Goal: Information Seeking & Learning: Learn about a topic

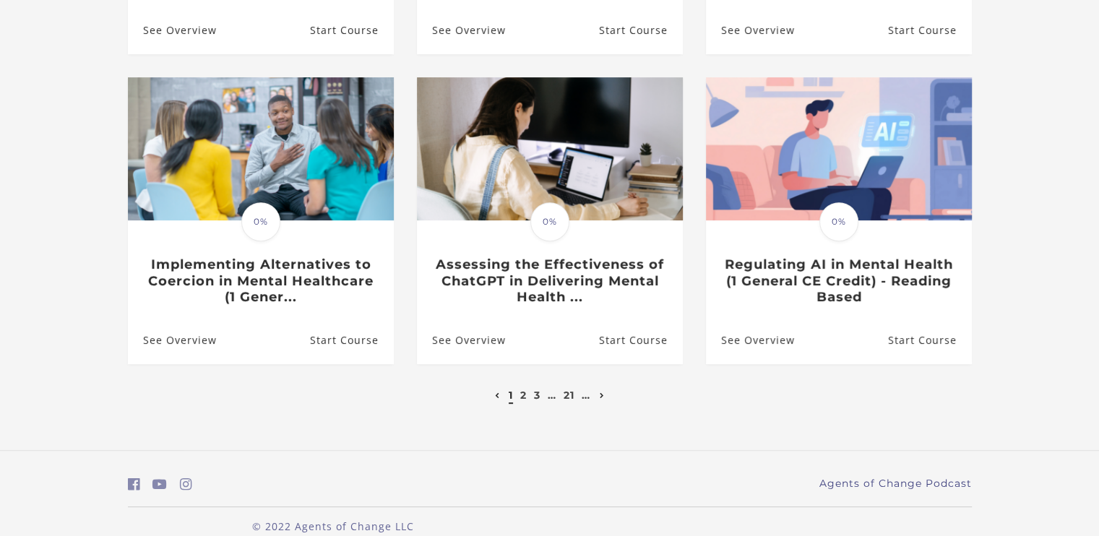
click at [607, 397] on link "Next page" at bounding box center [602, 395] width 12 height 13
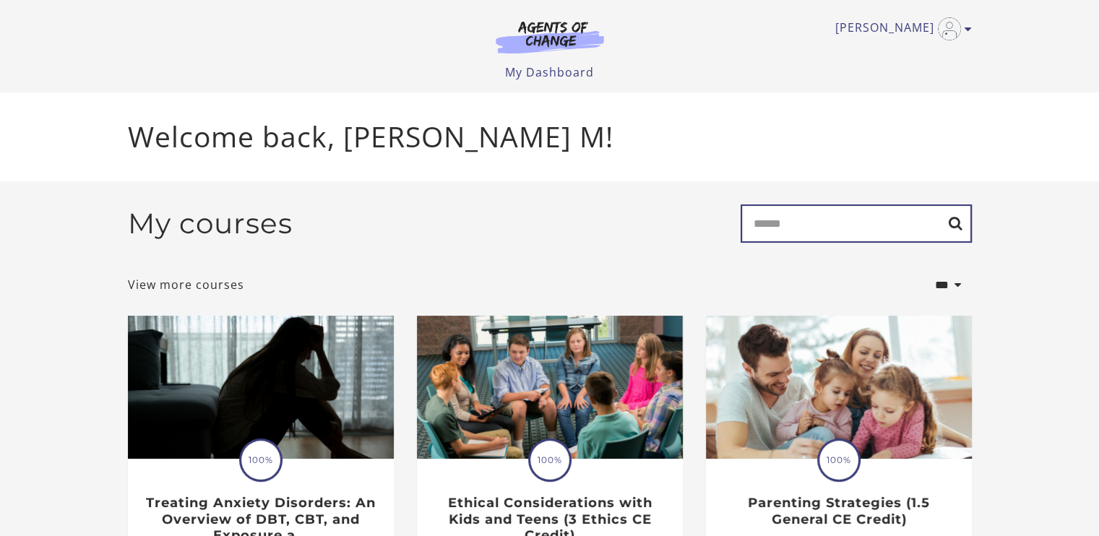
click at [800, 238] on input "Search" at bounding box center [855, 223] width 231 height 38
type input "*******"
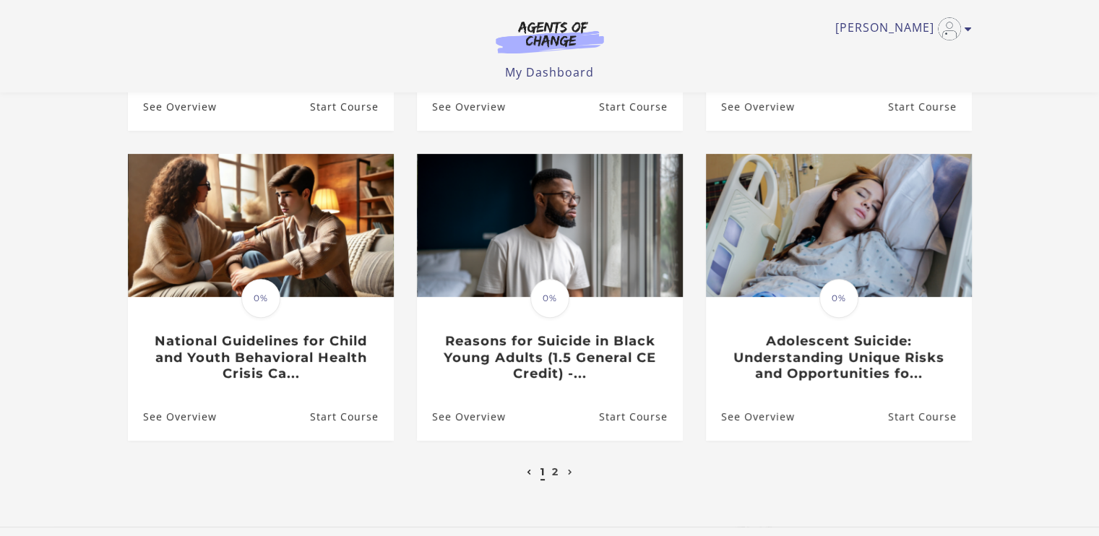
scroll to position [430, 0]
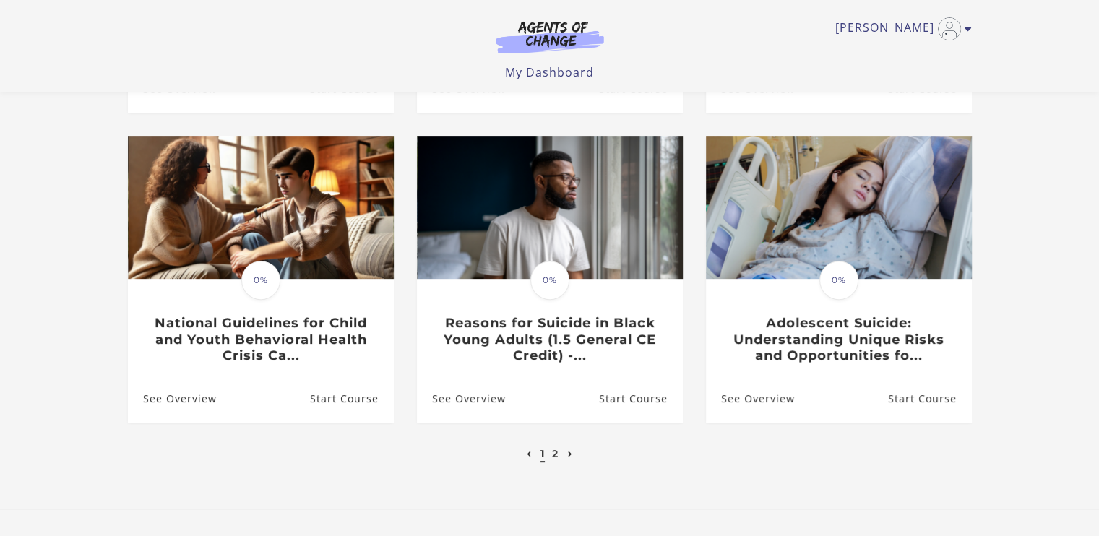
click at [569, 457] on icon "Next page" at bounding box center [570, 454] width 5 height 6
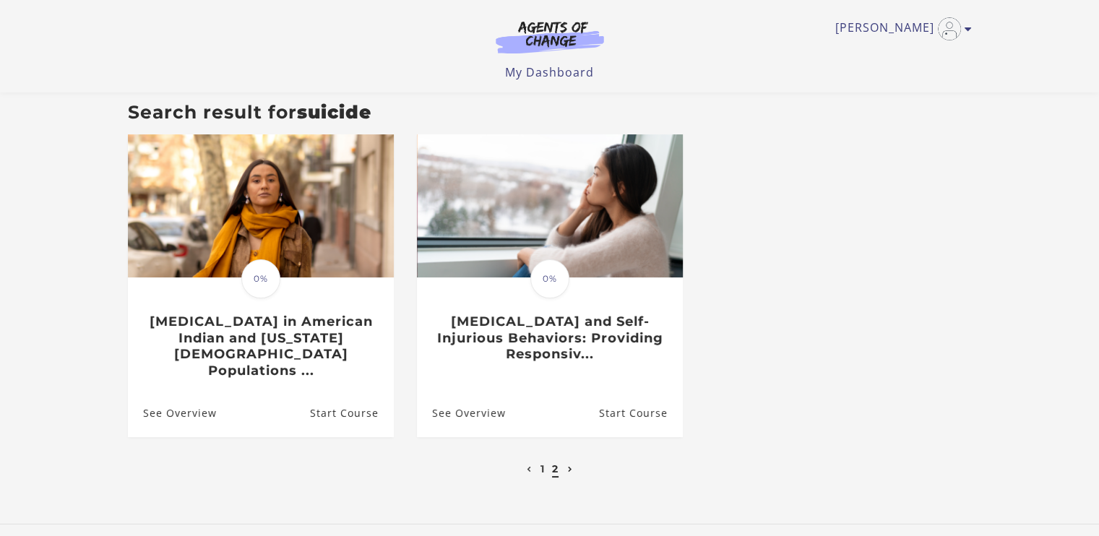
scroll to position [123, 0]
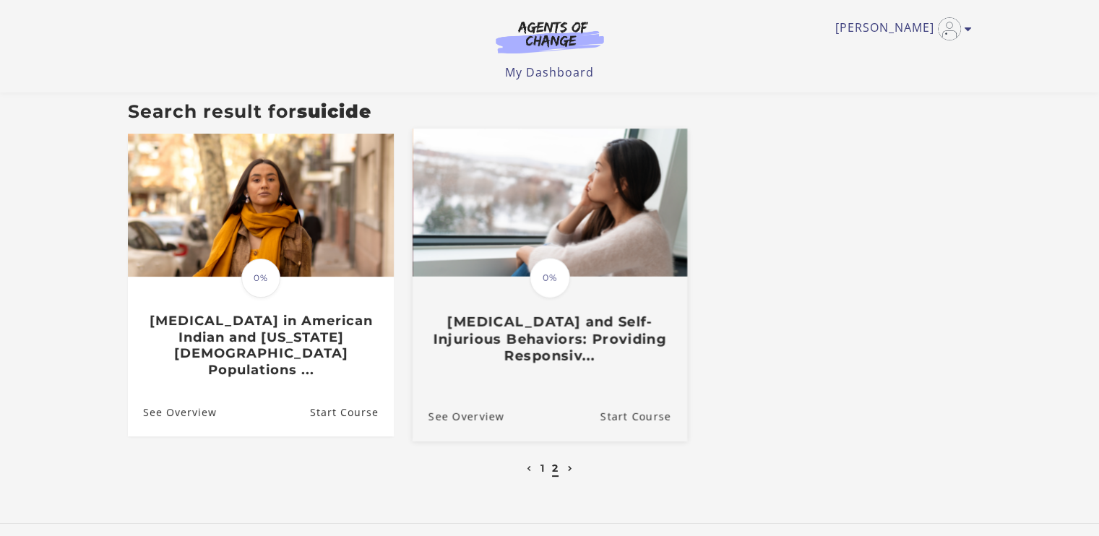
click at [558, 342] on h3 "[MEDICAL_DATA] and Self-Injurious Behaviors: Providing Responsiv..." at bounding box center [549, 338] width 243 height 51
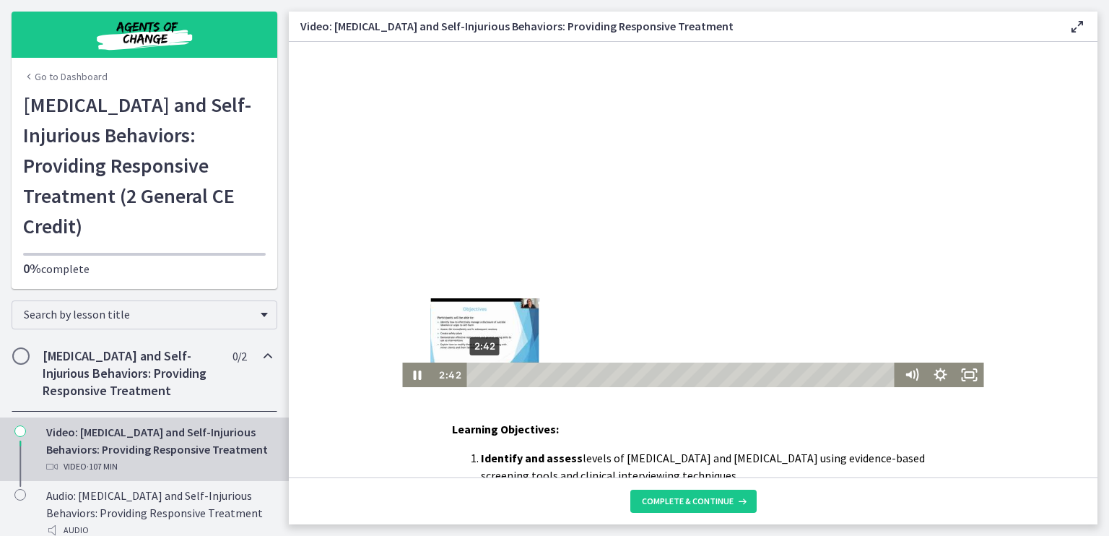
drag, startPoint x: 469, startPoint y: 374, endPoint x: 480, endPoint y: 376, distance: 10.2
click at [481, 376] on div "Playbar" at bounding box center [485, 375] width 8 height 8
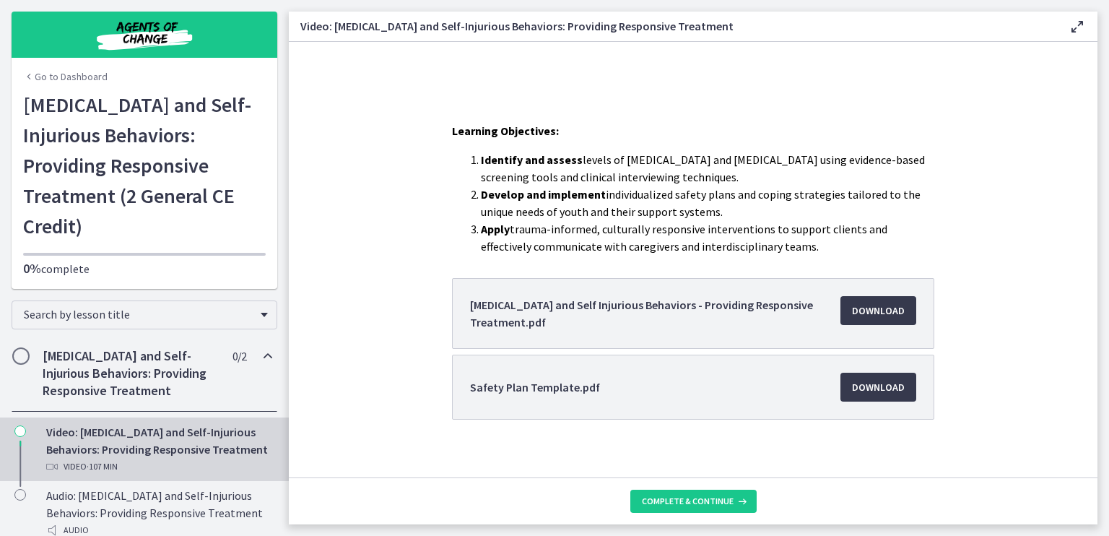
scroll to position [309, 0]
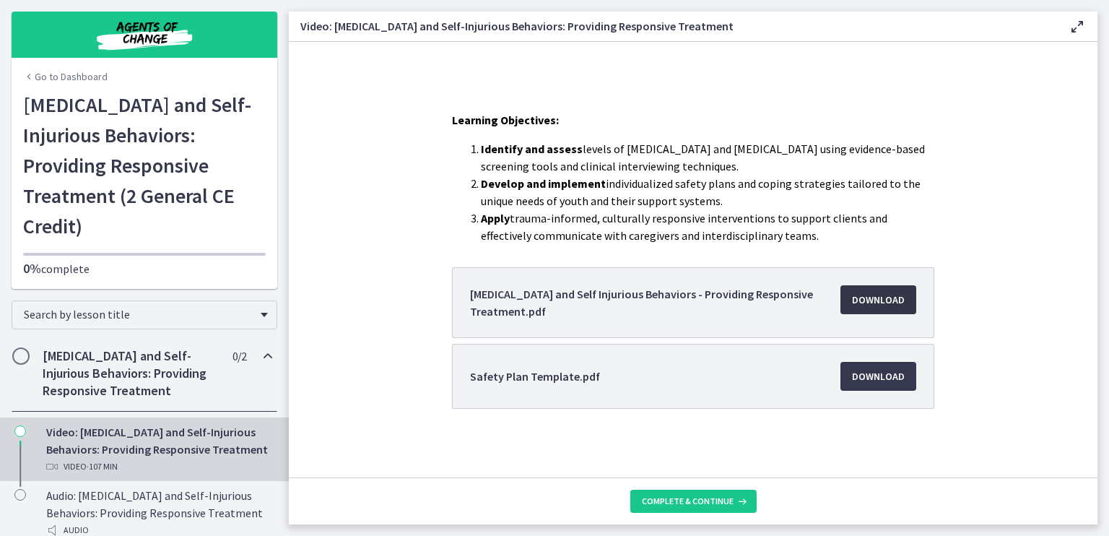
click at [873, 301] on span "Download Opens in a new window" at bounding box center [878, 299] width 53 height 17
click at [860, 378] on span "Download Opens in a new window" at bounding box center [878, 376] width 53 height 17
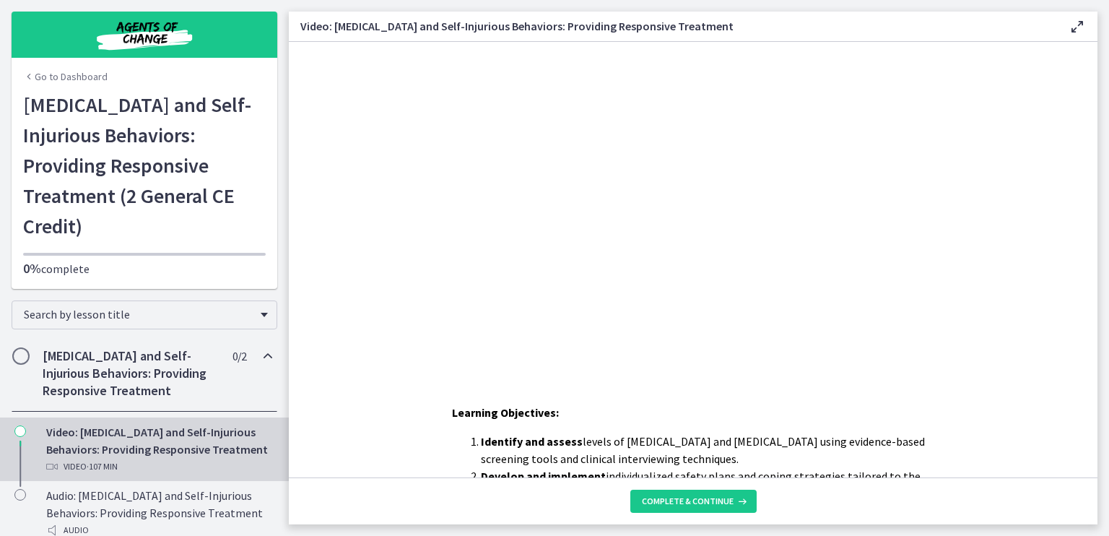
drag, startPoint x: 1091, startPoint y: 313, endPoint x: 795, endPoint y: 131, distance: 347.6
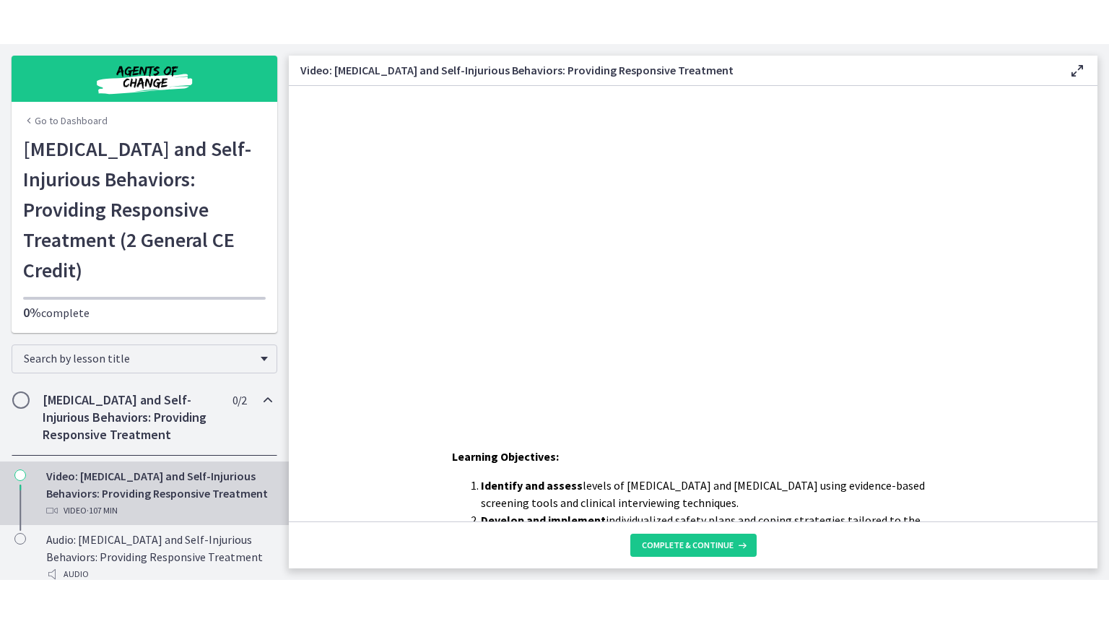
scroll to position [18, 0]
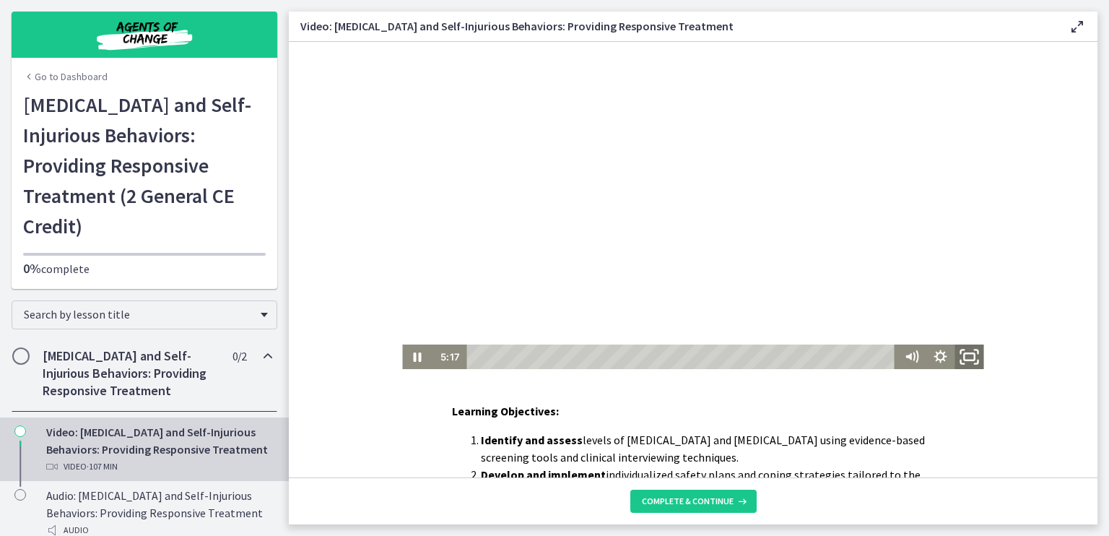
click at [967, 358] on icon "Fullscreen" at bounding box center [970, 357] width 35 height 30
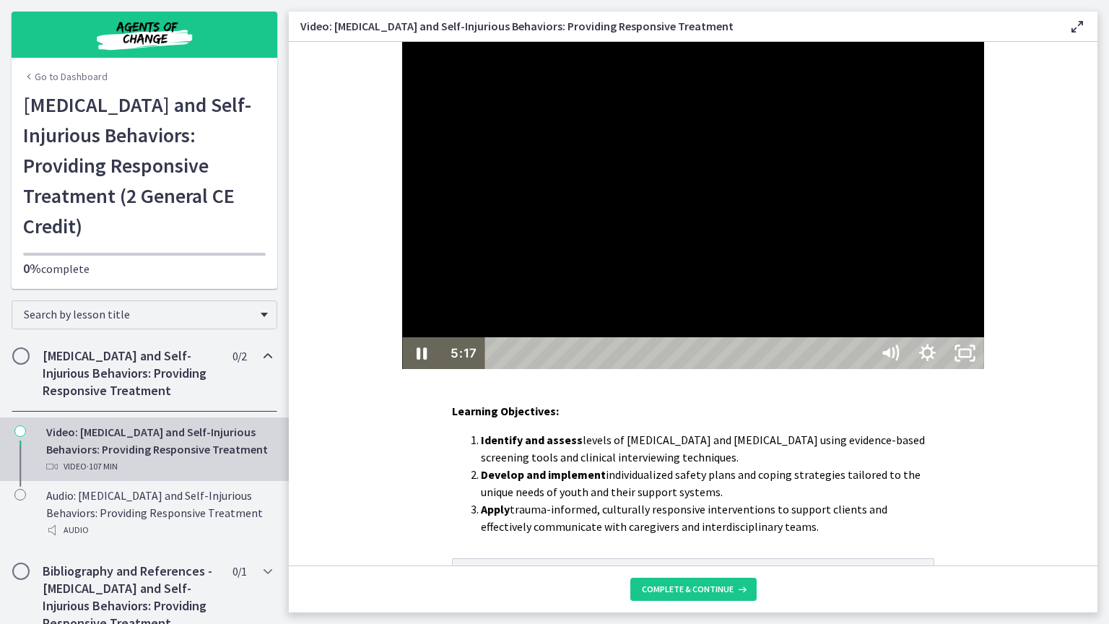
scroll to position [0, 0]
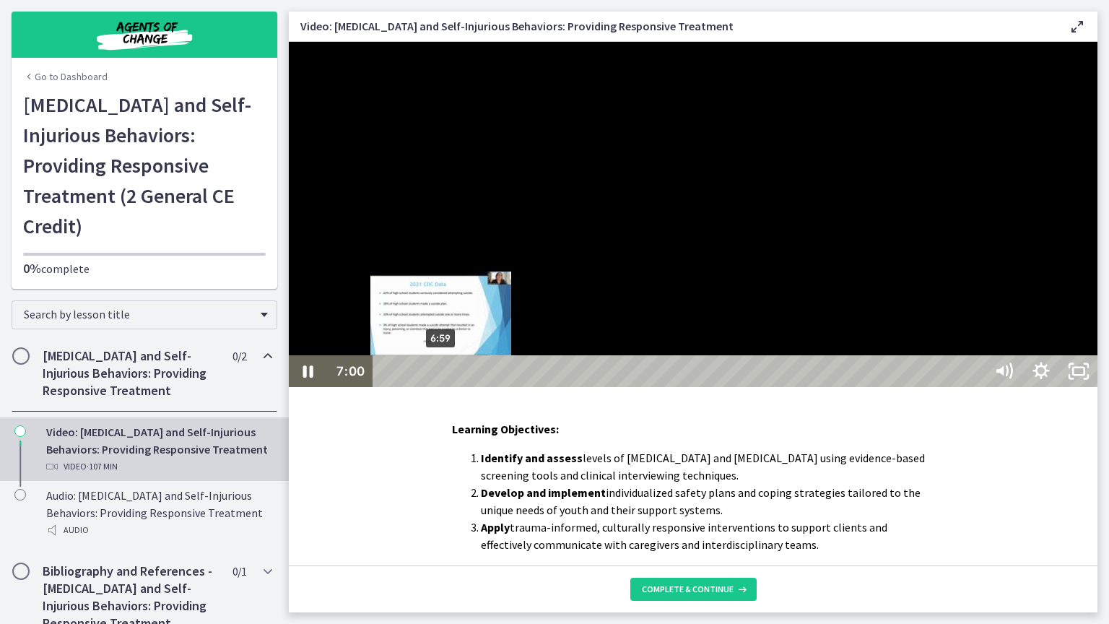
click at [442, 387] on div "6:59" at bounding box center [681, 371] width 596 height 32
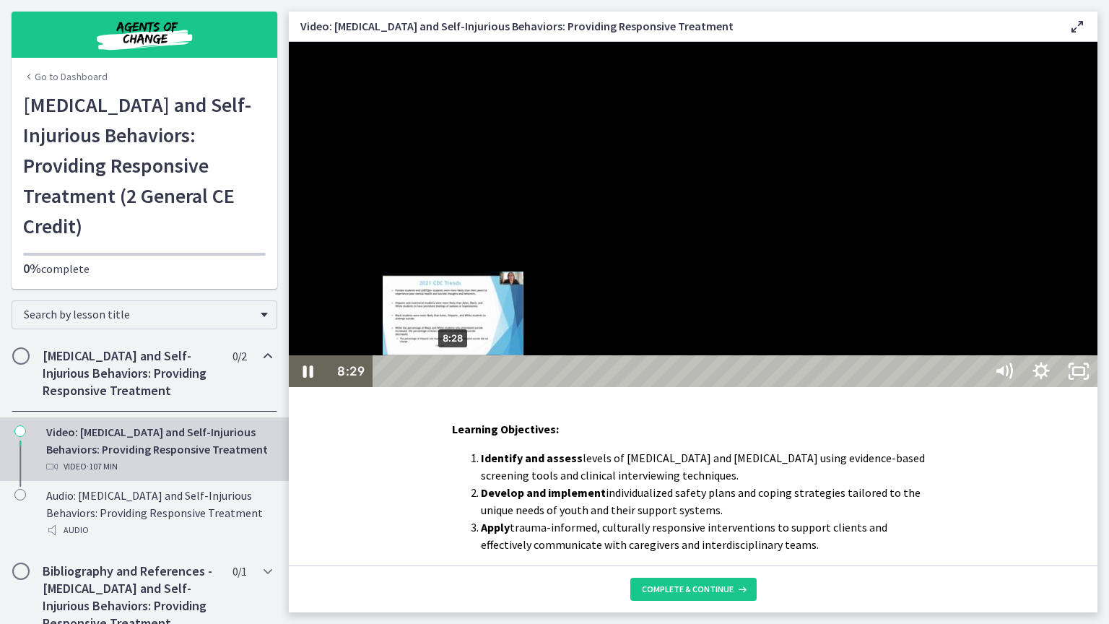
click at [454, 377] on div "Playbar" at bounding box center [453, 371] width 11 height 11
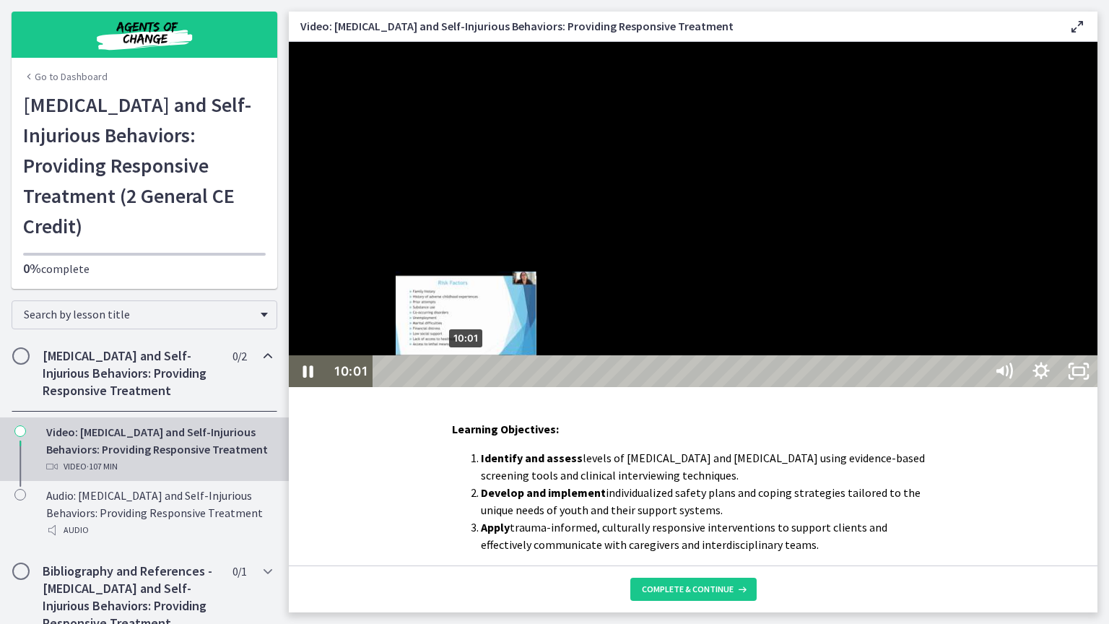
drag, startPoint x: 458, startPoint y: 648, endPoint x: 467, endPoint y: 652, distance: 10.3
click at [467, 377] on div "Playbar" at bounding box center [466, 371] width 11 height 11
click at [472, 377] on div "Playbar" at bounding box center [471, 371] width 11 height 11
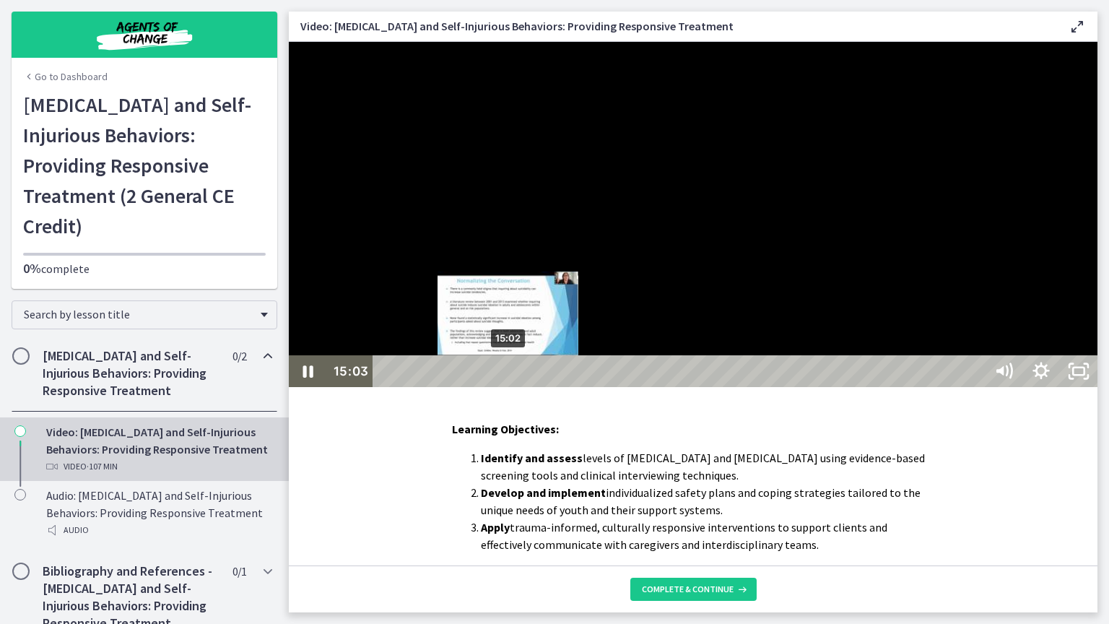
drag, startPoint x: 475, startPoint y: 652, endPoint x: 509, endPoint y: 654, distance: 34.8
click at [509, 377] on div "Playbar" at bounding box center [508, 371] width 11 height 11
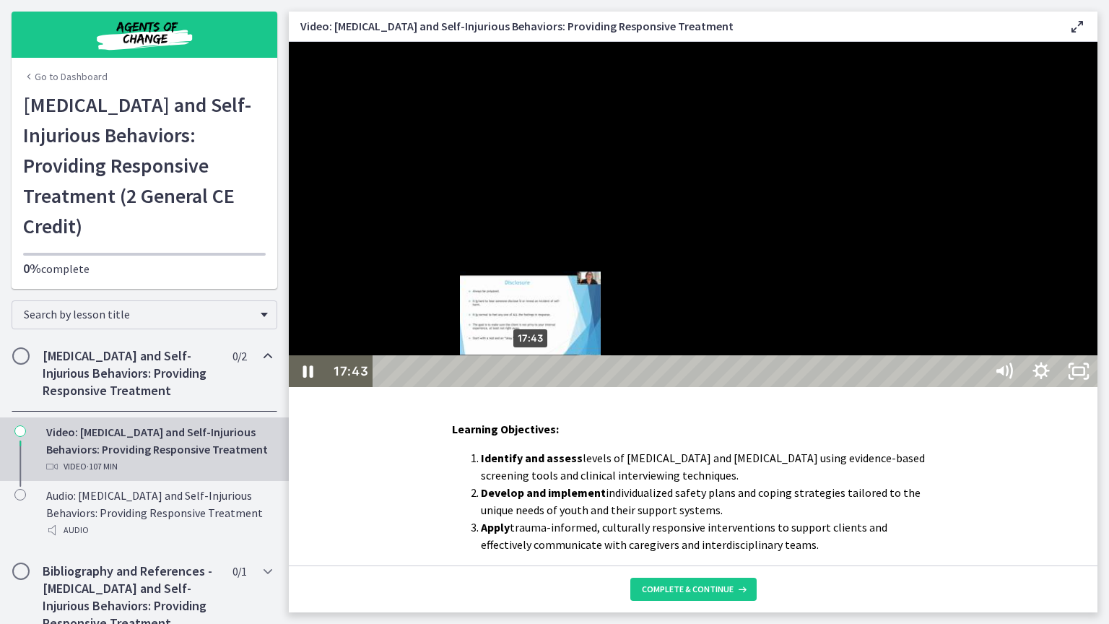
drag, startPoint x: 511, startPoint y: 646, endPoint x: 532, endPoint y: 648, distance: 20.3
click at [532, 377] on div "Playbar" at bounding box center [530, 371] width 11 height 11
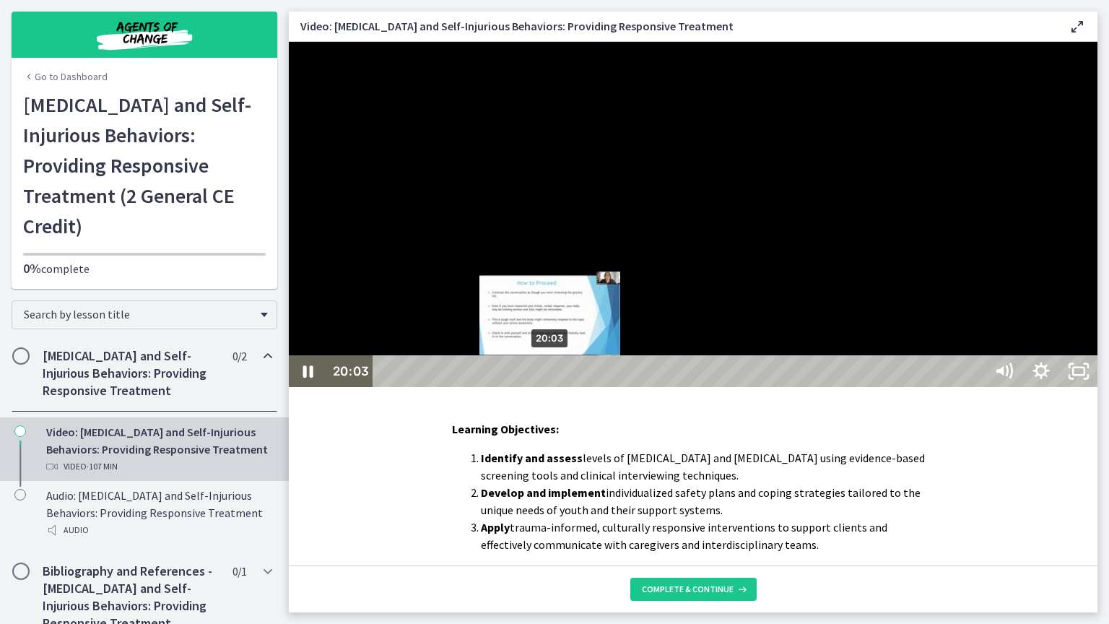
drag, startPoint x: 542, startPoint y: 651, endPoint x: 551, endPoint y: 652, distance: 9.5
click at [551, 377] on div "Playbar" at bounding box center [550, 371] width 11 height 11
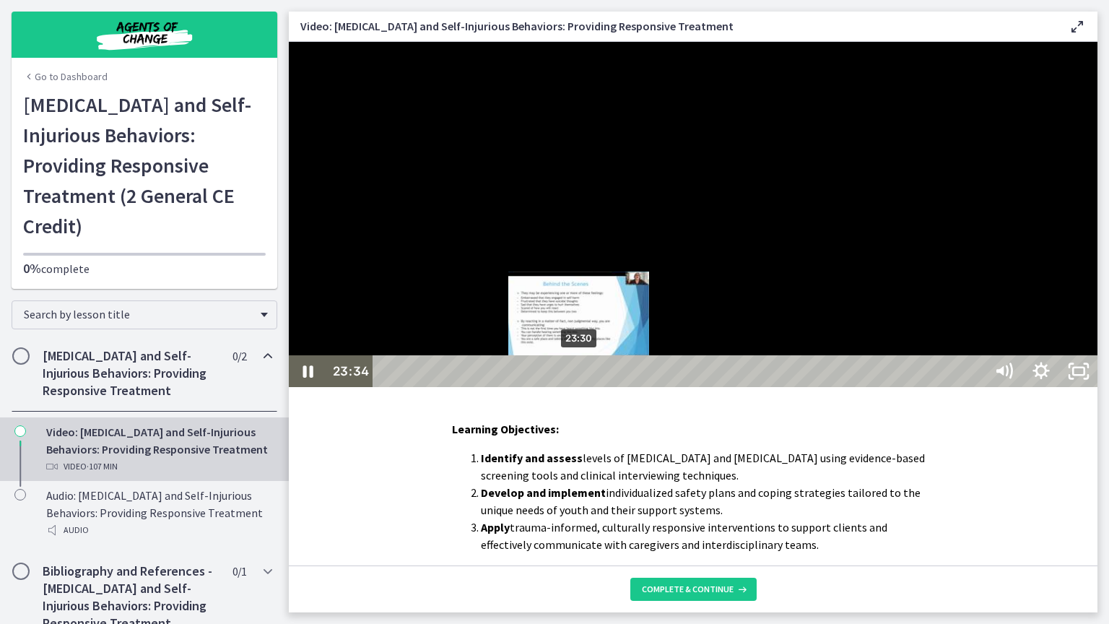
drag, startPoint x: 555, startPoint y: 652, endPoint x: 580, endPoint y: 652, distance: 25.3
click at [580, 377] on div "Playbar" at bounding box center [578, 371] width 11 height 11
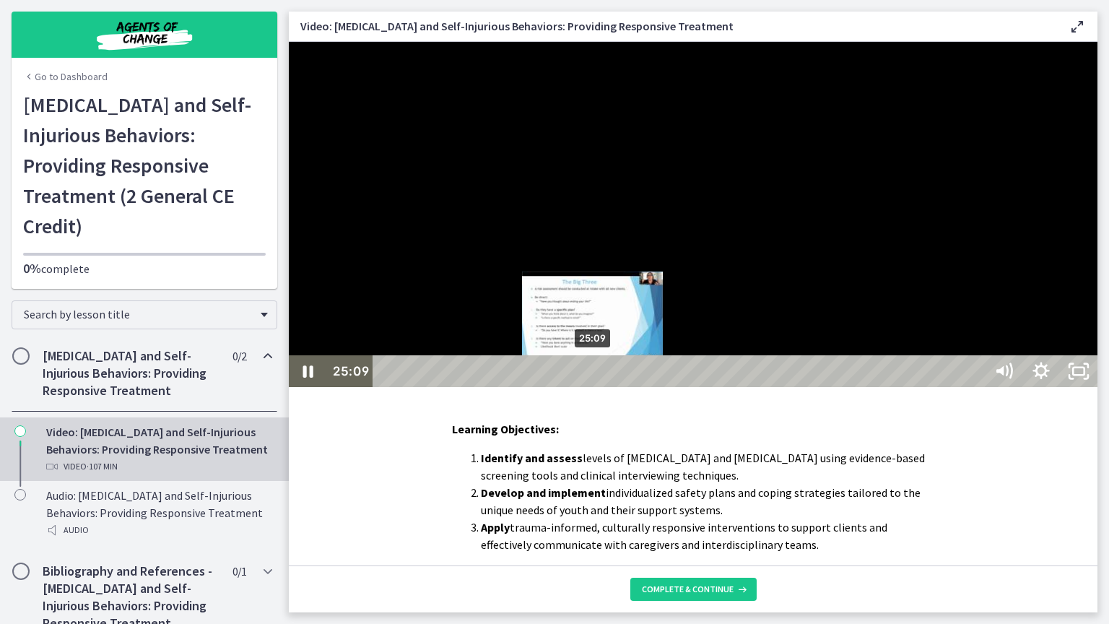
click at [594, 377] on div "Playbar" at bounding box center [592, 371] width 11 height 11
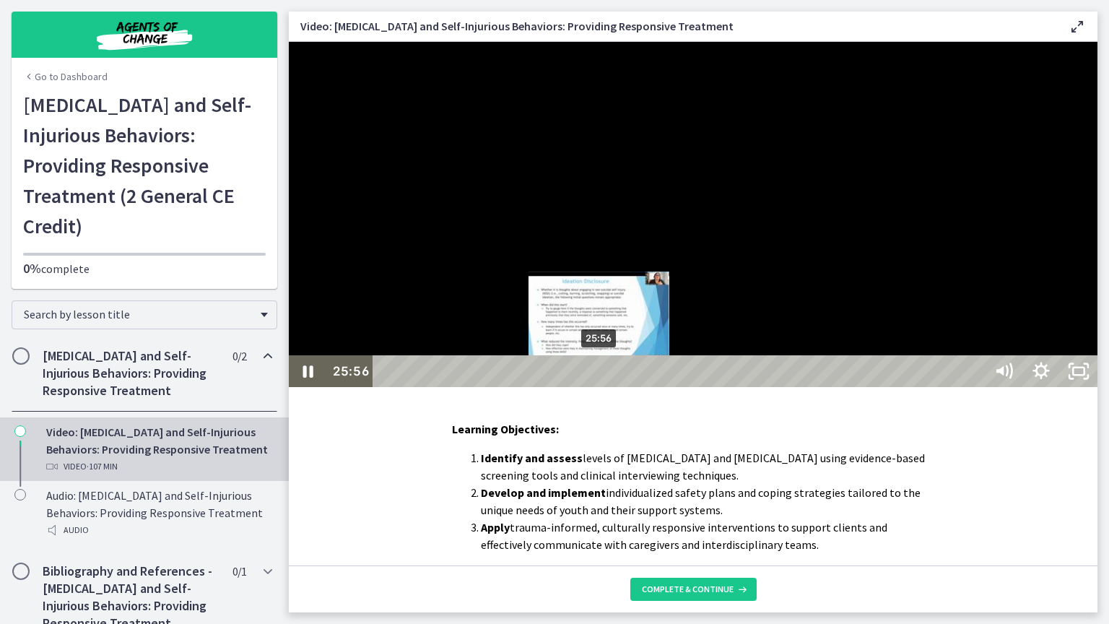
click at [600, 377] on div "Playbar" at bounding box center [599, 371] width 11 height 11
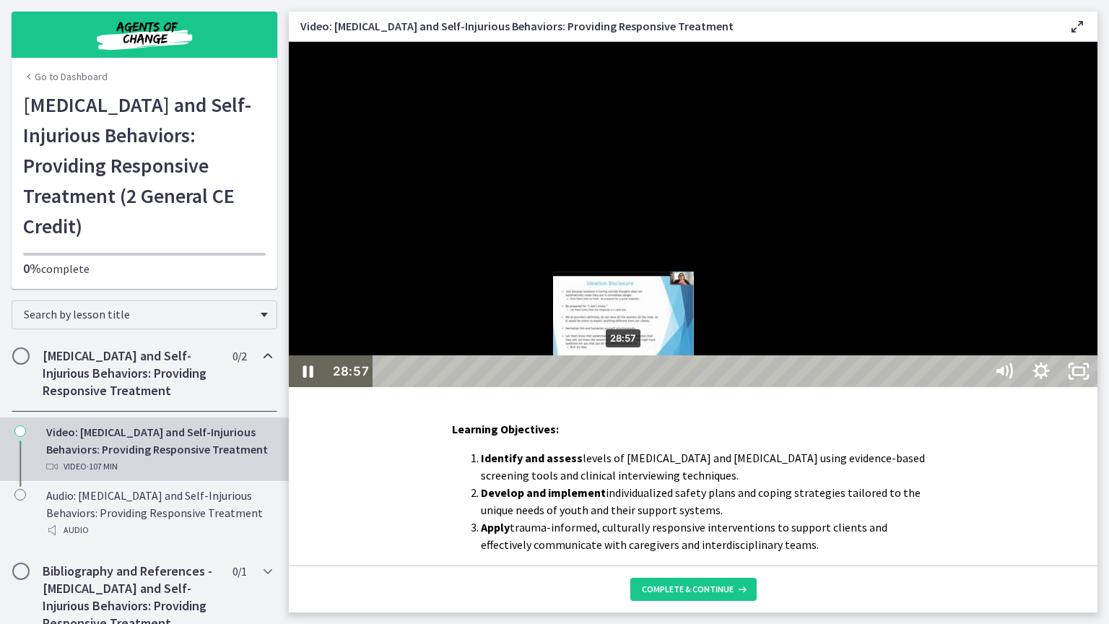
drag, startPoint x: 601, startPoint y: 646, endPoint x: 625, endPoint y: 648, distance: 24.6
click at [625, 377] on div "Playbar" at bounding box center [624, 371] width 11 height 11
drag, startPoint x: 625, startPoint y: 648, endPoint x: 636, endPoint y: 648, distance: 10.1
click at [636, 377] on div "Playbar" at bounding box center [633, 371] width 11 height 11
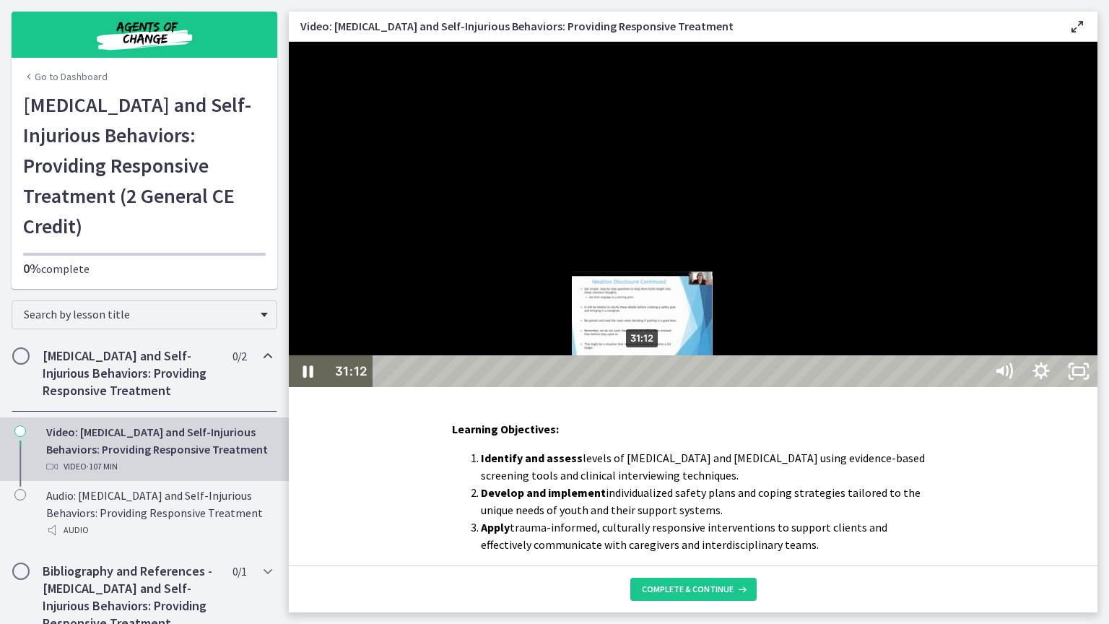
drag, startPoint x: 636, startPoint y: 648, endPoint x: 644, endPoint y: 648, distance: 8.7
click at [644, 377] on div "Playbar" at bounding box center [642, 371] width 11 height 11
click at [653, 377] on div "Playbar" at bounding box center [651, 371] width 11 height 11
click at [659, 377] on div "Playbar" at bounding box center [657, 371] width 11 height 11
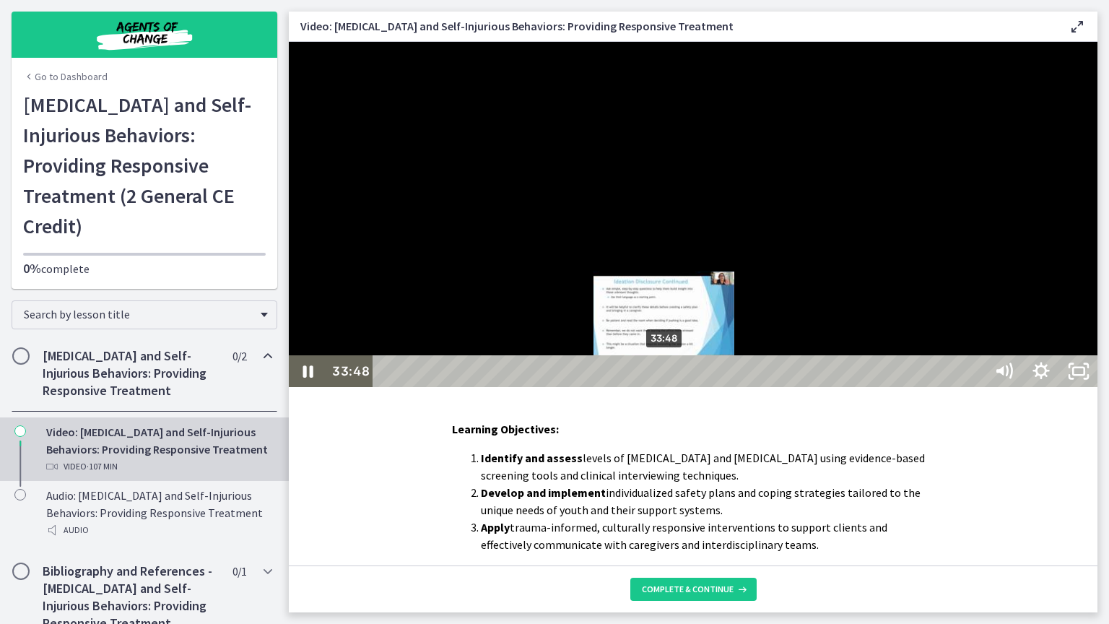
click at [666, 377] on div "Playbar" at bounding box center [664, 371] width 11 height 11
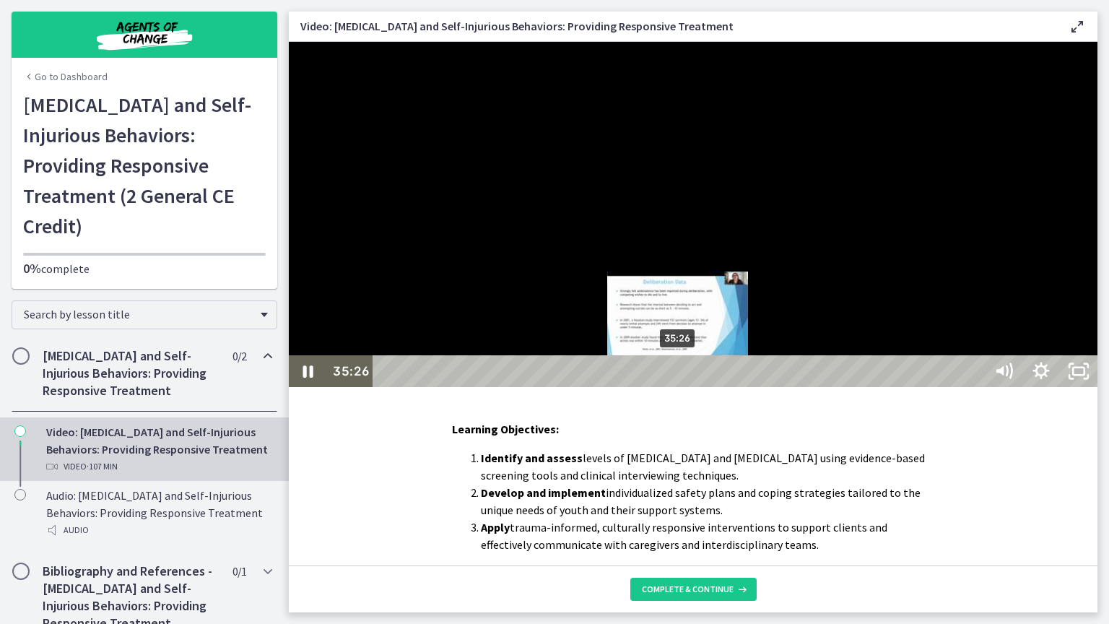
drag, startPoint x: 666, startPoint y: 652, endPoint x: 680, endPoint y: 652, distance: 13.7
click at [680, 377] on div "Playbar" at bounding box center [677, 371] width 11 height 11
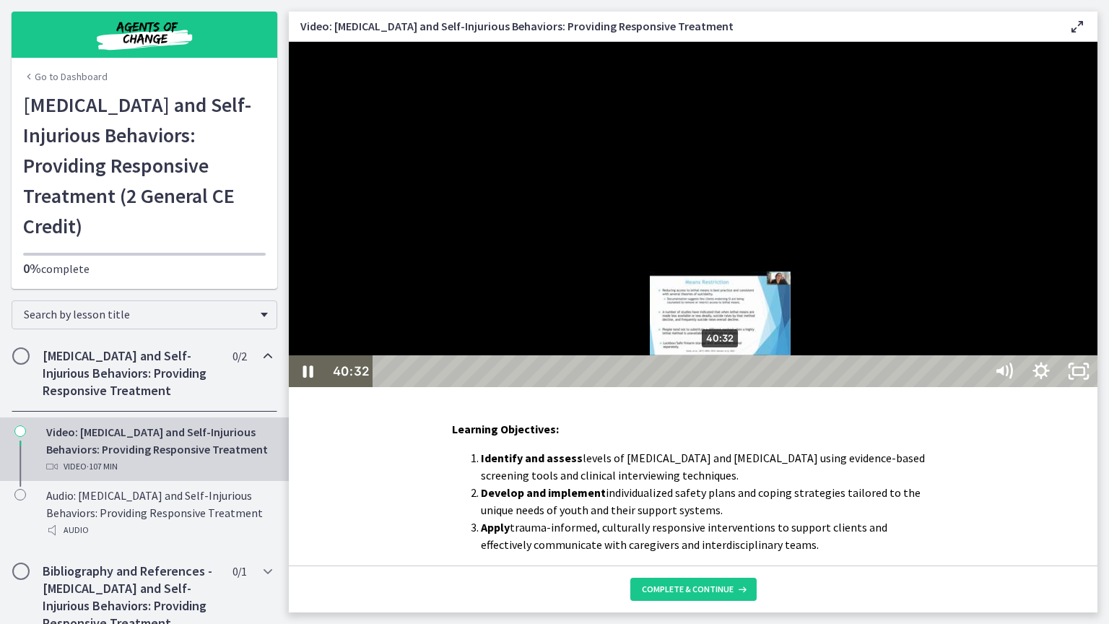
drag, startPoint x: 699, startPoint y: 649, endPoint x: 722, endPoint y: 653, distance: 23.5
click at [722, 377] on div "Playbar" at bounding box center [720, 371] width 11 height 11
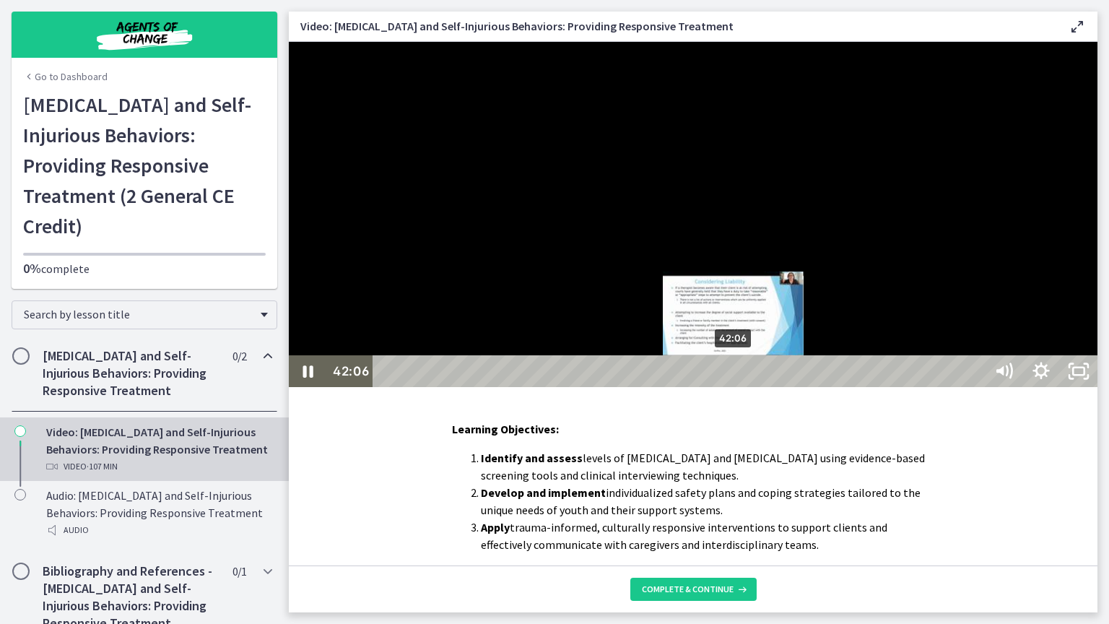
drag, startPoint x: 722, startPoint y: 653, endPoint x: 735, endPoint y: 653, distance: 13.0
click at [735, 377] on div "Playbar" at bounding box center [733, 371] width 11 height 11
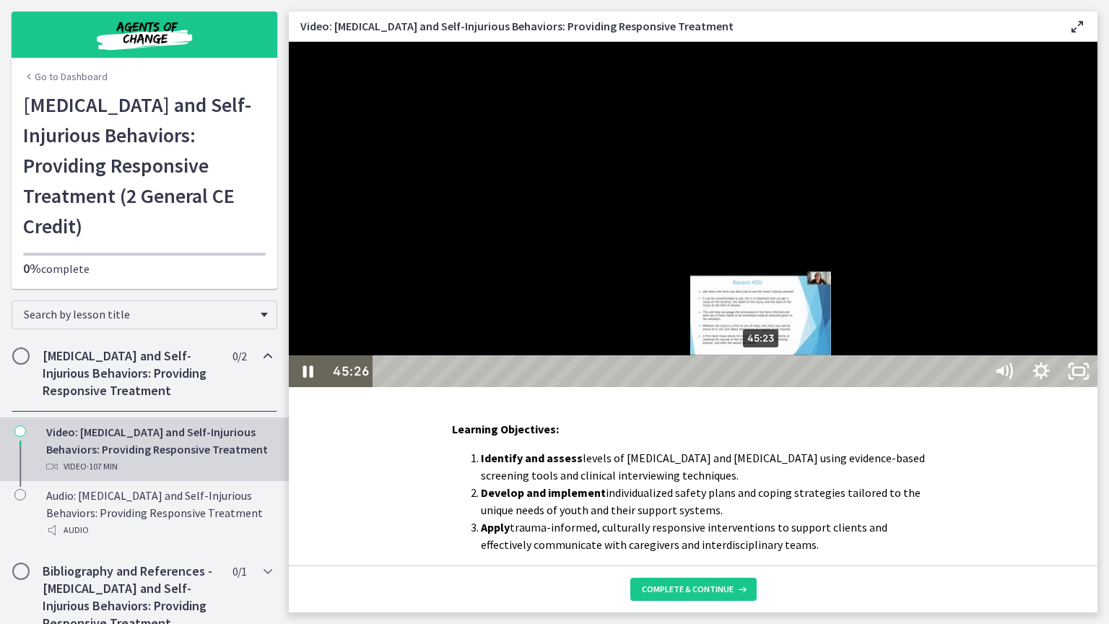
drag, startPoint x: 744, startPoint y: 652, endPoint x: 763, endPoint y: 652, distance: 18.8
click at [763, 377] on div "Playbar" at bounding box center [761, 371] width 11 height 11
drag, startPoint x: 763, startPoint y: 652, endPoint x: 774, endPoint y: 653, distance: 11.6
click at [774, 377] on div "Playbar" at bounding box center [772, 371] width 11 height 11
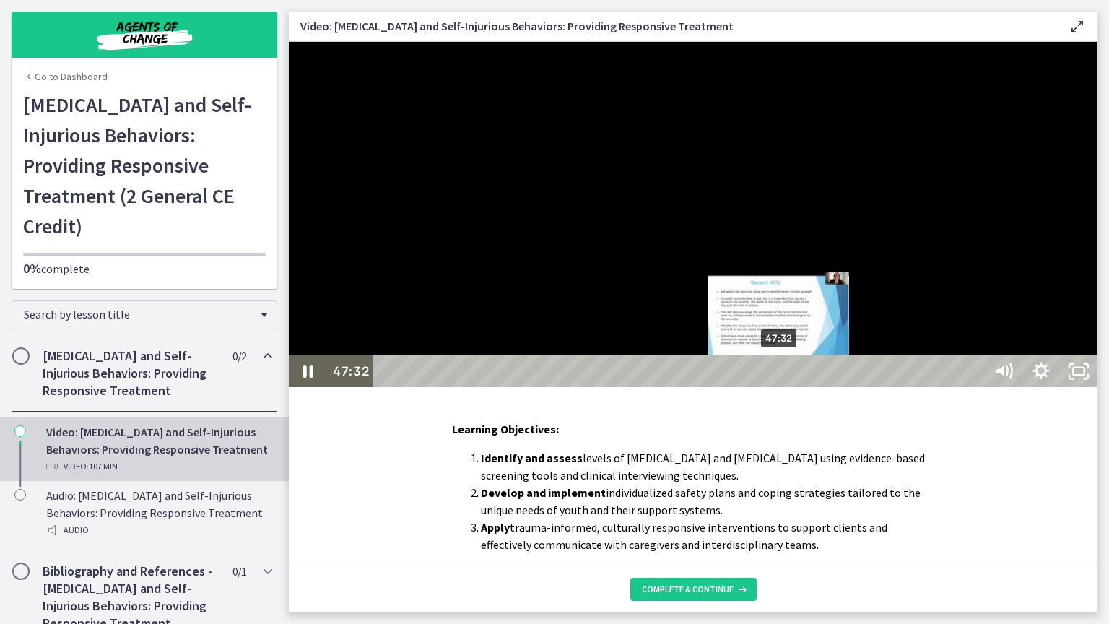
click at [781, 377] on div "Playbar" at bounding box center [779, 371] width 11 height 11
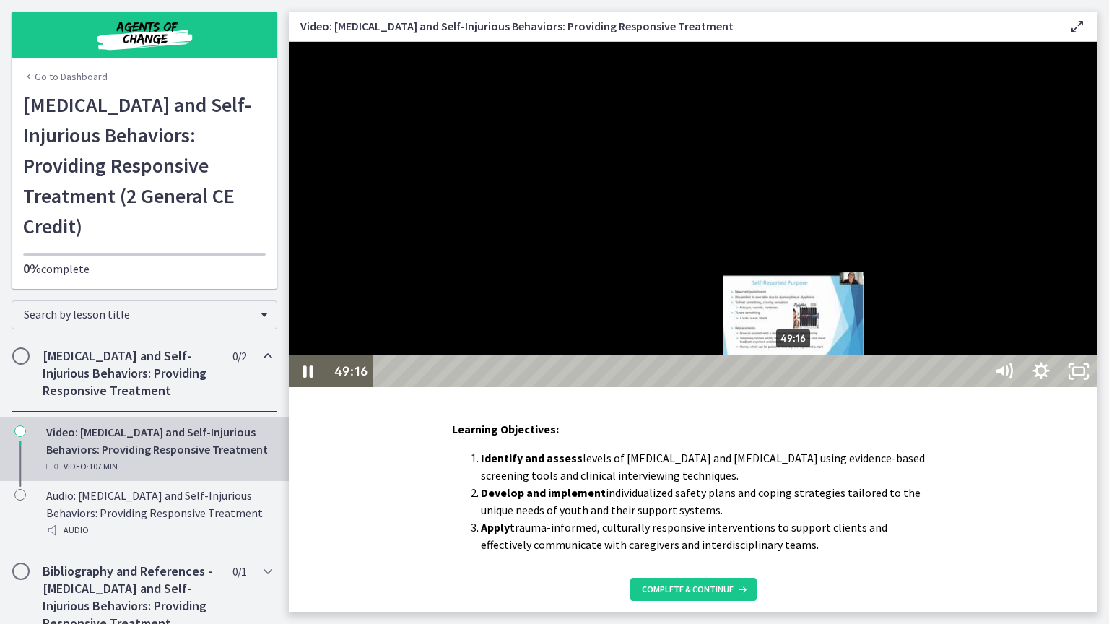
drag, startPoint x: 781, startPoint y: 652, endPoint x: 795, endPoint y: 651, distance: 14.5
click at [795, 377] on div "Playbar" at bounding box center [793, 371] width 11 height 11
click at [802, 377] on div "Playbar" at bounding box center [800, 371] width 11 height 11
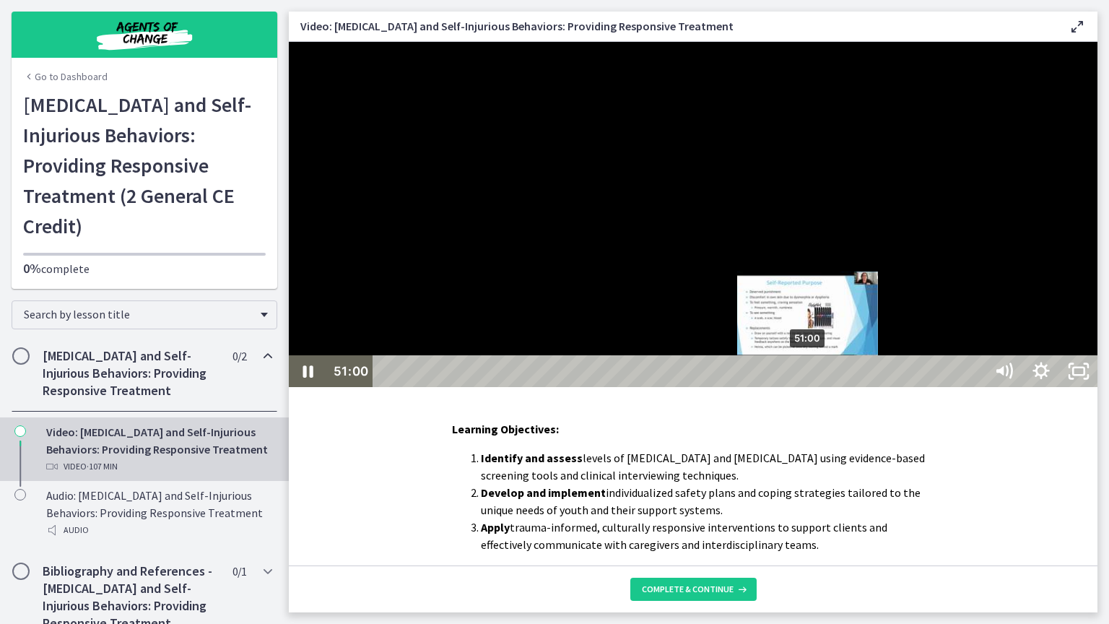
click at [810, 377] on div "Playbar" at bounding box center [807, 371] width 11 height 11
drag, startPoint x: 810, startPoint y: 652, endPoint x: 818, endPoint y: 649, distance: 8.2
click at [818, 377] on div "Playbar" at bounding box center [815, 371] width 11 height 11
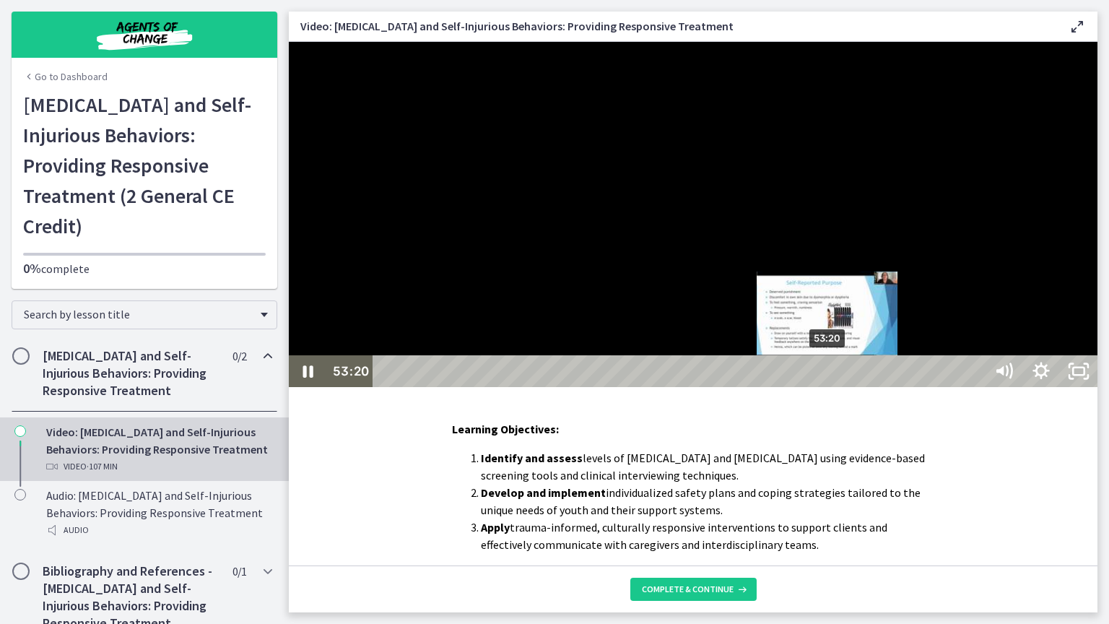
drag, startPoint x: 818, startPoint y: 649, endPoint x: 829, endPoint y: 646, distance: 11.9
click at [829, 377] on div "Playbar" at bounding box center [827, 371] width 11 height 11
click at [835, 377] on div "Playbar" at bounding box center [831, 371] width 11 height 11
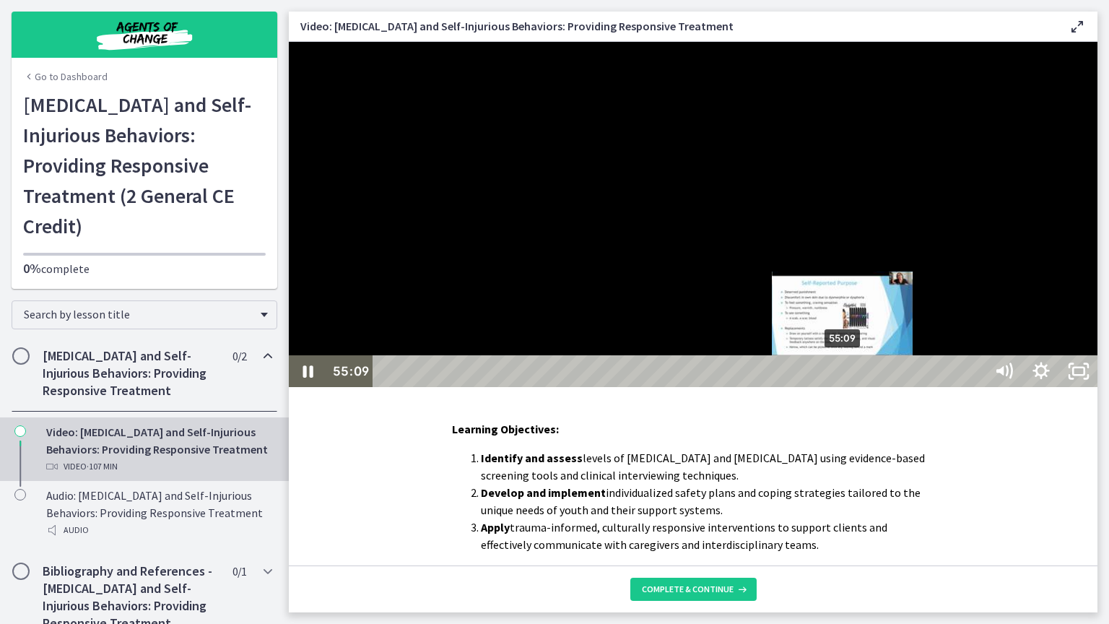
drag, startPoint x: 835, startPoint y: 646, endPoint x: 844, endPoint y: 646, distance: 9.4
click at [844, 377] on div "Playbar" at bounding box center [842, 371] width 11 height 11
drag, startPoint x: 844, startPoint y: 646, endPoint x: 854, endPoint y: 647, distance: 9.4
click at [854, 377] on div "Playbar" at bounding box center [852, 371] width 11 height 11
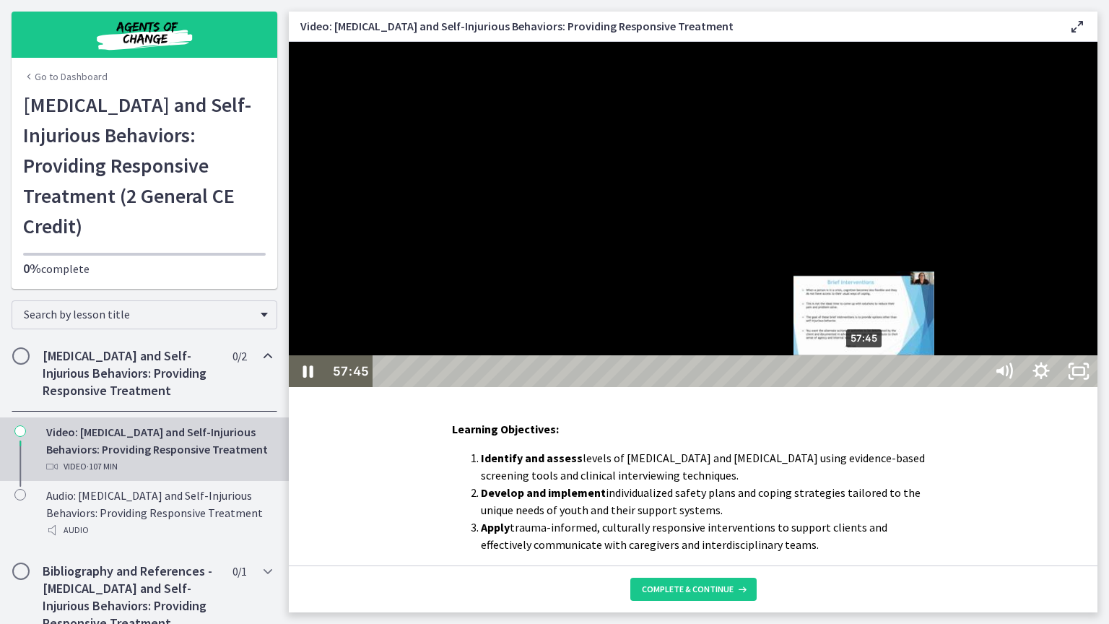
drag, startPoint x: 854, startPoint y: 647, endPoint x: 866, endPoint y: 647, distance: 12.3
click at [866, 377] on div "Playbar" at bounding box center [864, 371] width 11 height 11
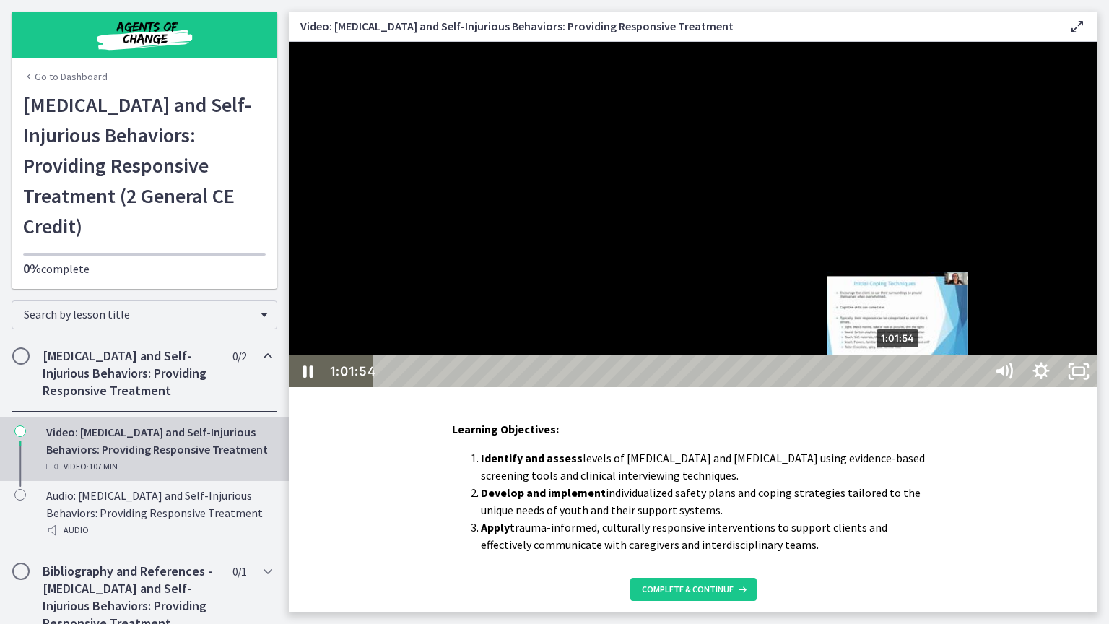
drag, startPoint x: 884, startPoint y: 647, endPoint x: 901, endPoint y: 650, distance: 16.9
click at [901, 377] on div "Playbar" at bounding box center [898, 371] width 11 height 11
drag, startPoint x: 901, startPoint y: 649, endPoint x: 910, endPoint y: 649, distance: 8.7
click at [910, 377] on div "Playbar" at bounding box center [908, 371] width 11 height 11
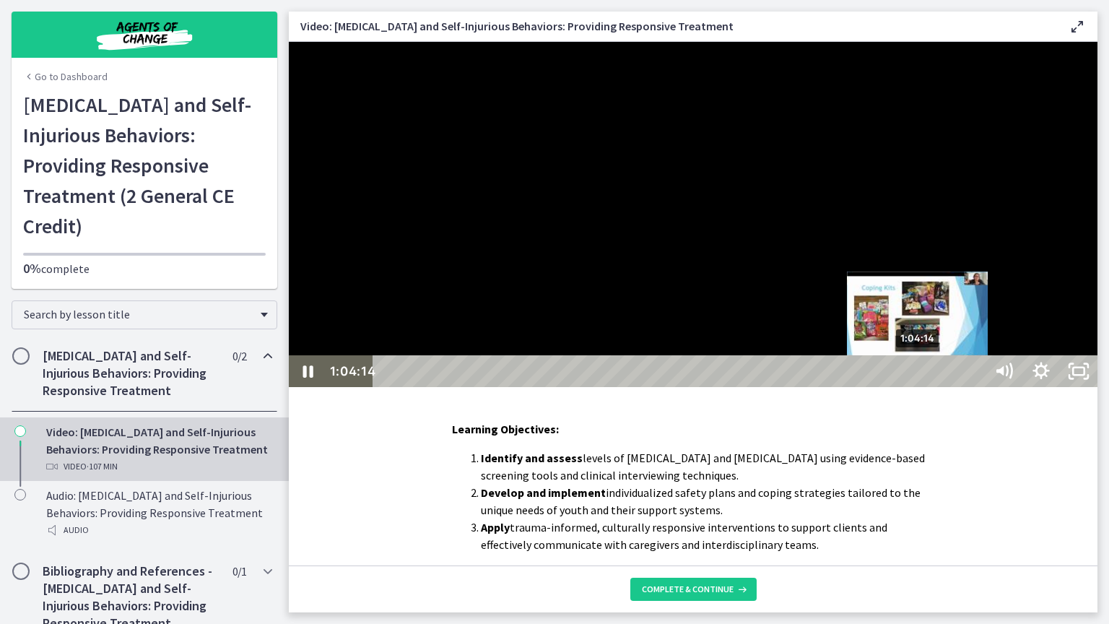
drag, startPoint x: 910, startPoint y: 649, endPoint x: 920, endPoint y: 649, distance: 10.1
click at [920, 377] on div "Playbar" at bounding box center [917, 371] width 11 height 11
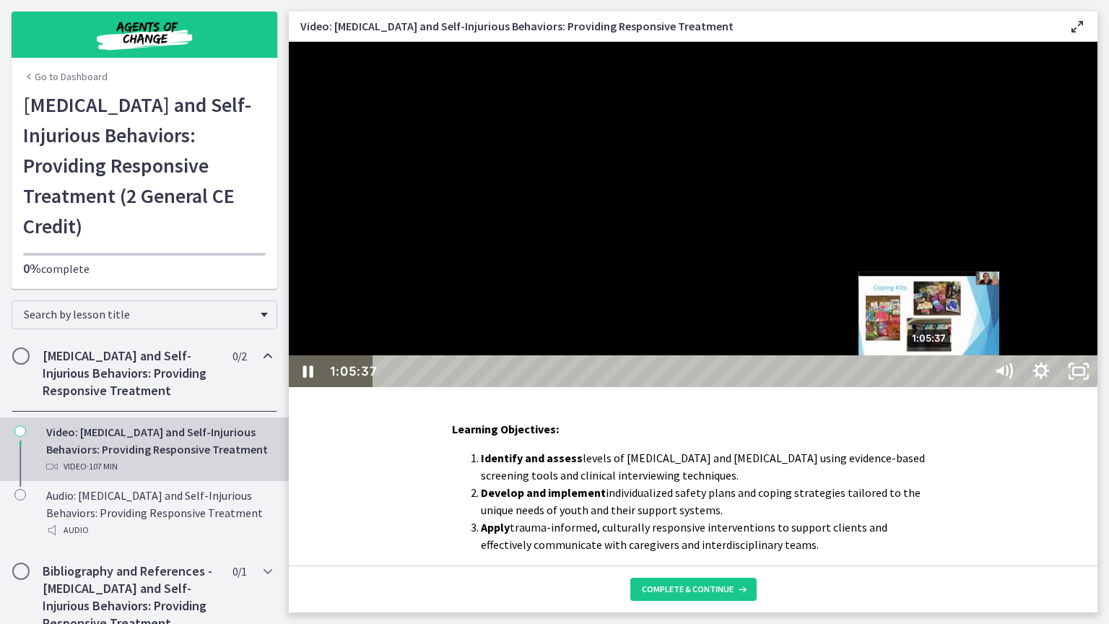
drag, startPoint x: 920, startPoint y: 649, endPoint x: 932, endPoint y: 652, distance: 11.8
click at [932, 377] on div "Playbar" at bounding box center [929, 371] width 11 height 11
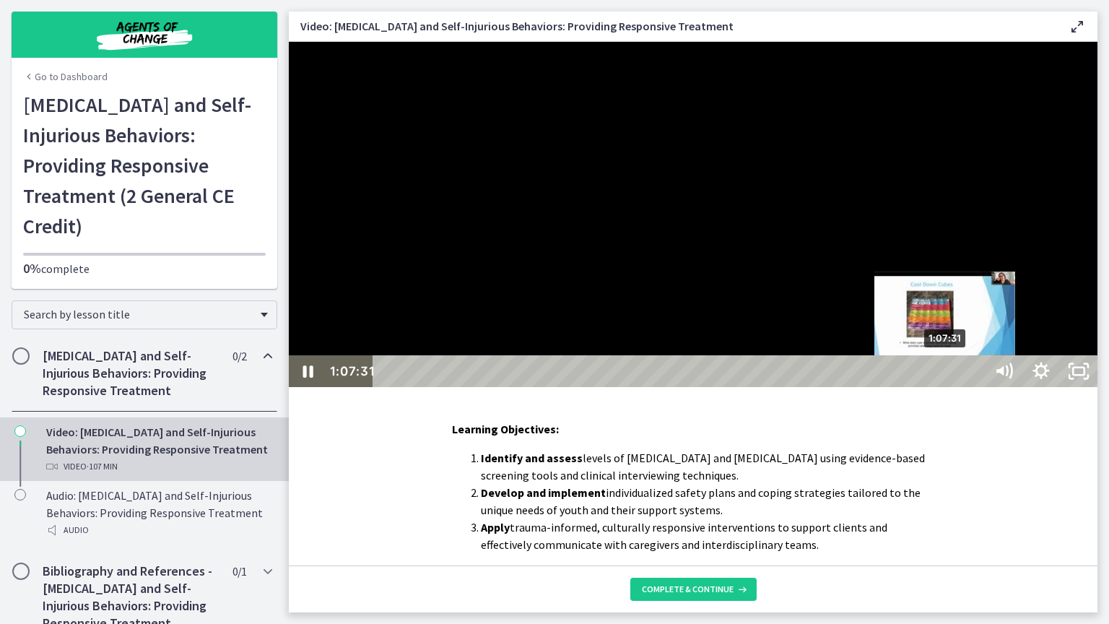
drag, startPoint x: 932, startPoint y: 652, endPoint x: 948, endPoint y: 654, distance: 16.2
click at [948, 377] on div "Playbar" at bounding box center [945, 371] width 11 height 11
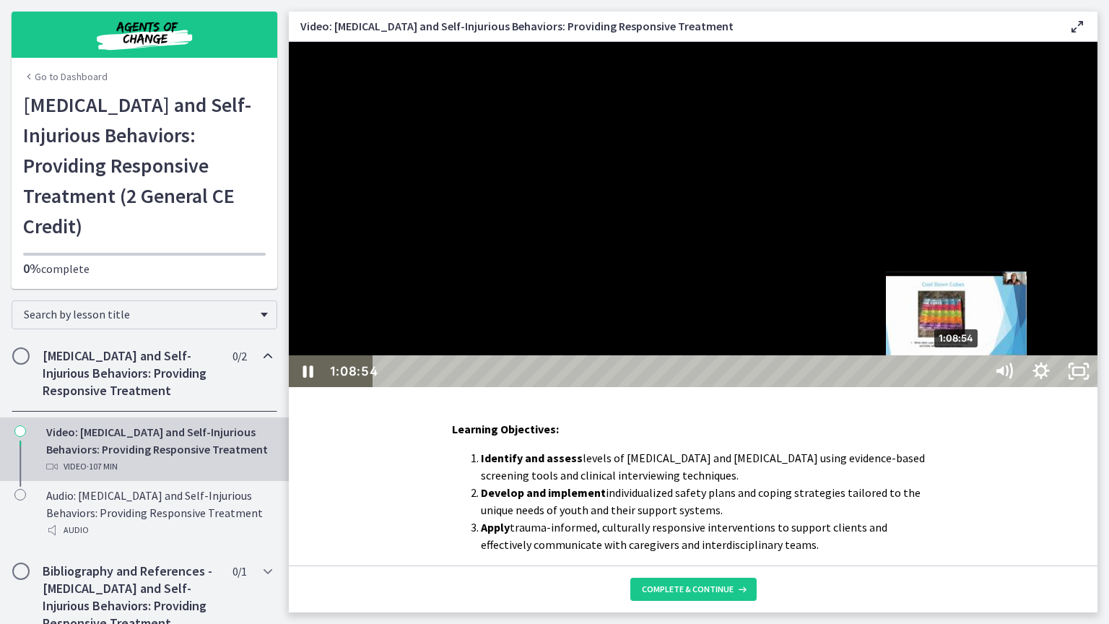
drag, startPoint x: 948, startPoint y: 654, endPoint x: 959, endPoint y: 654, distance: 11.6
click at [959, 377] on div "Playbar" at bounding box center [956, 371] width 11 height 11
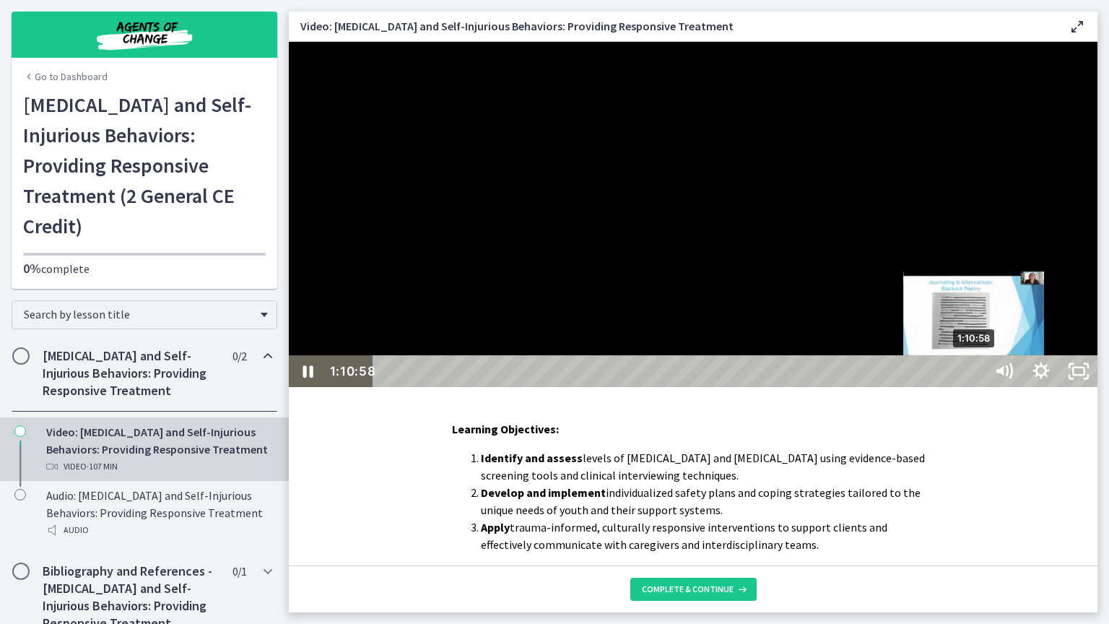
drag, startPoint x: 959, startPoint y: 654, endPoint x: 977, endPoint y: 654, distance: 17.3
click at [977, 377] on div "Playbar" at bounding box center [974, 371] width 11 height 11
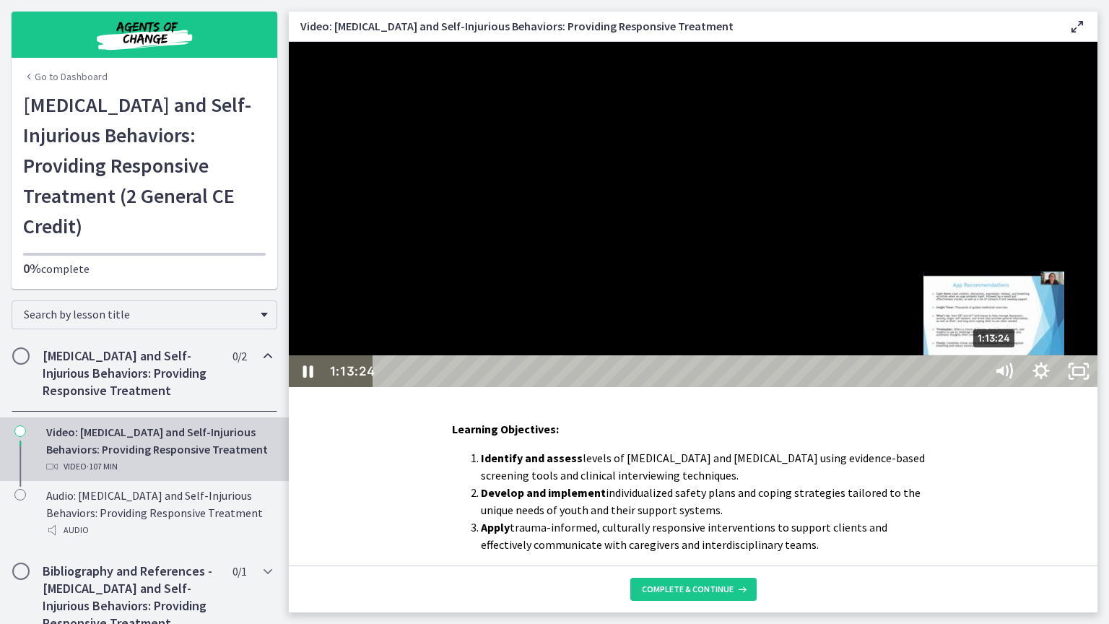
drag, startPoint x: 977, startPoint y: 654, endPoint x: 997, endPoint y: 654, distance: 20.2
click at [997, 377] on div "Playbar" at bounding box center [994, 371] width 11 height 11
click at [979, 387] on div "1:14:36" at bounding box center [681, 371] width 596 height 32
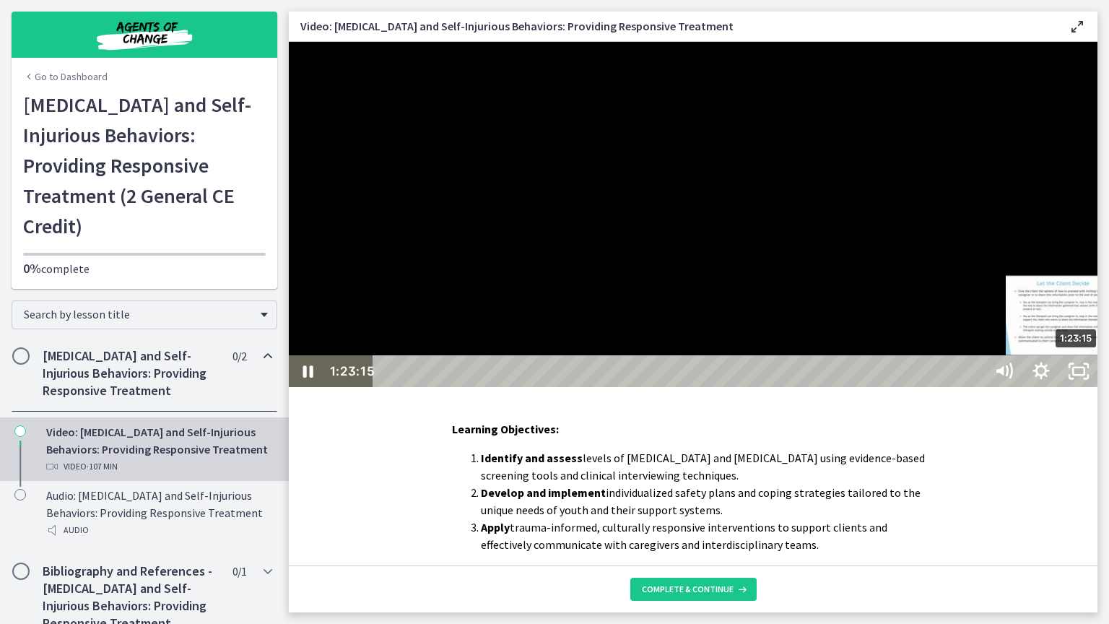
drag, startPoint x: 1065, startPoint y: 649, endPoint x: 1079, endPoint y: 651, distance: 13.8
click at [1079, 377] on div "Playbar" at bounding box center [1076, 371] width 11 height 11
click at [1084, 377] on div "Playbar" at bounding box center [1081, 371] width 11 height 11
click at [1089, 377] on div "Playbar" at bounding box center [1086, 371] width 11 height 11
drag, startPoint x: 1089, startPoint y: 652, endPoint x: 1099, endPoint y: 654, distance: 9.6
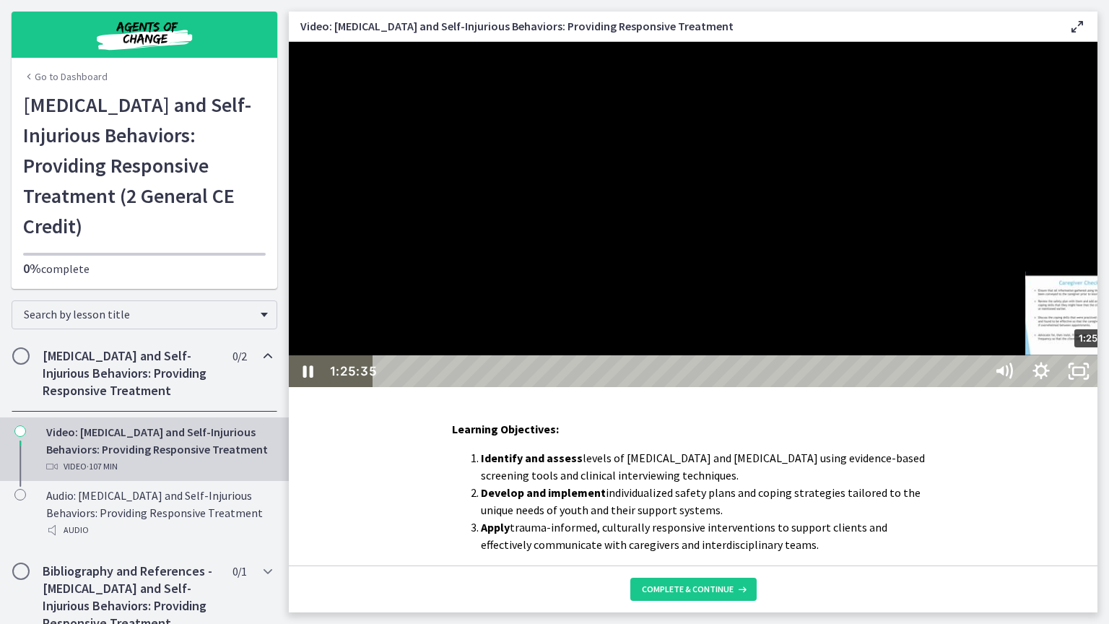
click at [1099, 377] on div "Playbar" at bounding box center [1096, 371] width 11 height 11
drag, startPoint x: 1099, startPoint y: 654, endPoint x: 1107, endPoint y: 654, distance: 8.0
click at [1107, 377] on div "Playbar" at bounding box center [1104, 371] width 11 height 11
click at [979, 387] on div "1:26:01" at bounding box center [681, 371] width 596 height 32
click at [1106, 377] on div "Playbar" at bounding box center [1103, 371] width 11 height 11
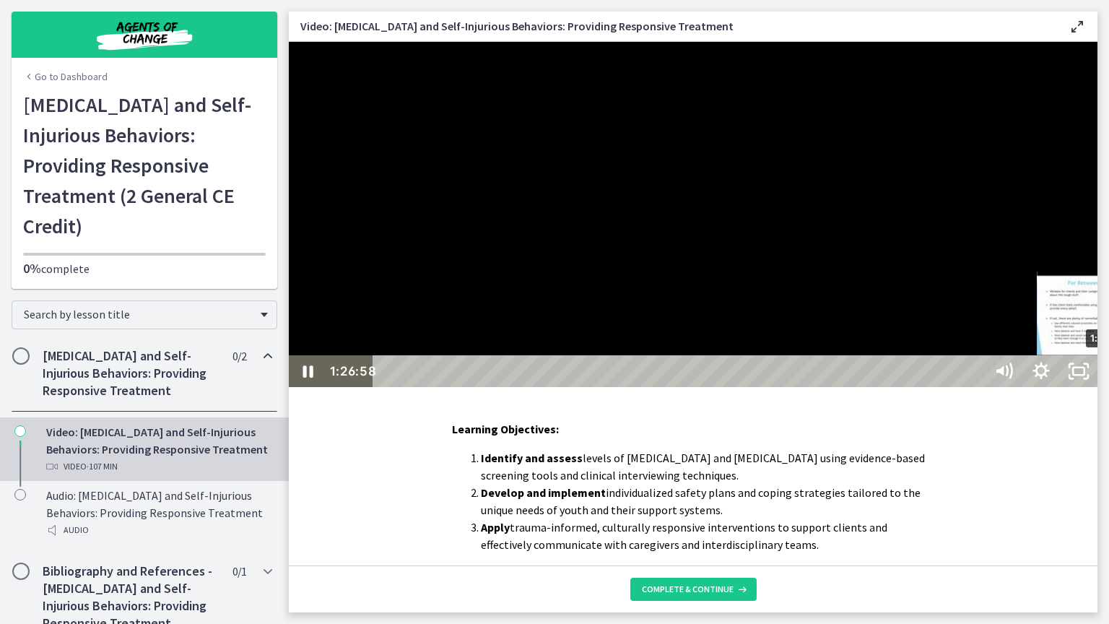
click at [1109, 377] on div "Playbar" at bounding box center [1107, 371] width 11 height 11
drag, startPoint x: 1110, startPoint y: 651, endPoint x: 1130, endPoint y: 651, distance: 19.5
click at [1109, 377] on div "Playbar" at bounding box center [1127, 371] width 11 height 11
drag, startPoint x: 1137, startPoint y: 652, endPoint x: 1177, endPoint y: 649, distance: 39.8
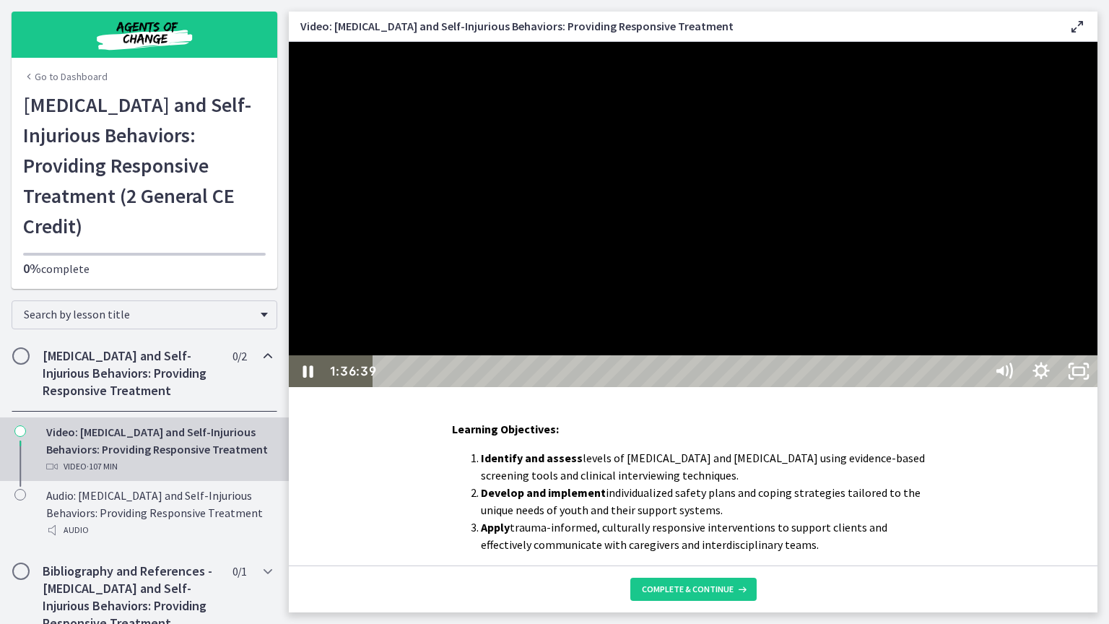
drag, startPoint x: 1177, startPoint y: 649, endPoint x: 1191, endPoint y: 652, distance: 14.6
drag, startPoint x: 1191, startPoint y: 652, endPoint x: 1216, endPoint y: 649, distance: 25.4
drag, startPoint x: 1216, startPoint y: 649, endPoint x: 1295, endPoint y: 646, distance: 78.8
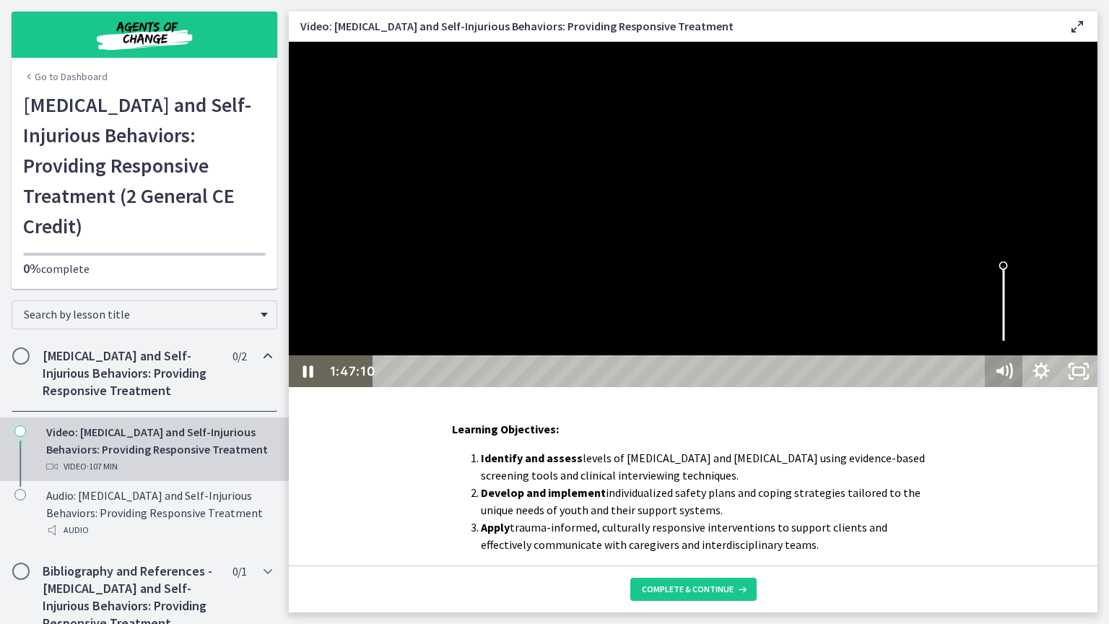
click at [1098, 387] on div "1:47:10 1:47:10" at bounding box center [693, 371] width 809 height 32
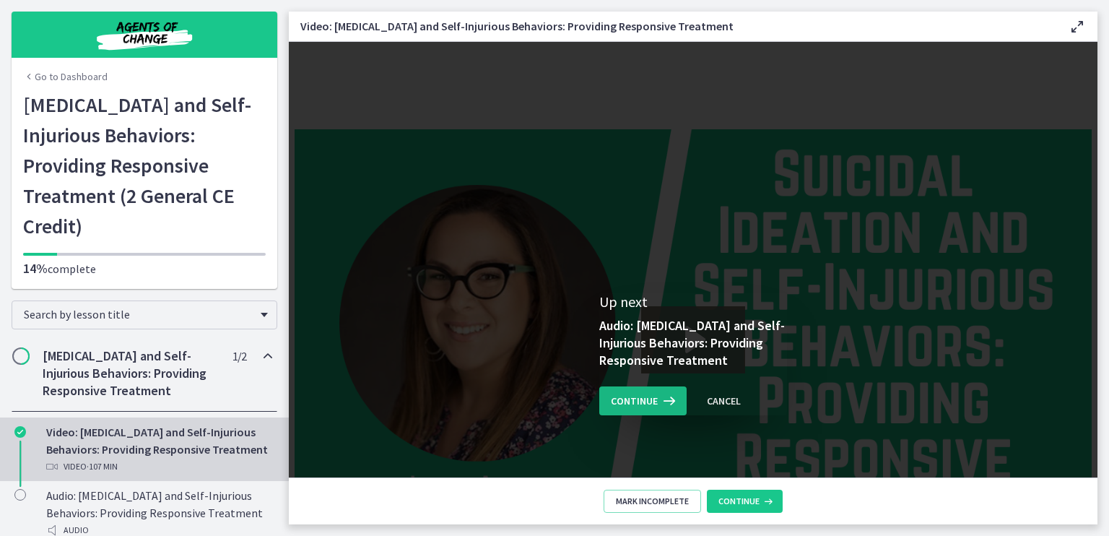
click at [641, 404] on span "Continue" at bounding box center [634, 400] width 47 height 17
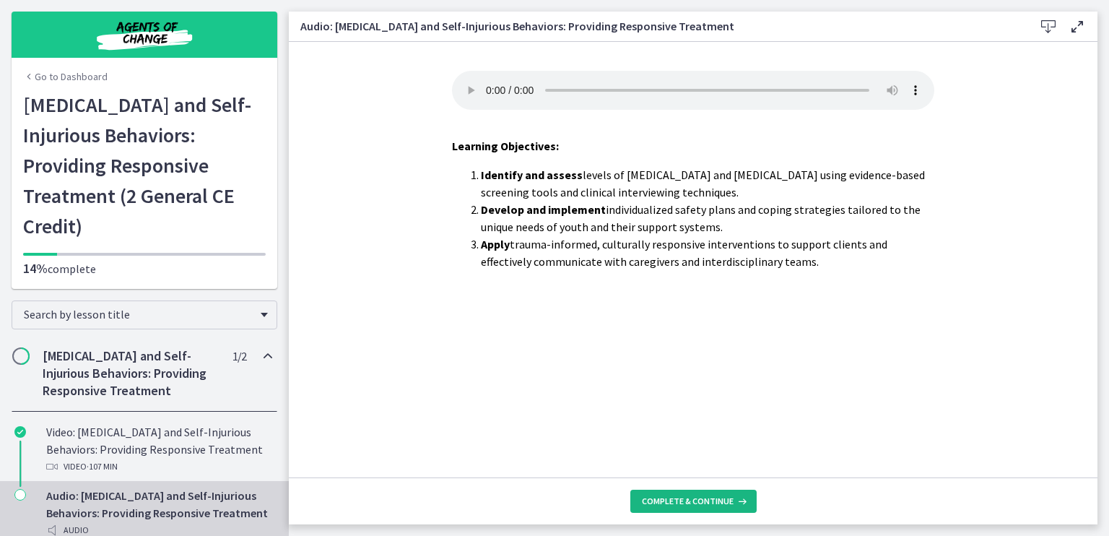
click at [686, 503] on span "Complete & continue" at bounding box center [688, 501] width 92 height 12
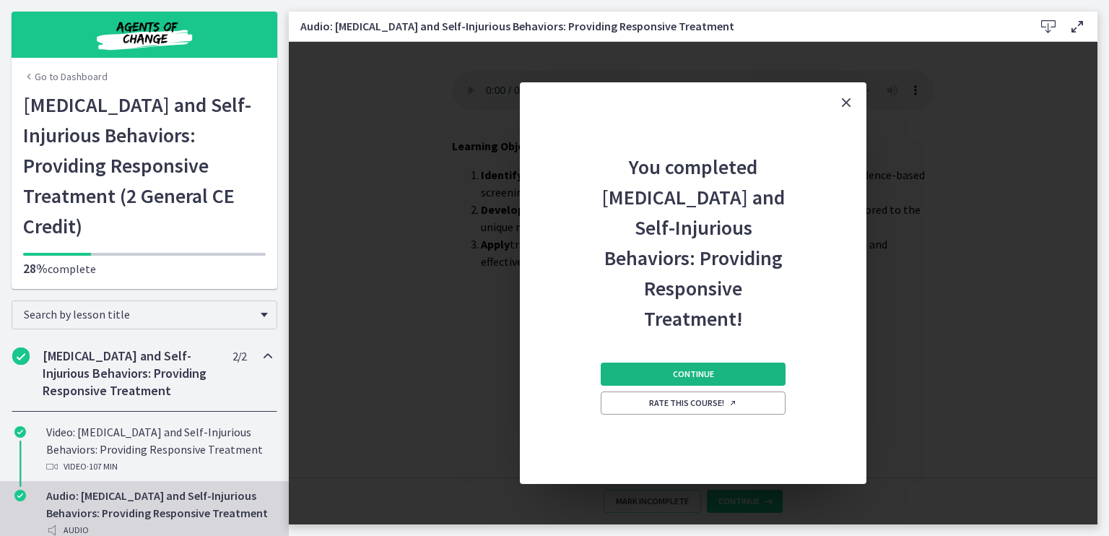
click at [676, 373] on span "Continue" at bounding box center [693, 374] width 41 height 12
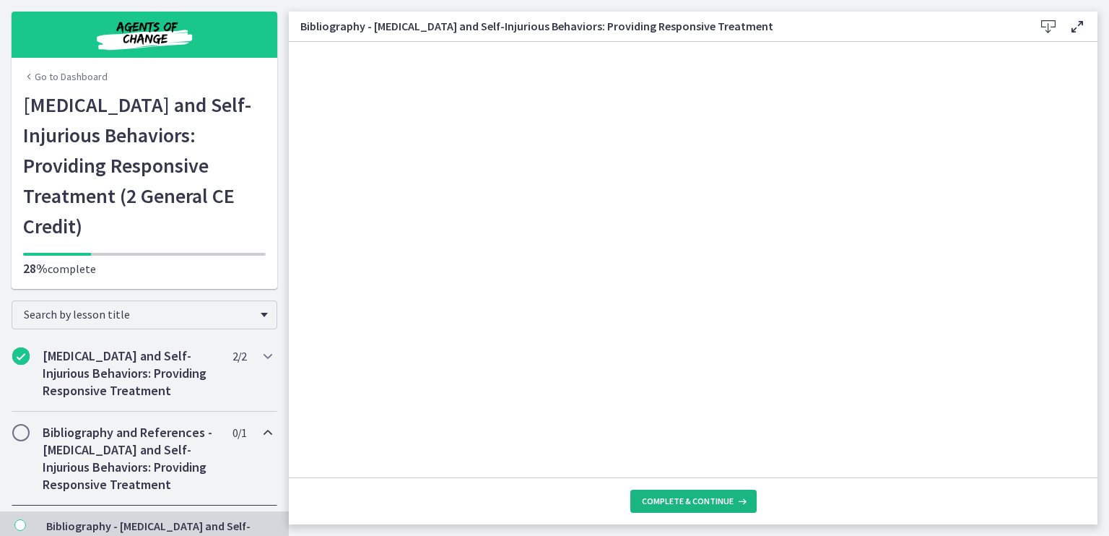
click at [698, 499] on span "Complete & continue" at bounding box center [688, 501] width 92 height 12
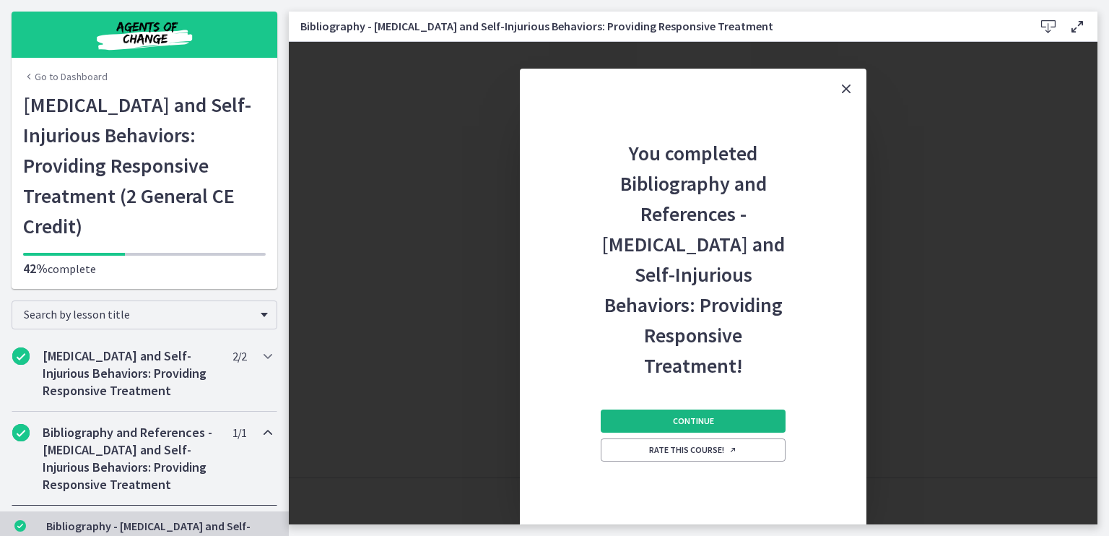
click at [701, 410] on button "Continue" at bounding box center [693, 421] width 185 height 23
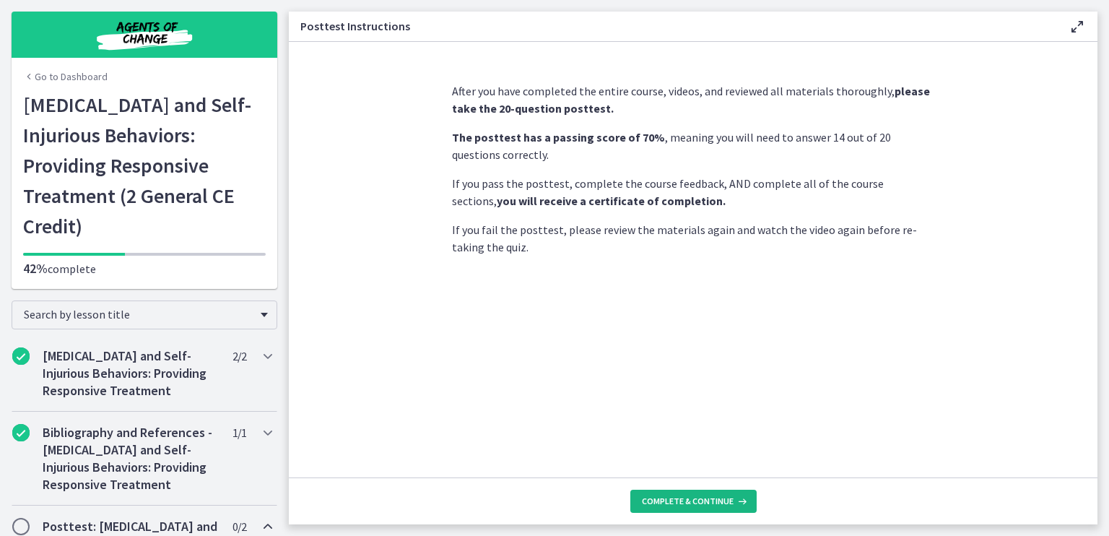
click at [701, 499] on span "Complete & continue" at bounding box center [688, 501] width 92 height 12
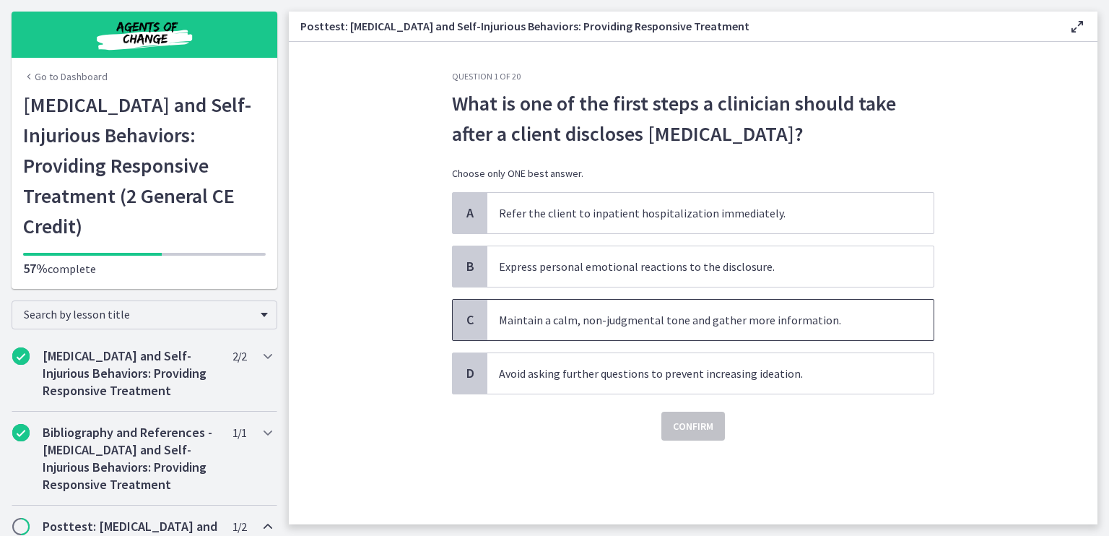
click at [579, 319] on span "Maintain a calm, non-judgmental tone and gather more information." at bounding box center [711, 320] width 446 height 40
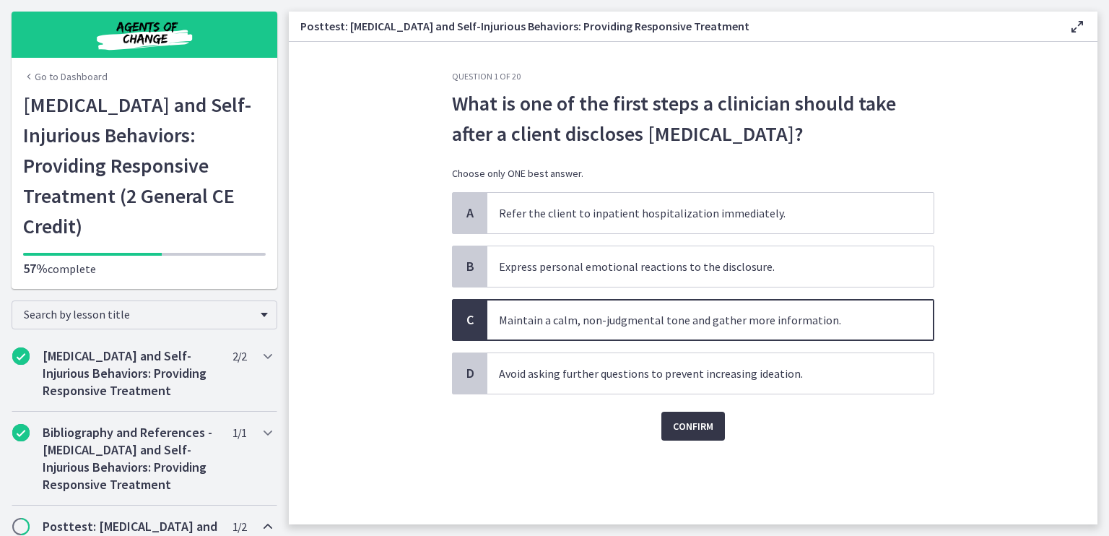
click at [703, 422] on span "Confirm" at bounding box center [693, 425] width 40 height 17
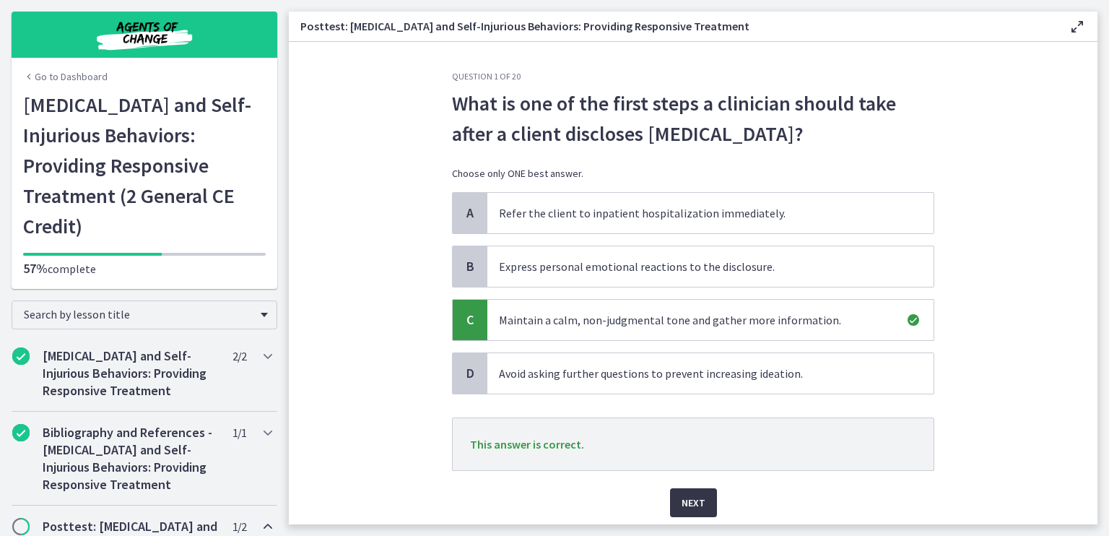
click at [695, 504] on span "Next" at bounding box center [694, 502] width 24 height 17
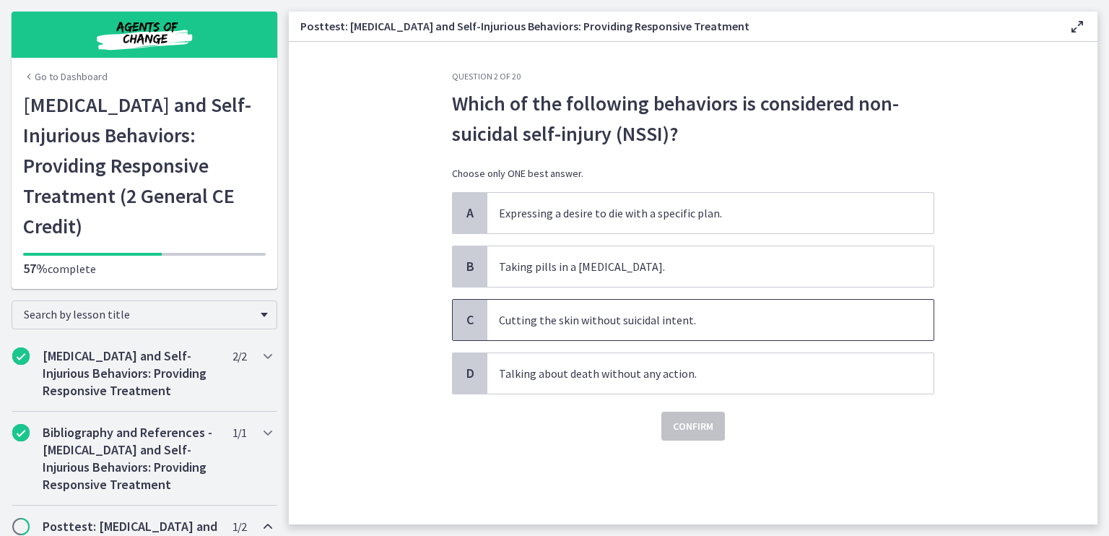
click at [634, 318] on span "Cutting the skin without suicidal intent." at bounding box center [711, 320] width 446 height 40
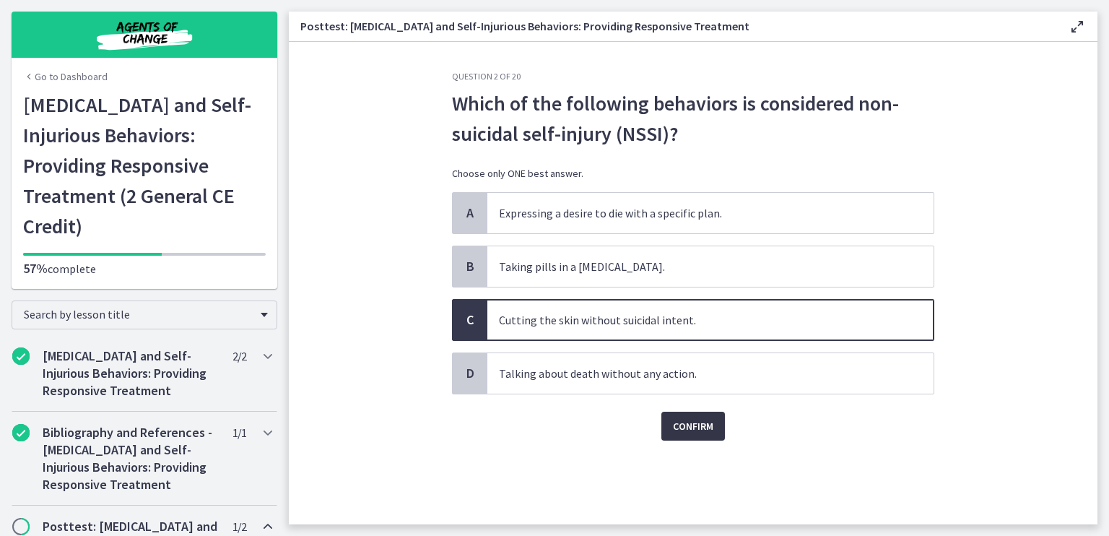
click at [711, 428] on span "Confirm" at bounding box center [693, 425] width 40 height 17
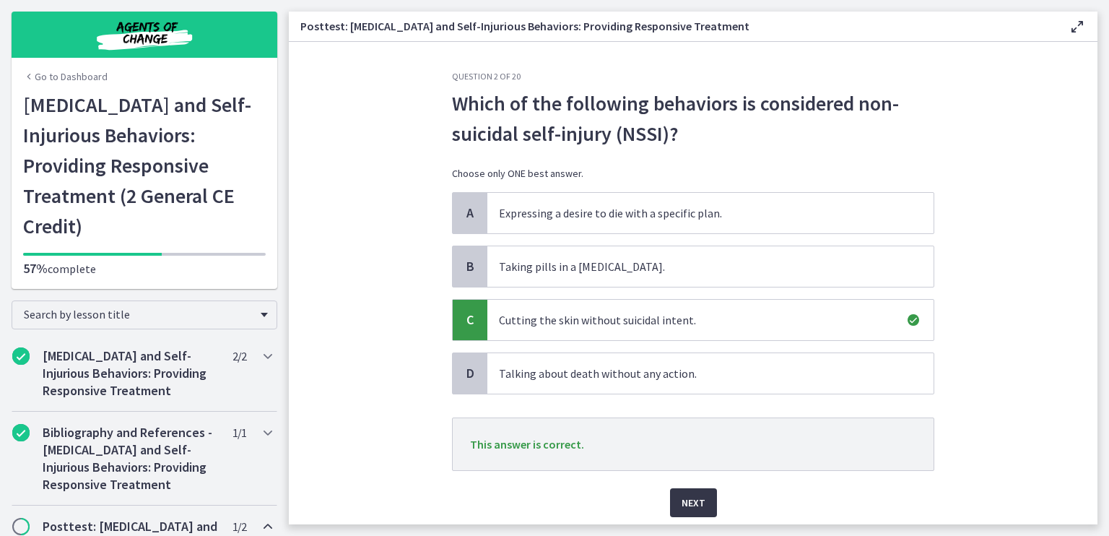
click at [691, 506] on span "Next" at bounding box center [694, 502] width 24 height 17
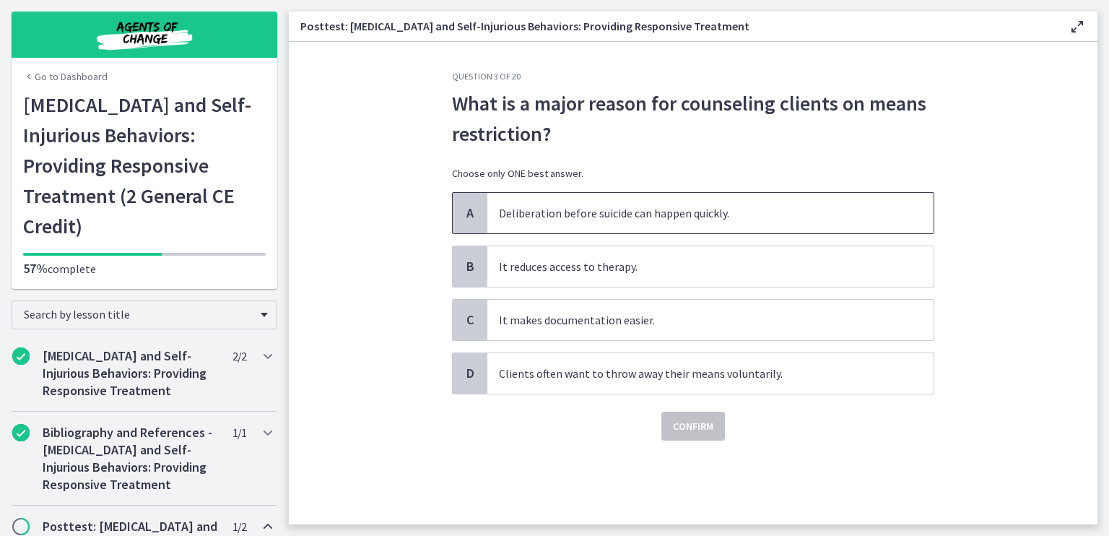
click at [672, 226] on span "Deliberation before suicide can happen quickly." at bounding box center [711, 213] width 446 height 40
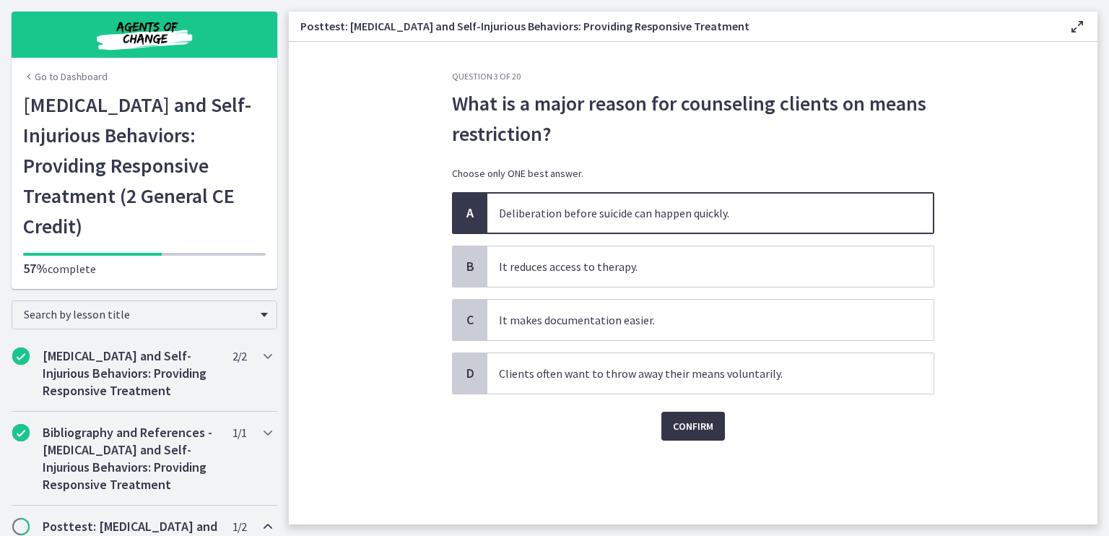
click at [697, 419] on span "Confirm" at bounding box center [693, 425] width 40 height 17
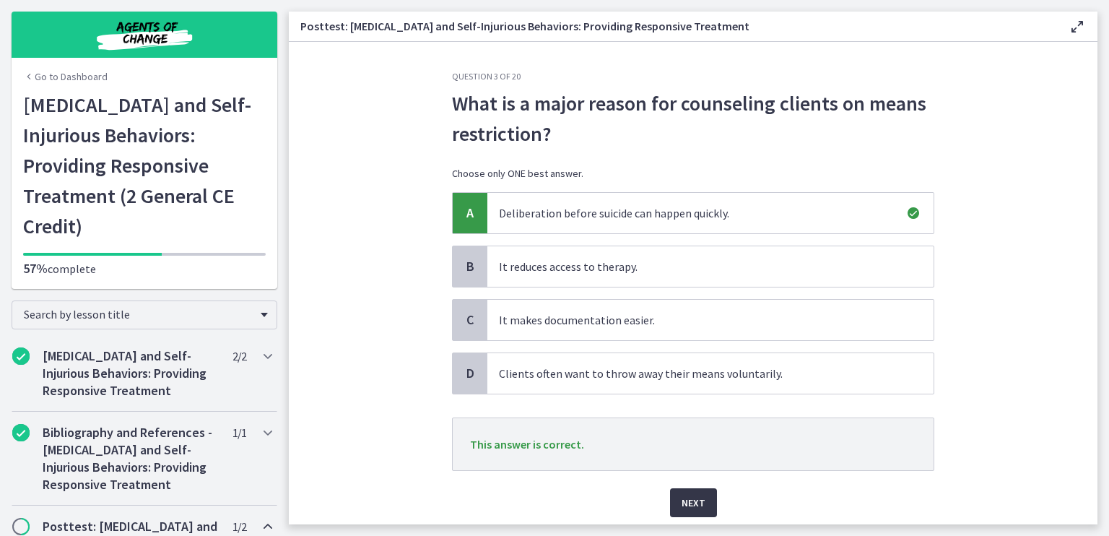
click at [689, 503] on span "Next" at bounding box center [694, 502] width 24 height 17
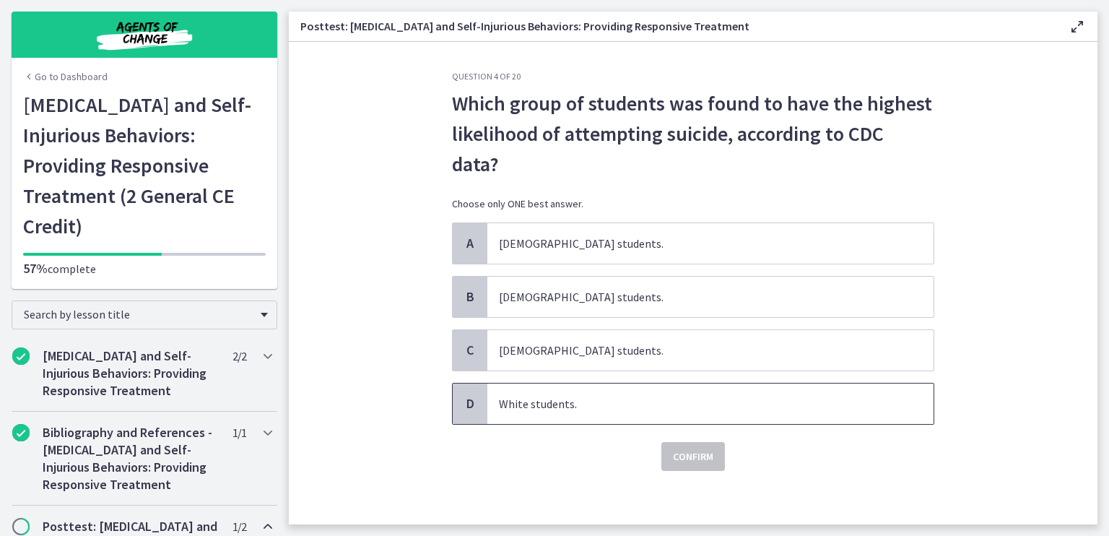
click at [606, 404] on span "White students." at bounding box center [711, 404] width 446 height 40
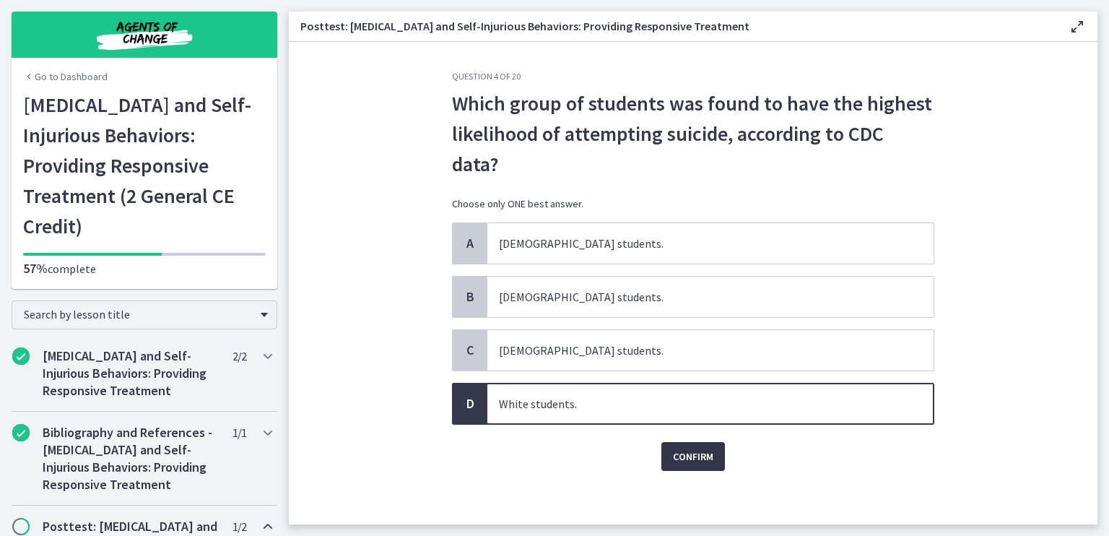
click at [680, 453] on span "Confirm" at bounding box center [693, 456] width 40 height 17
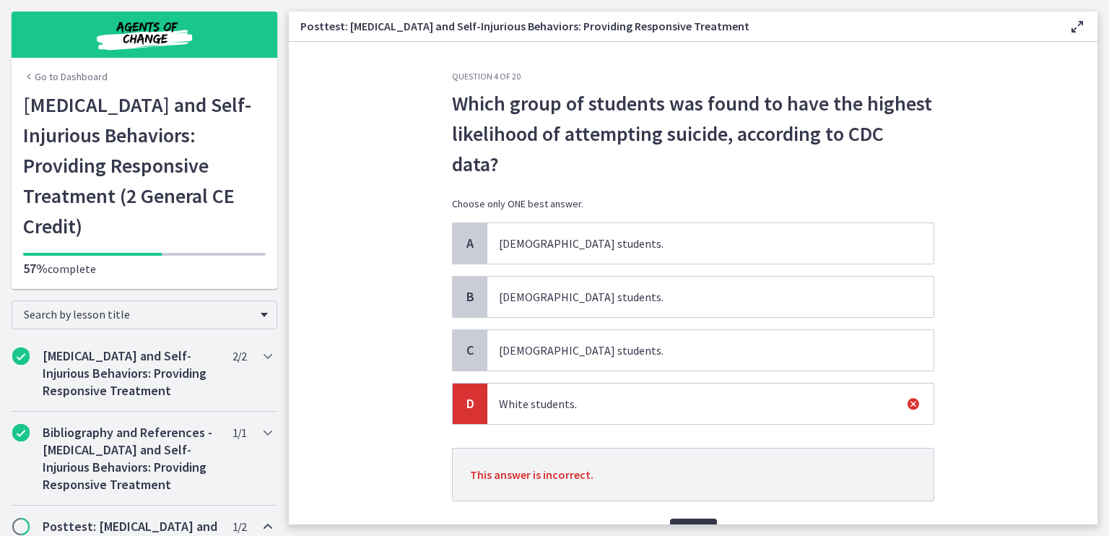
click at [675, 519] on button "Next" at bounding box center [693, 533] width 47 height 29
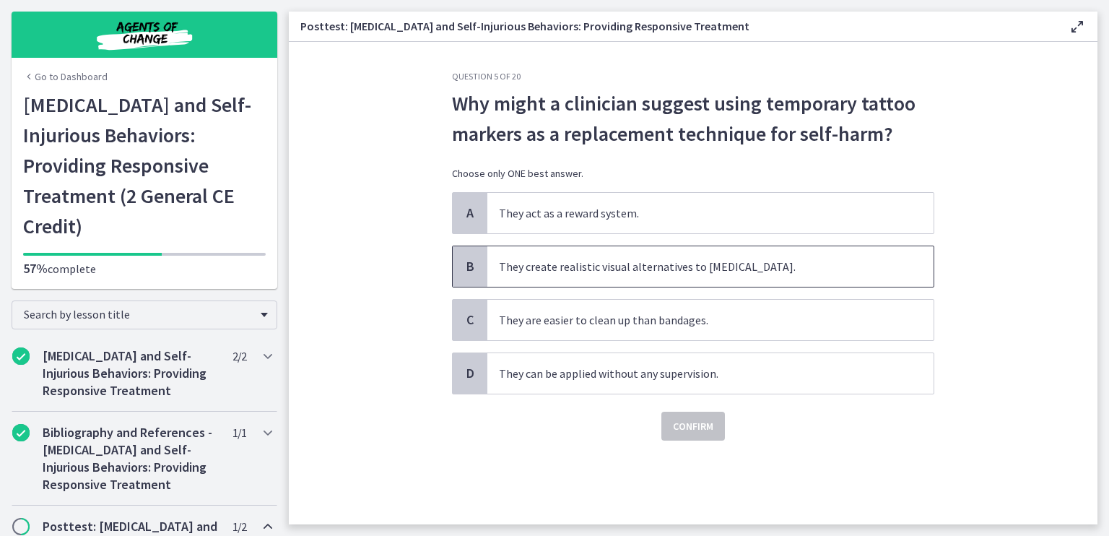
click at [723, 264] on span "They create realistic visual alternatives to self-injury." at bounding box center [711, 266] width 446 height 40
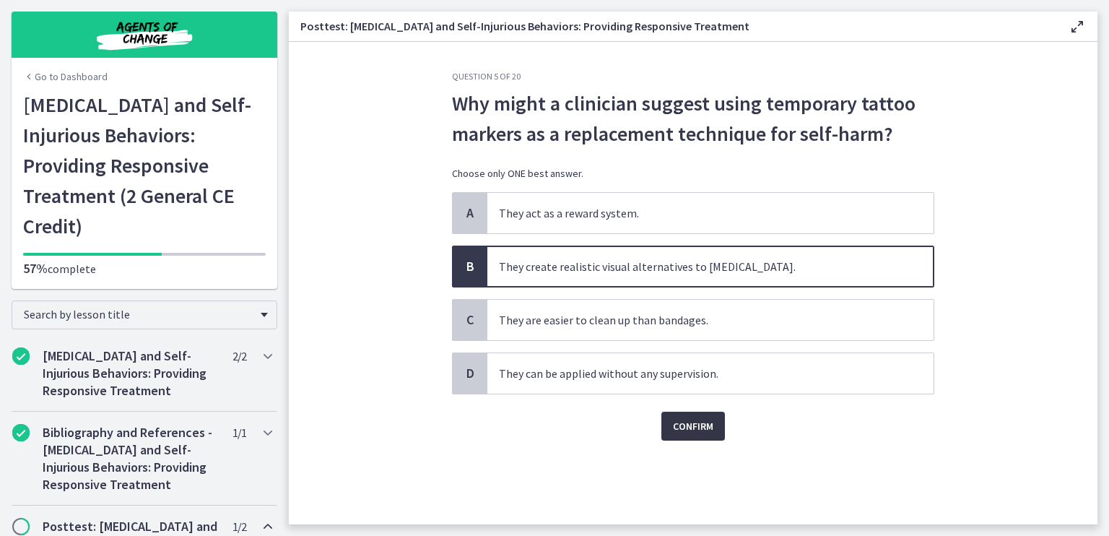
click at [698, 420] on span "Confirm" at bounding box center [693, 425] width 40 height 17
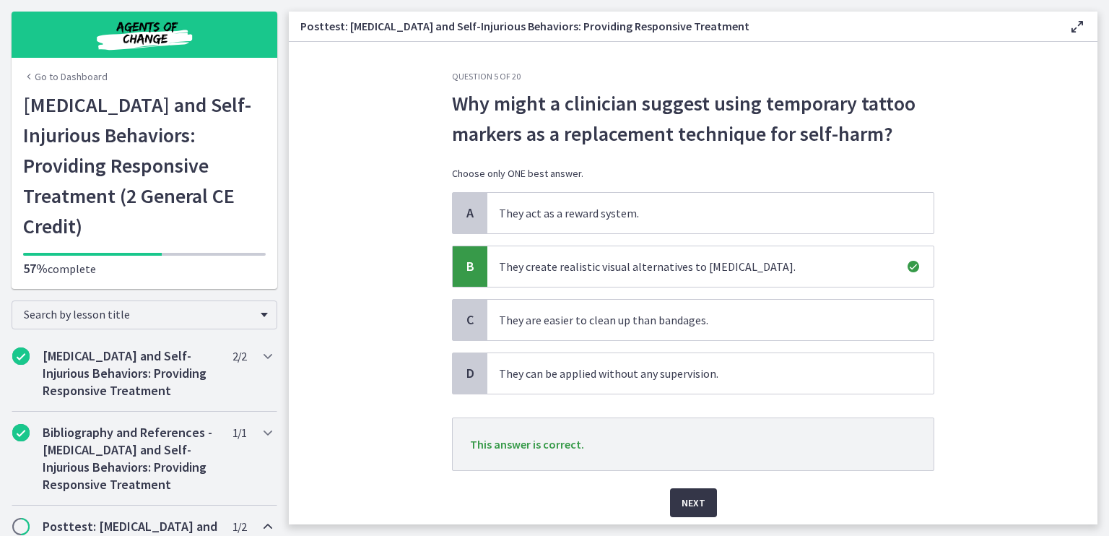
click at [682, 503] on span "Next" at bounding box center [694, 502] width 24 height 17
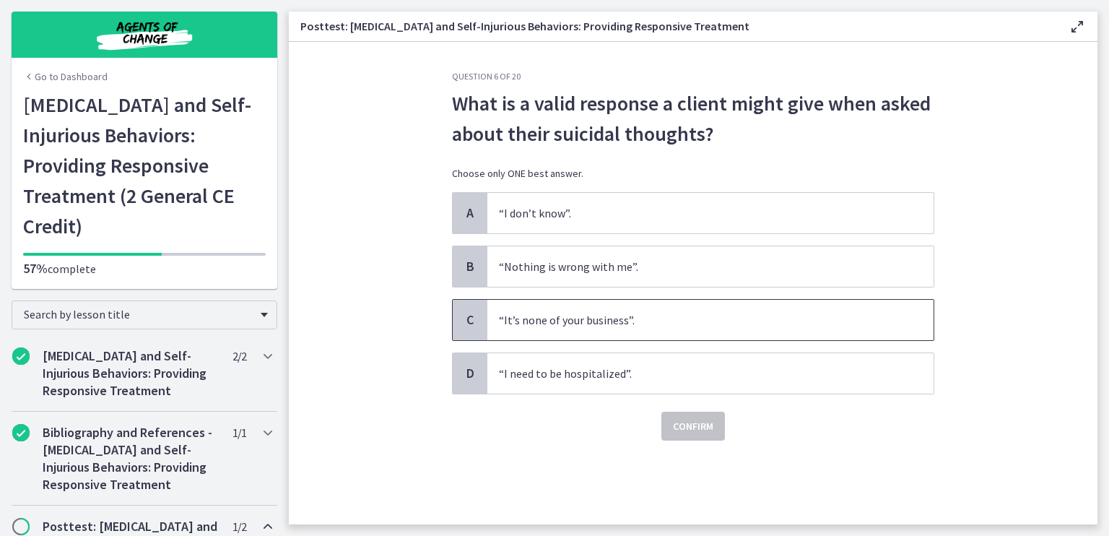
click at [604, 324] on span "“It’s none of your business”." at bounding box center [711, 320] width 446 height 40
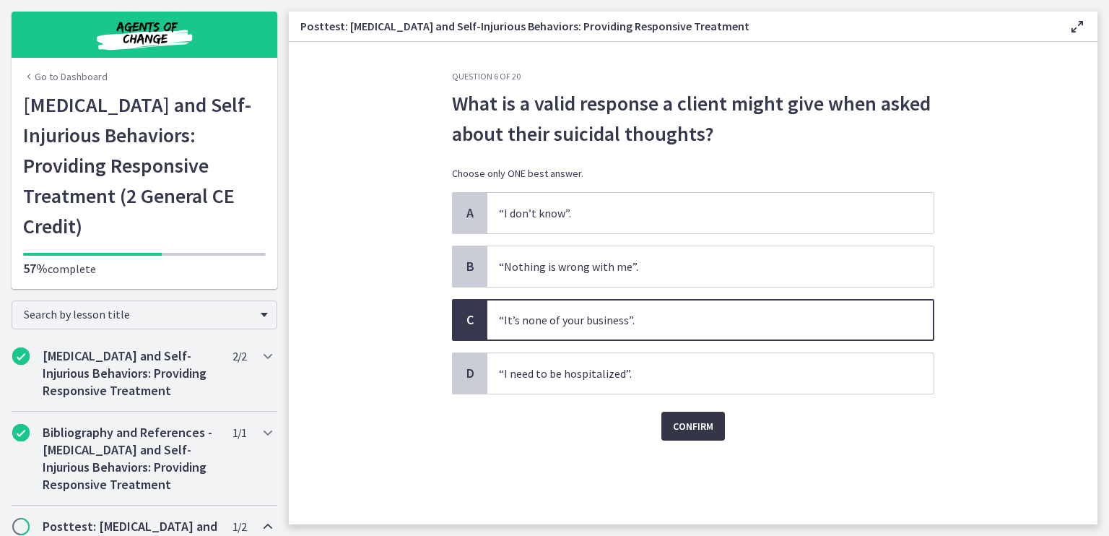
click at [698, 420] on span "Confirm" at bounding box center [693, 425] width 40 height 17
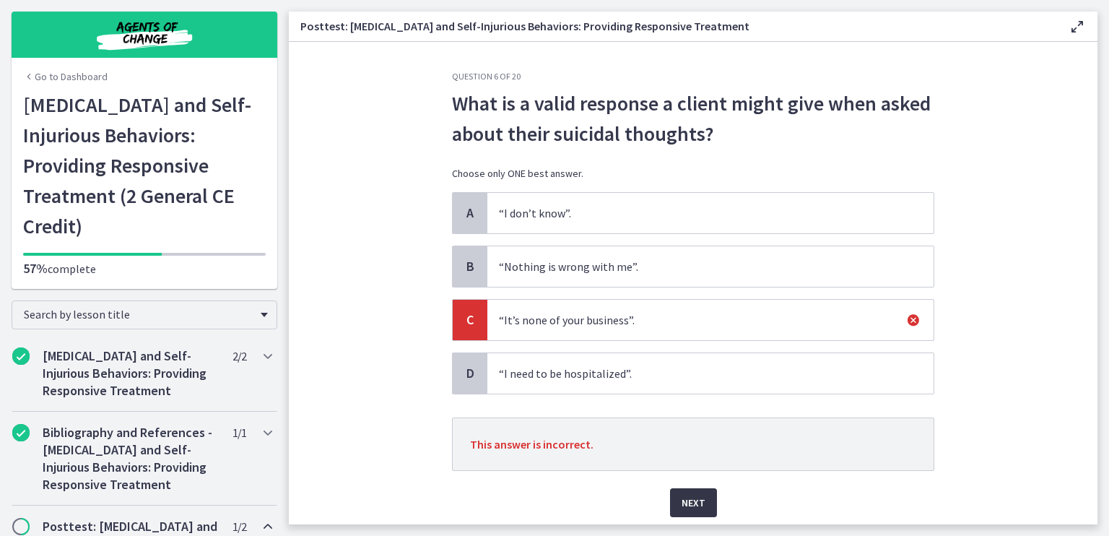
click at [699, 506] on span "Next" at bounding box center [694, 502] width 24 height 17
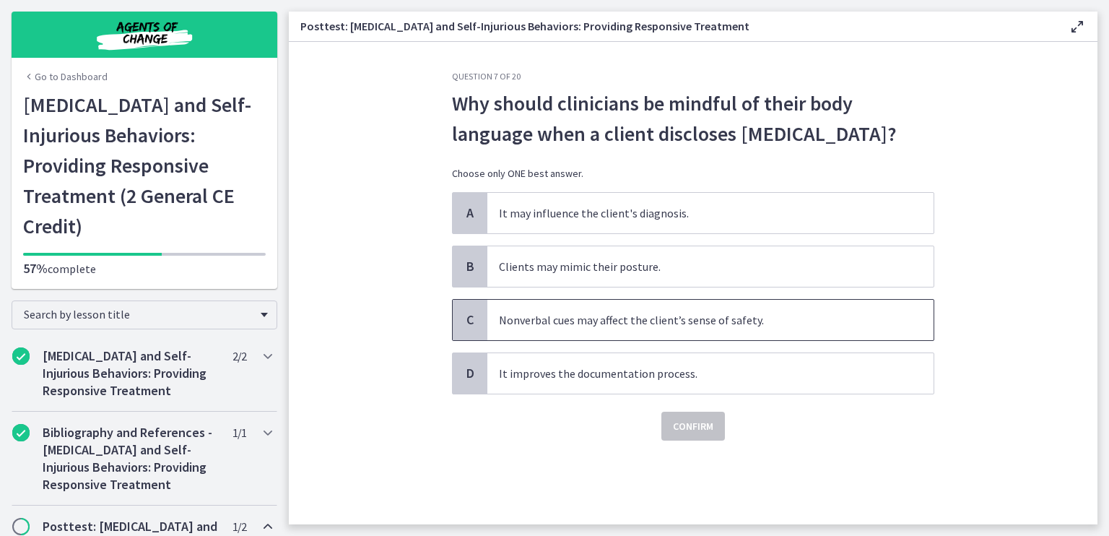
click at [592, 318] on span "Nonverbal cues may affect the client’s sense of safety." at bounding box center [711, 320] width 446 height 40
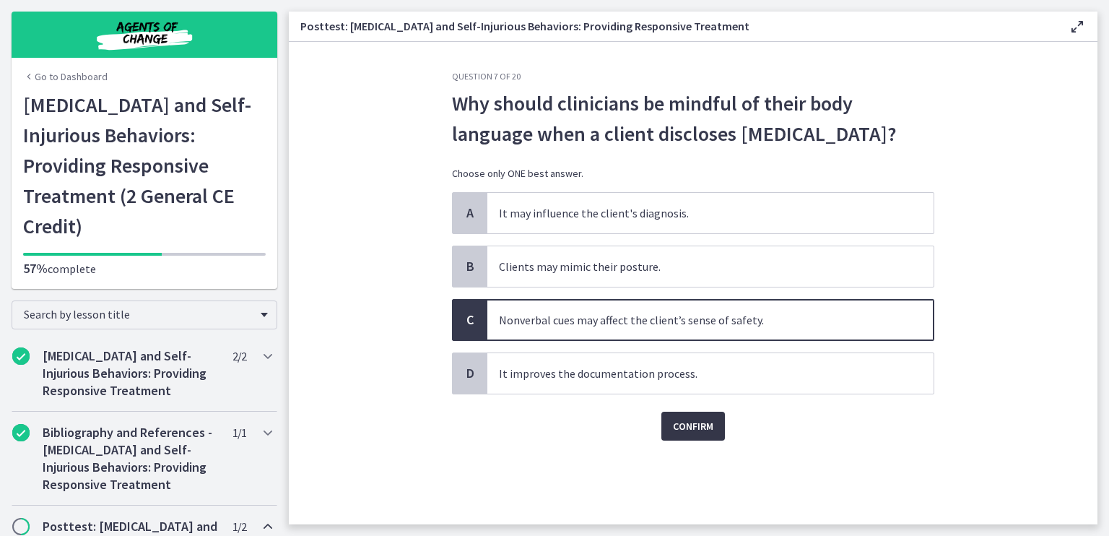
click at [681, 427] on span "Confirm" at bounding box center [693, 425] width 40 height 17
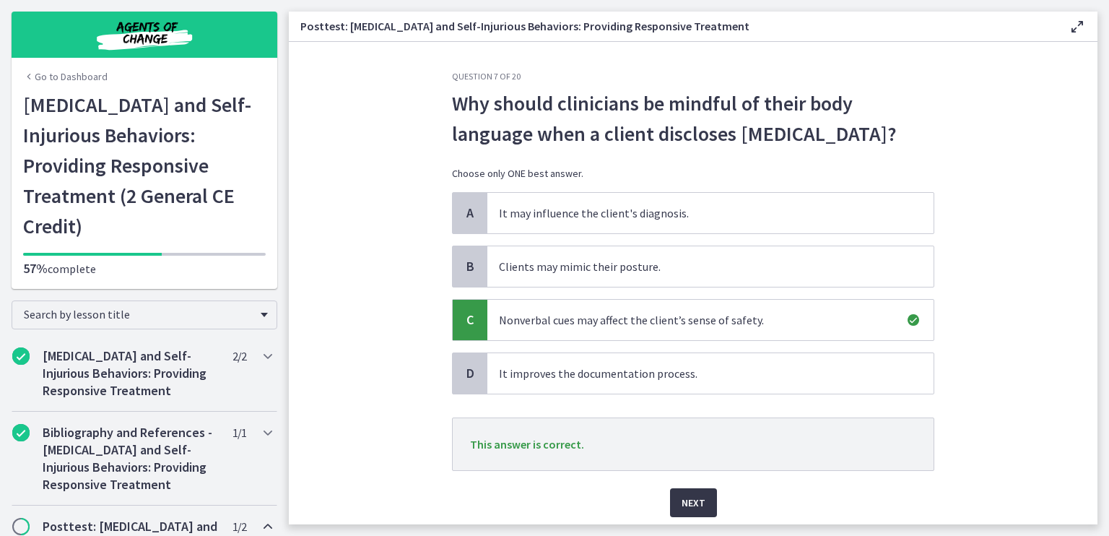
click at [688, 501] on span "Next" at bounding box center [694, 502] width 24 height 17
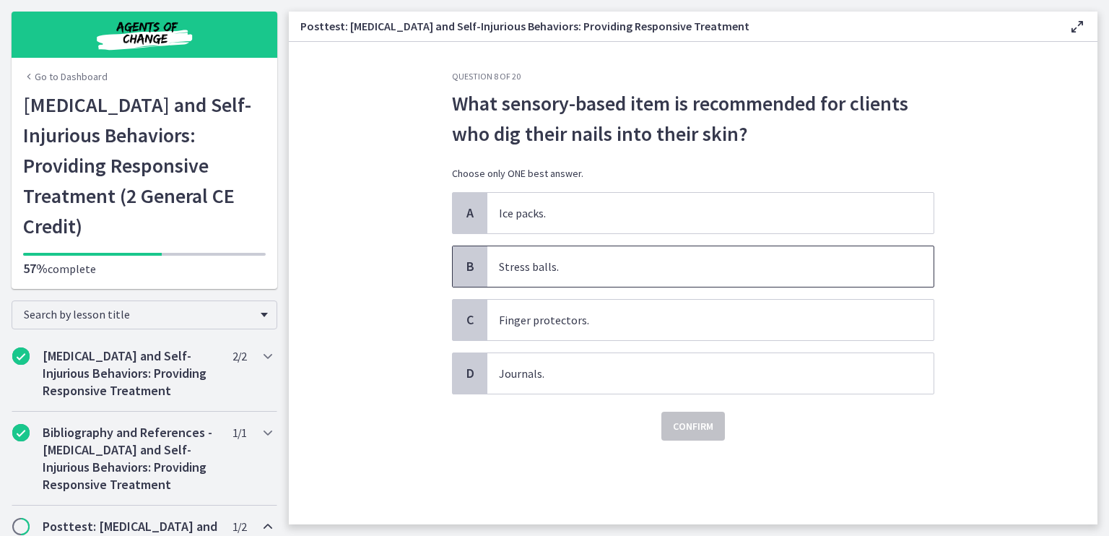
click at [595, 272] on span "Stress balls." at bounding box center [711, 266] width 446 height 40
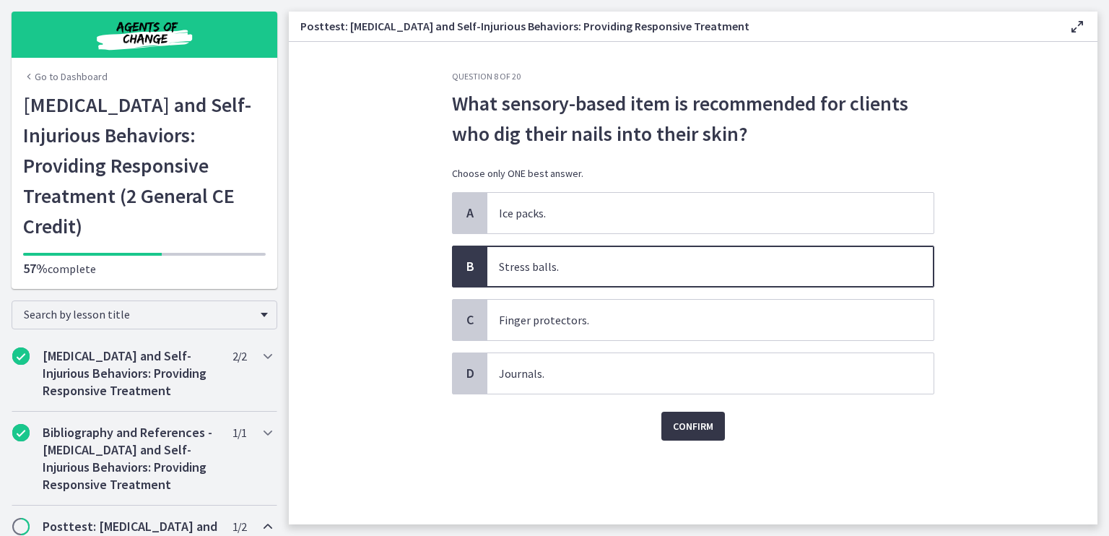
click at [691, 428] on span "Confirm" at bounding box center [693, 425] width 40 height 17
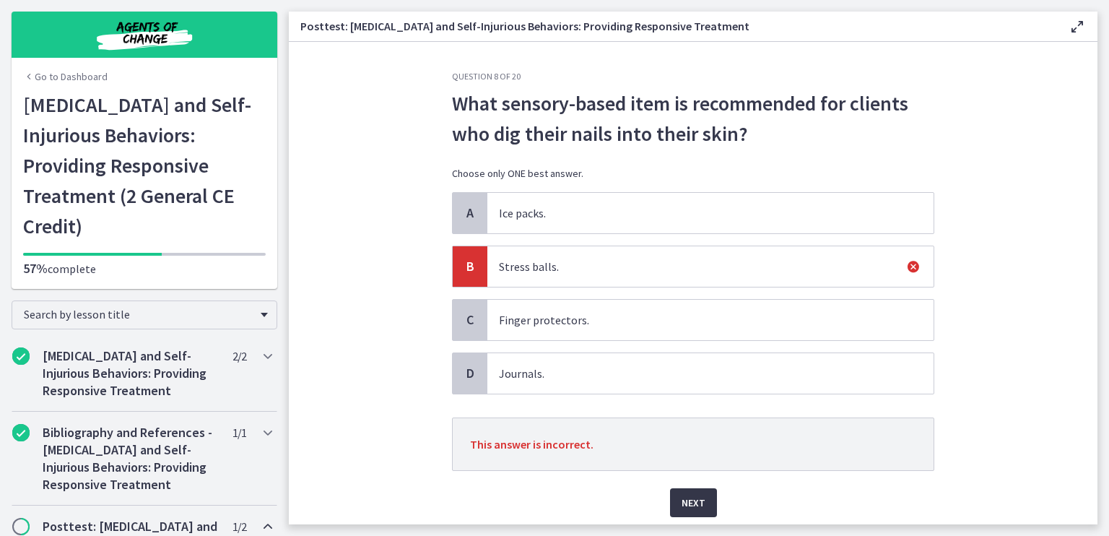
click at [696, 498] on span "Next" at bounding box center [694, 502] width 24 height 17
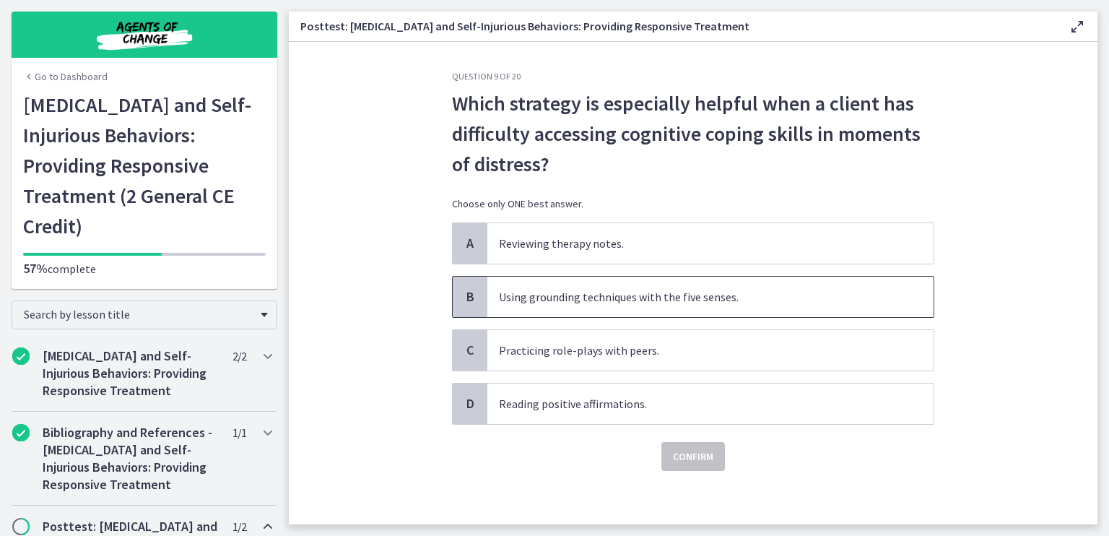
click at [584, 292] on span "Using grounding techniques with the five senses." at bounding box center [711, 297] width 446 height 40
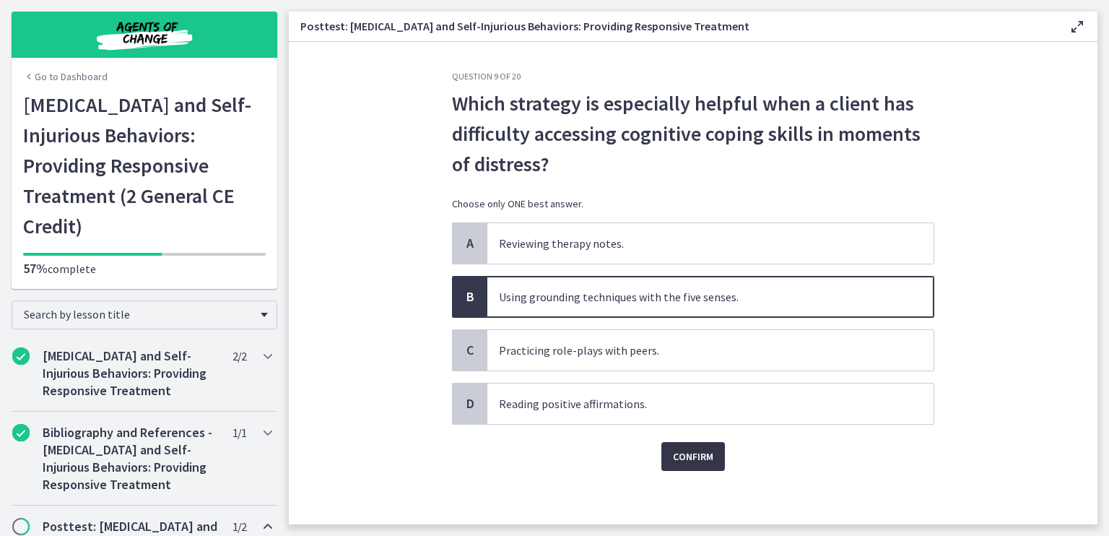
click at [693, 455] on span "Confirm" at bounding box center [693, 456] width 40 height 17
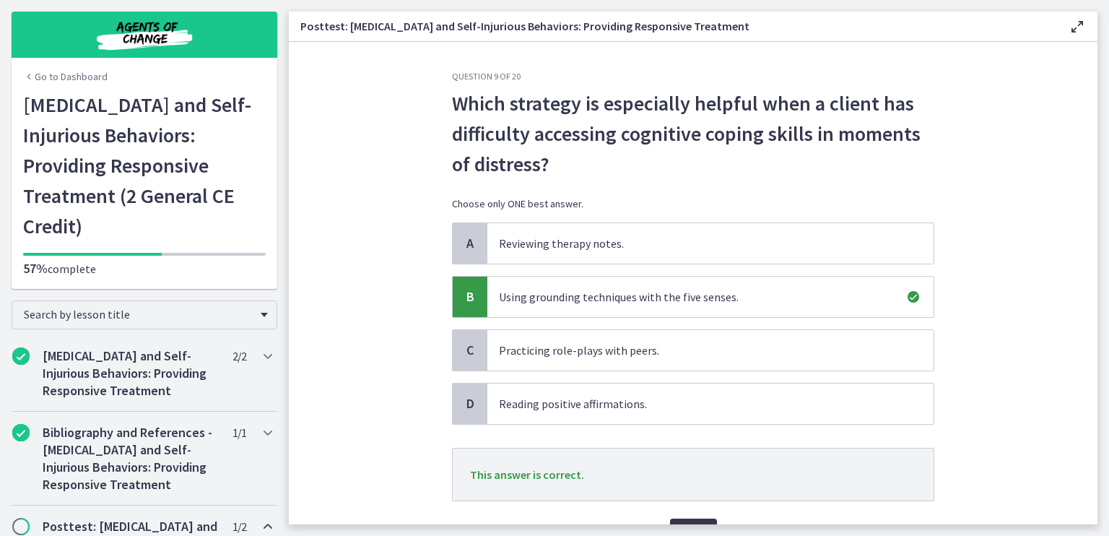
click at [681, 521] on button "Next" at bounding box center [693, 533] width 47 height 29
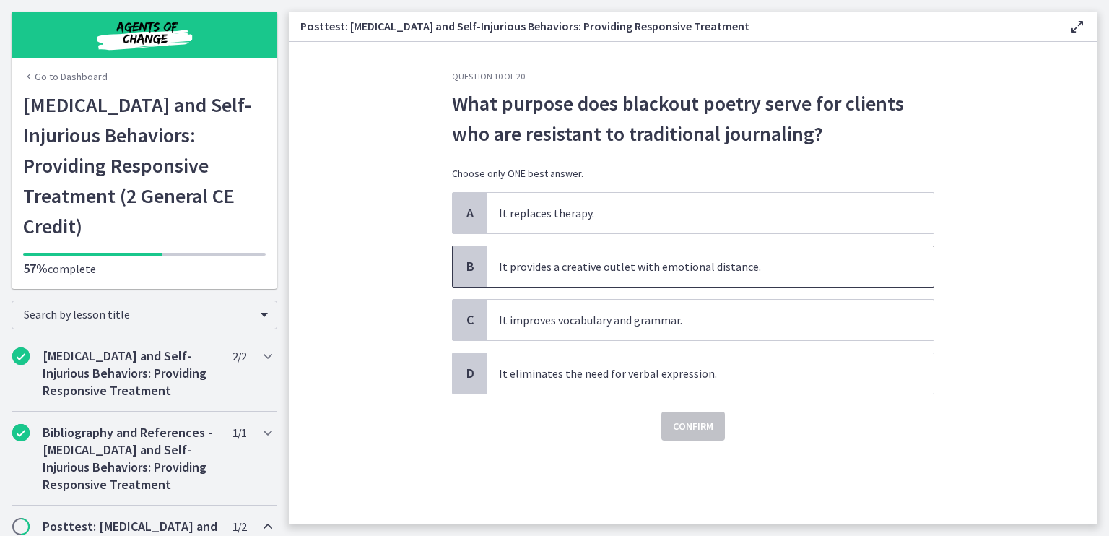
click at [592, 267] on span "It provides a creative outlet with emotional distance." at bounding box center [711, 266] width 446 height 40
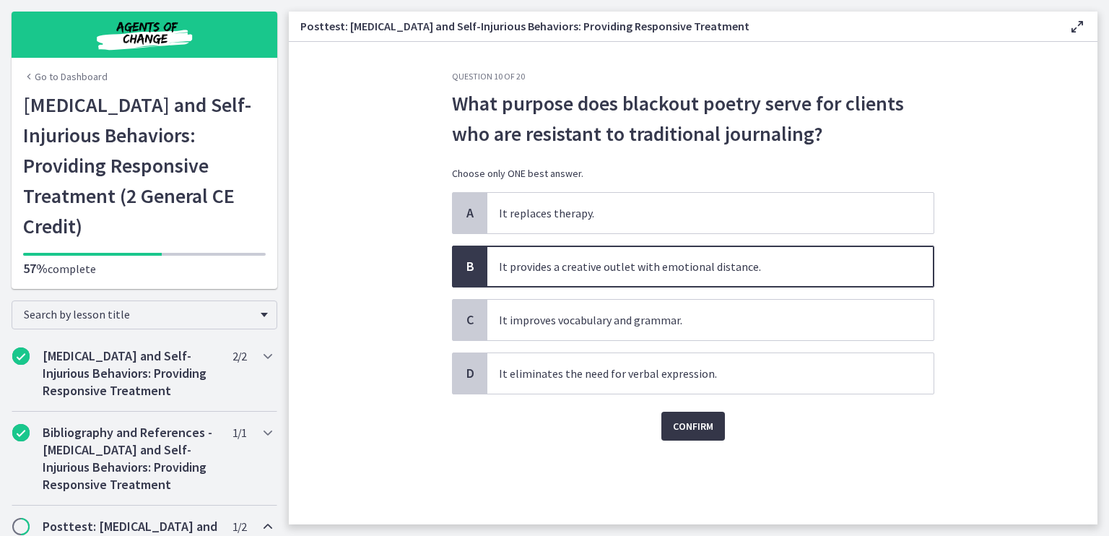
click at [687, 433] on span "Confirm" at bounding box center [693, 425] width 40 height 17
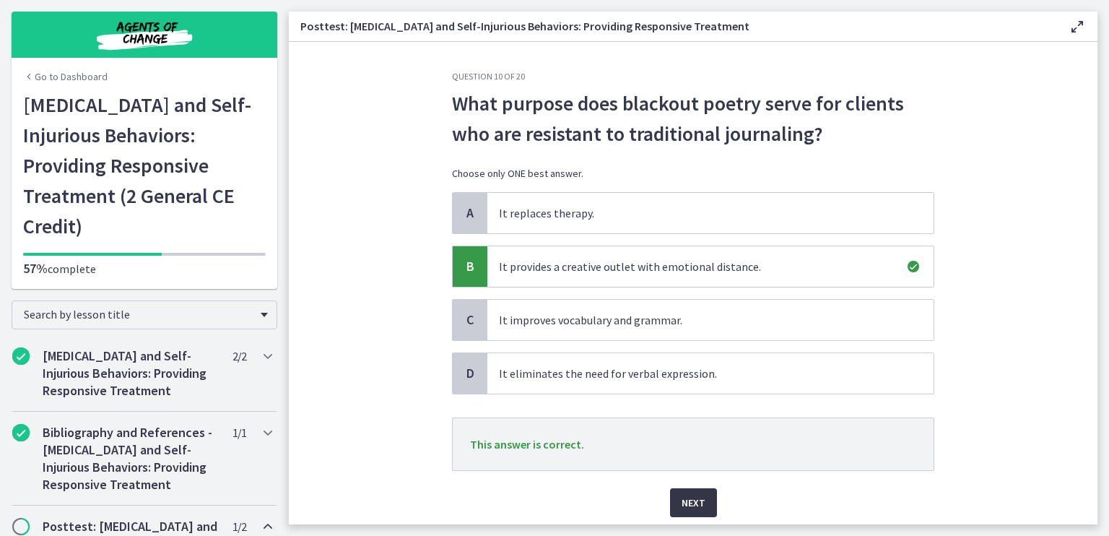
click at [688, 508] on span "Next" at bounding box center [694, 502] width 24 height 17
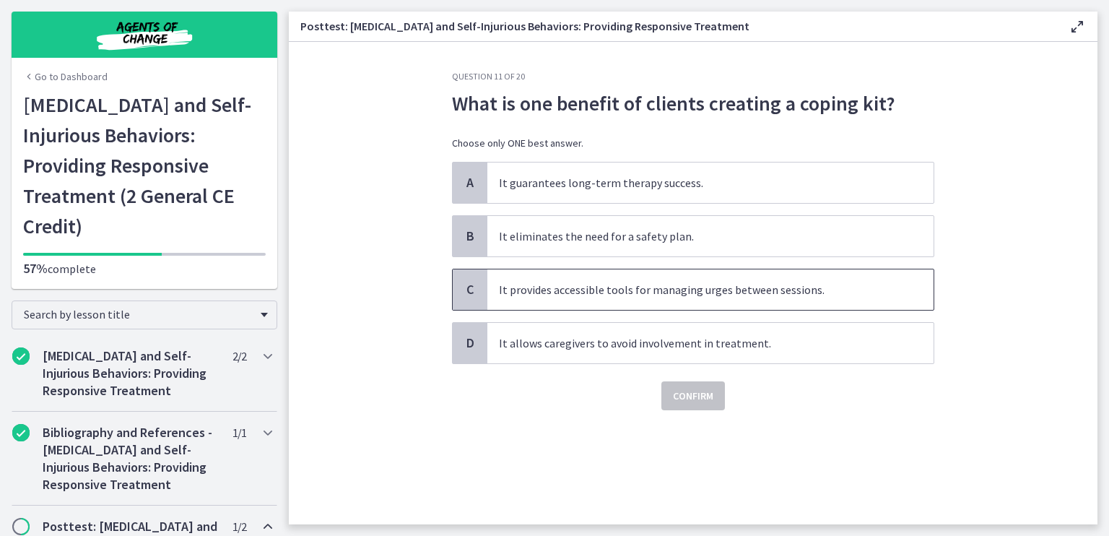
click at [657, 295] on span "It provides accessible tools for managing urges between sessions." at bounding box center [711, 289] width 446 height 40
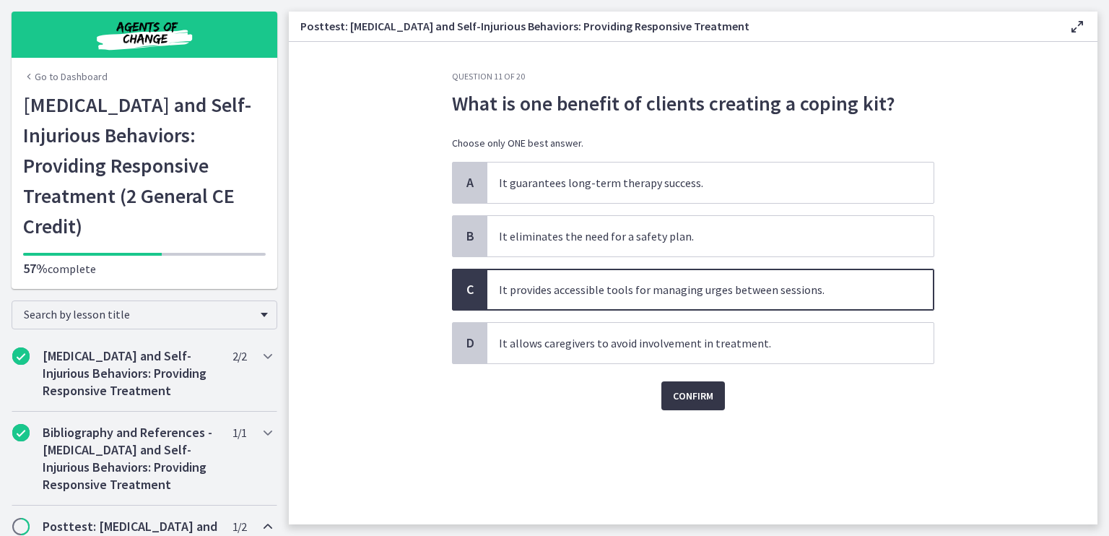
click at [695, 392] on span "Confirm" at bounding box center [693, 395] width 40 height 17
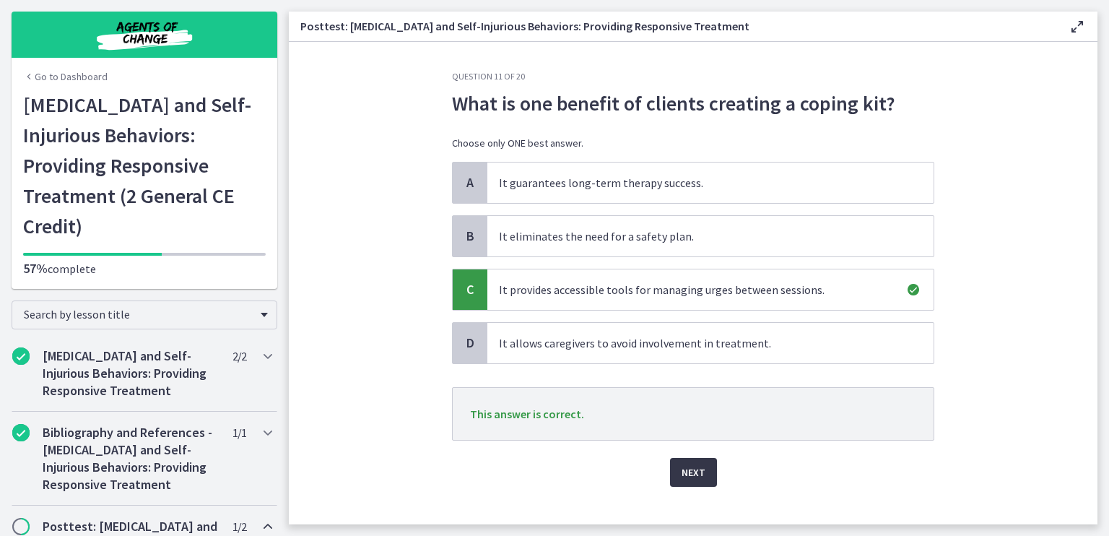
click at [685, 473] on span "Next" at bounding box center [694, 472] width 24 height 17
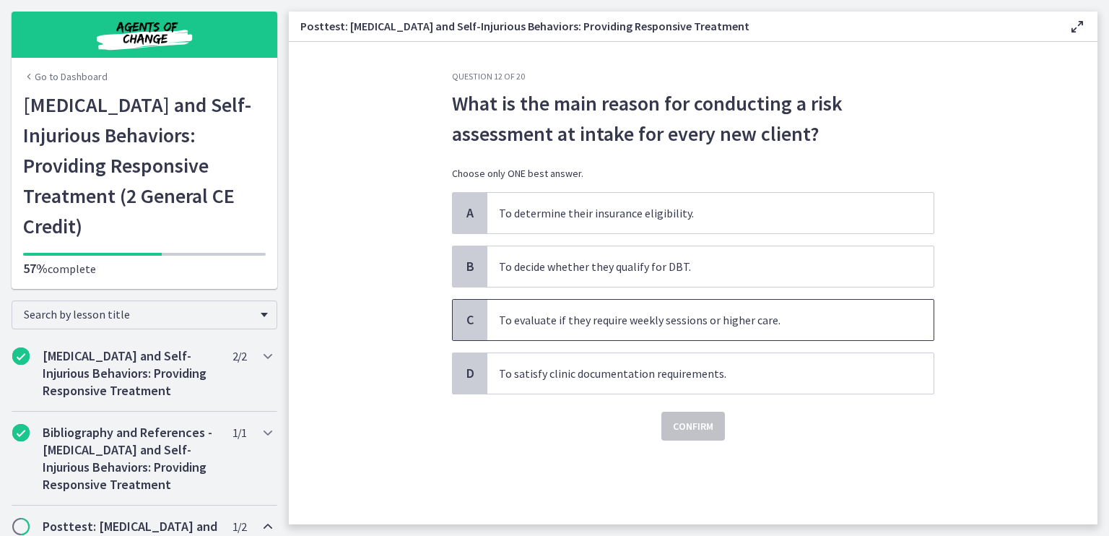
click at [594, 315] on span "To evaluate if they require weekly sessions or higher care." at bounding box center [711, 320] width 446 height 40
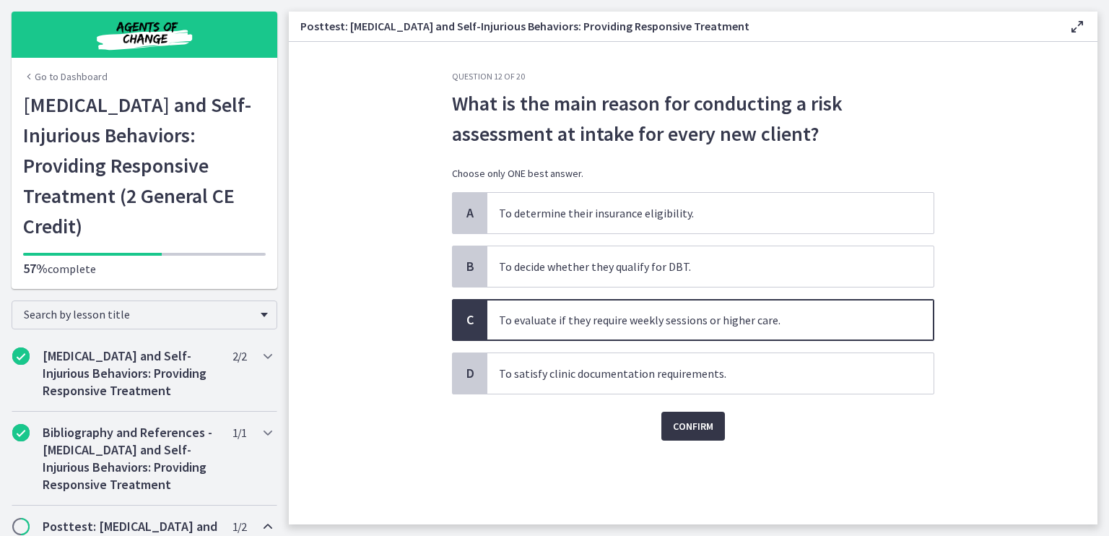
click at [700, 425] on span "Confirm" at bounding box center [693, 425] width 40 height 17
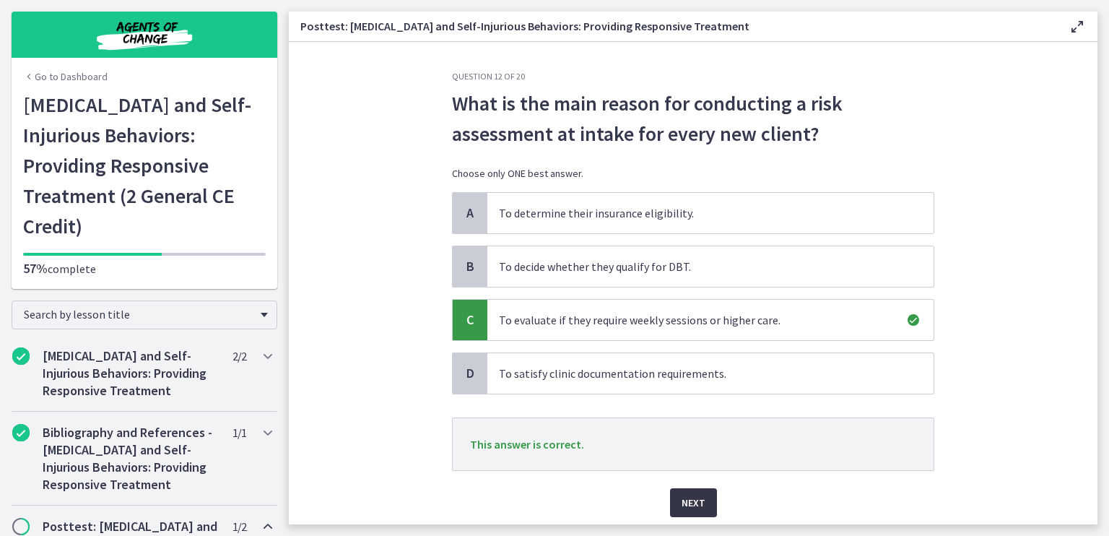
click at [689, 498] on span "Next" at bounding box center [694, 502] width 24 height 17
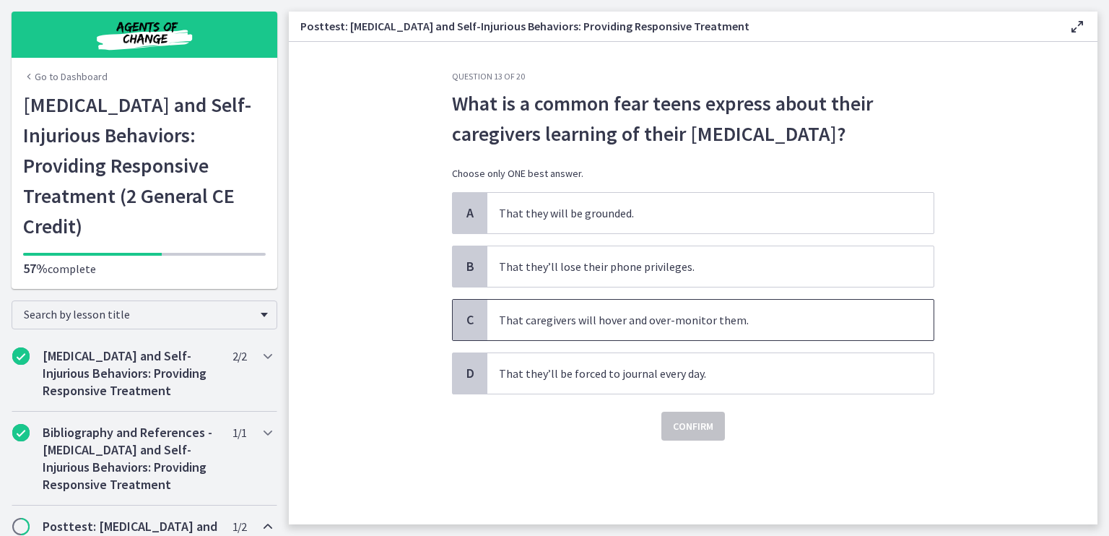
click at [613, 318] on span "That caregivers will hover and over-monitor them." at bounding box center [711, 320] width 446 height 40
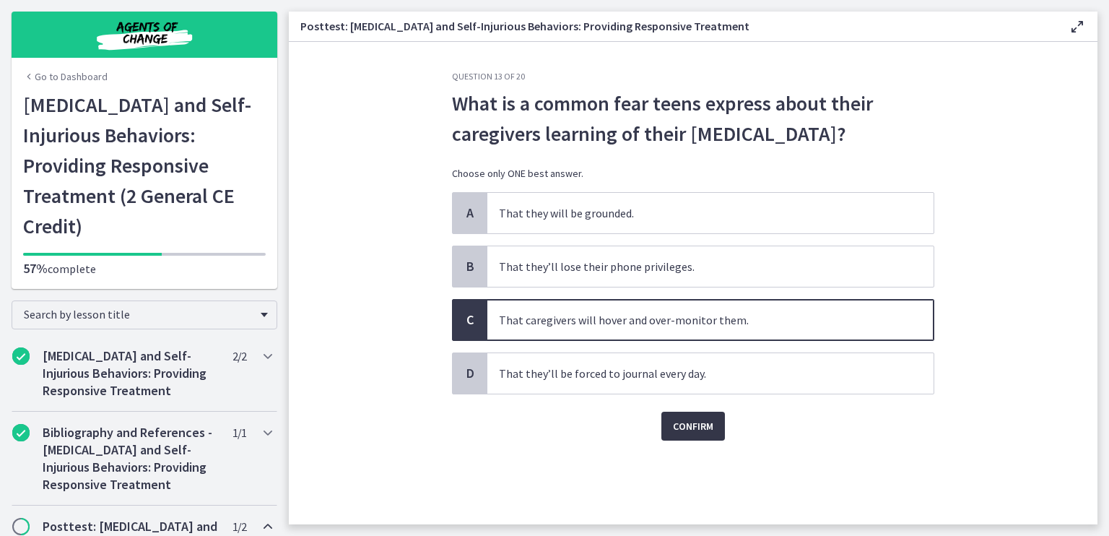
click at [699, 437] on button "Confirm" at bounding box center [694, 426] width 64 height 29
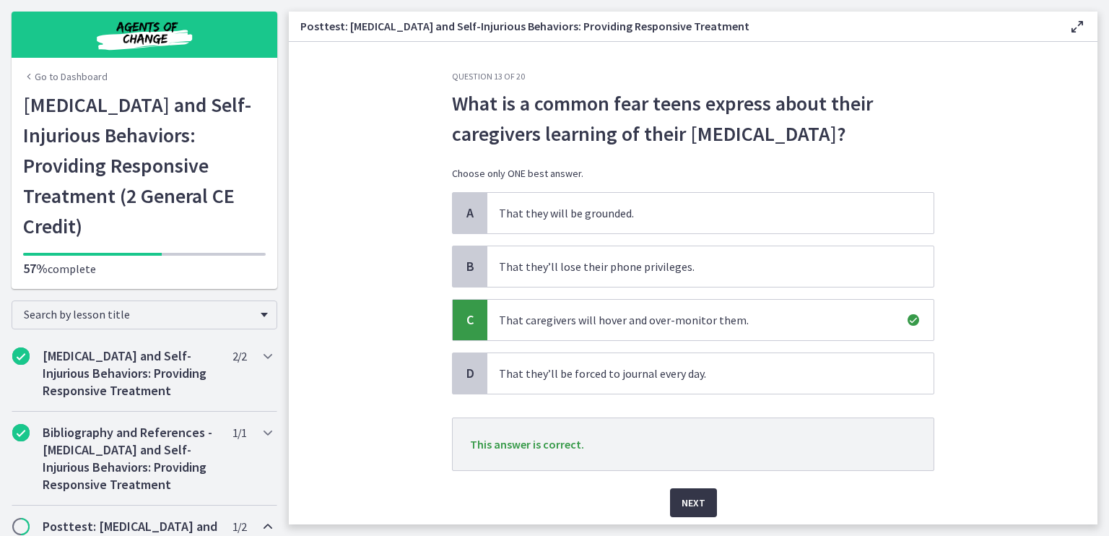
click at [698, 510] on button "Next" at bounding box center [693, 502] width 47 height 29
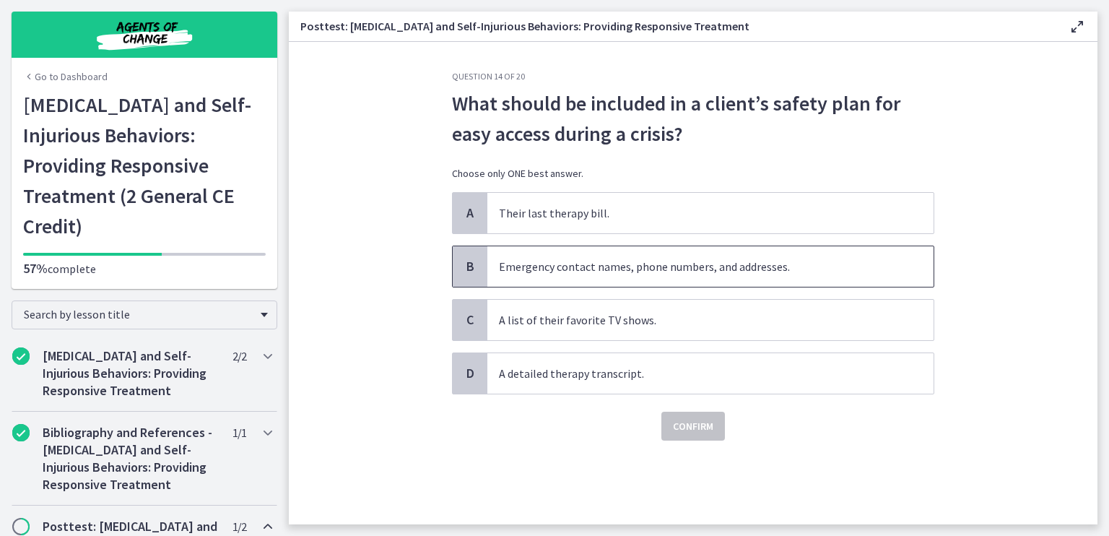
click at [604, 269] on span "Emergency contact names, phone numbers, and addresses." at bounding box center [711, 266] width 446 height 40
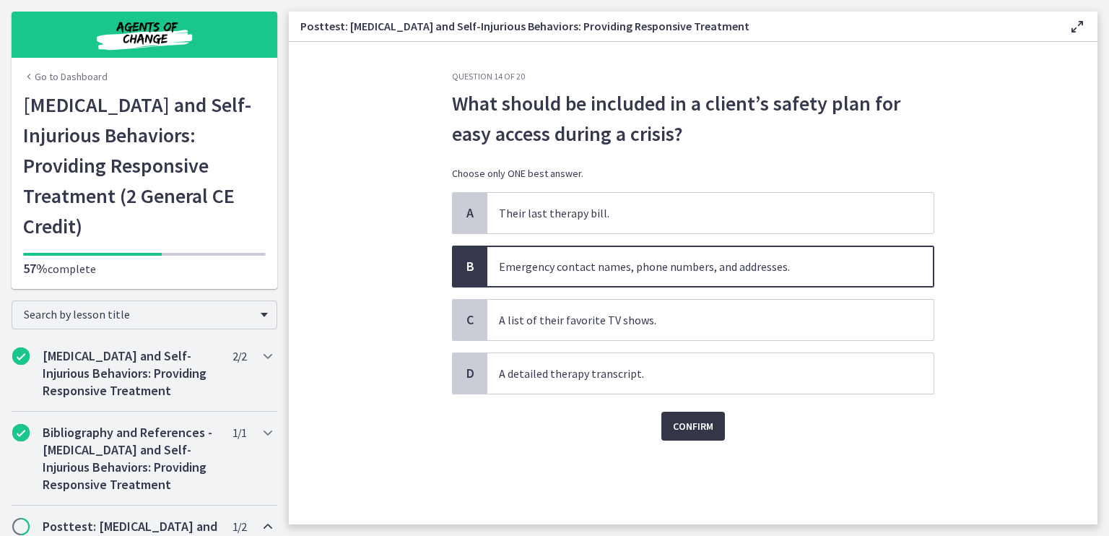
click at [682, 424] on span "Confirm" at bounding box center [693, 425] width 40 height 17
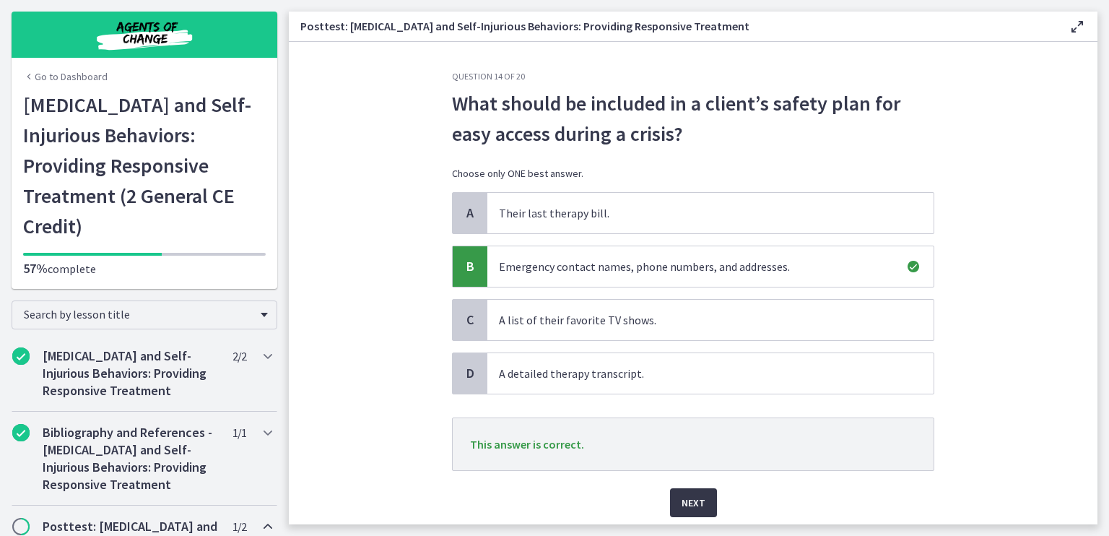
click at [699, 497] on span "Next" at bounding box center [694, 502] width 24 height 17
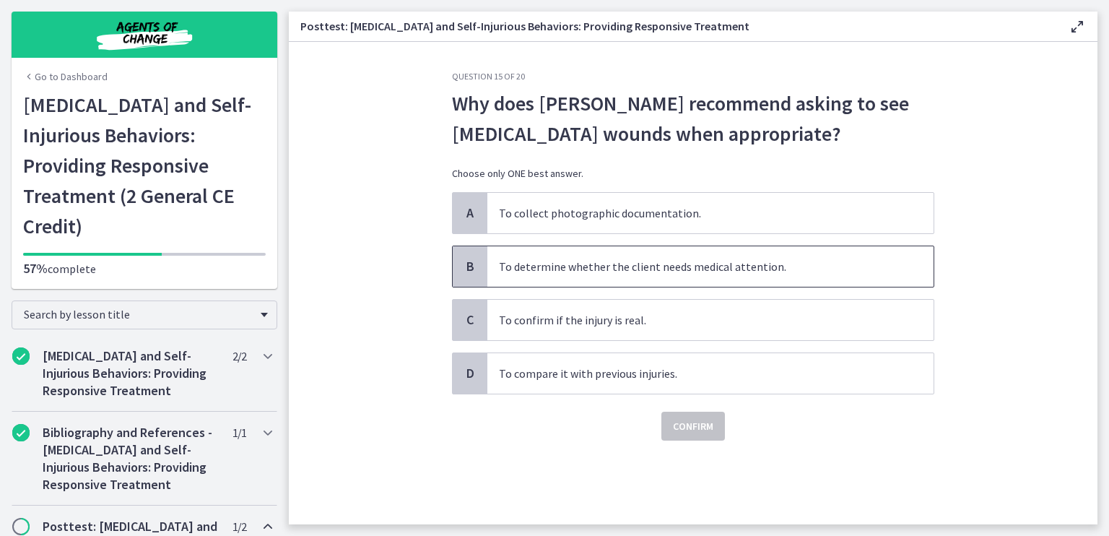
click at [574, 278] on span "To determine whether the client needs medical attention." at bounding box center [711, 266] width 446 height 40
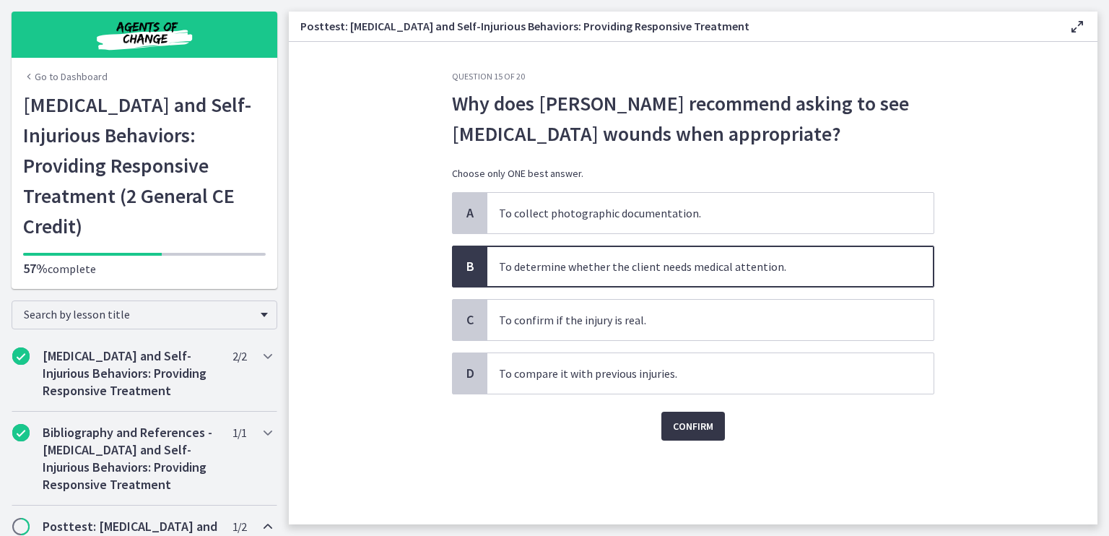
click at [693, 428] on span "Confirm" at bounding box center [693, 425] width 40 height 17
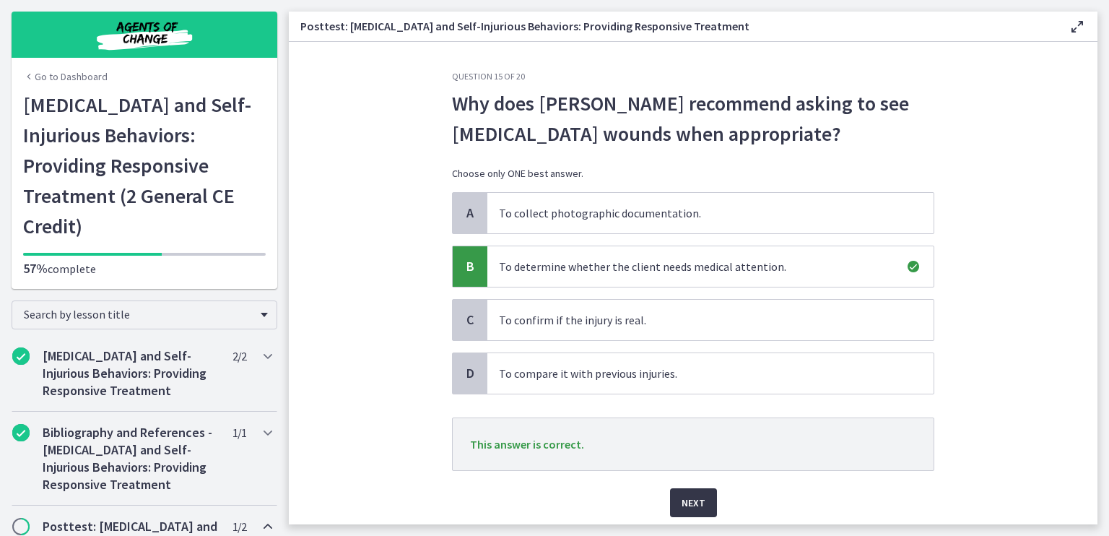
click at [682, 501] on span "Next" at bounding box center [694, 502] width 24 height 17
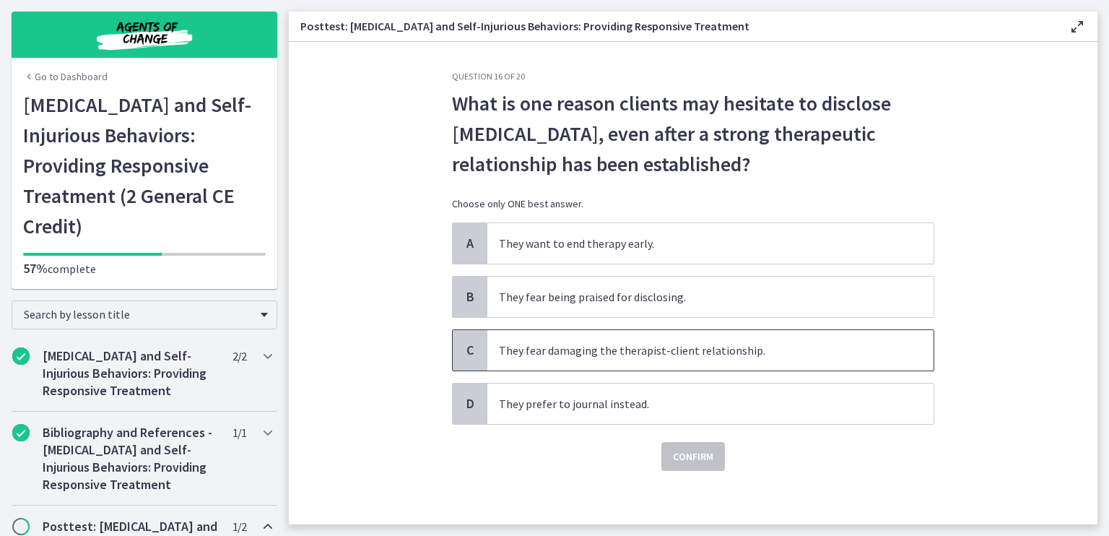
click at [641, 356] on span "They fear damaging the therapist-client relationship." at bounding box center [711, 350] width 446 height 40
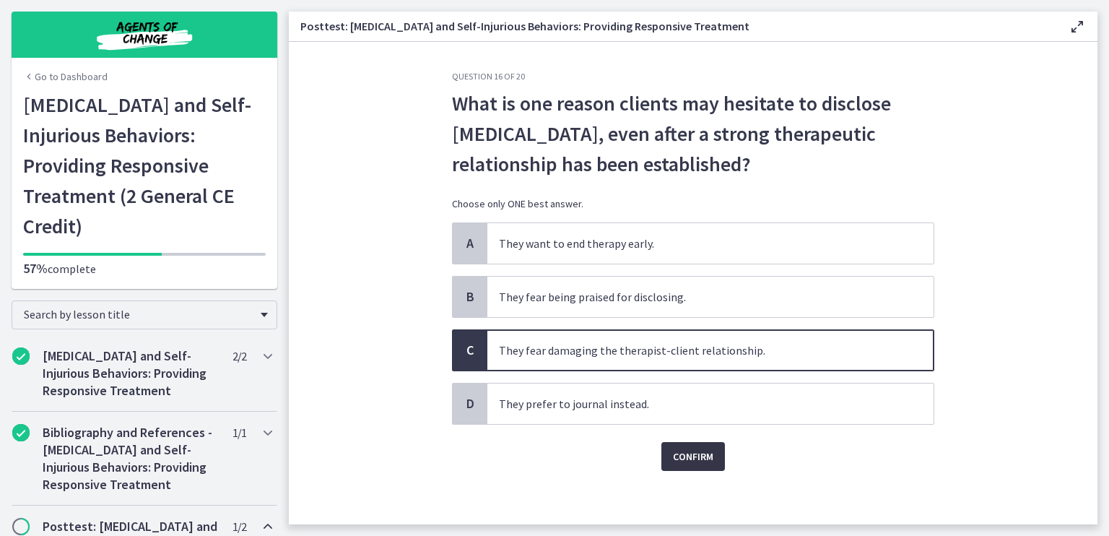
click at [693, 449] on span "Confirm" at bounding box center [693, 456] width 40 height 17
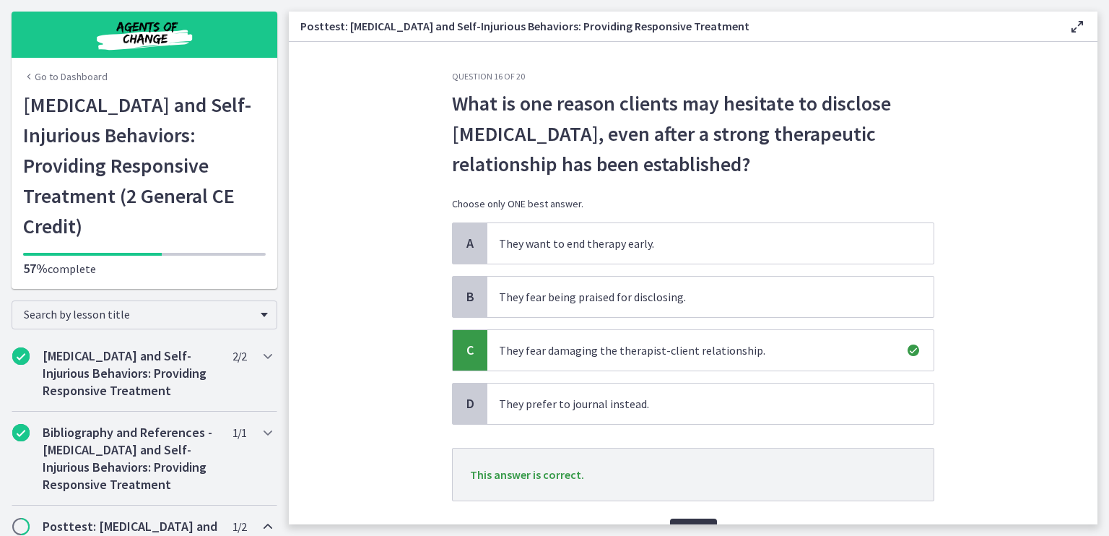
click at [682, 519] on button "Next" at bounding box center [693, 533] width 47 height 29
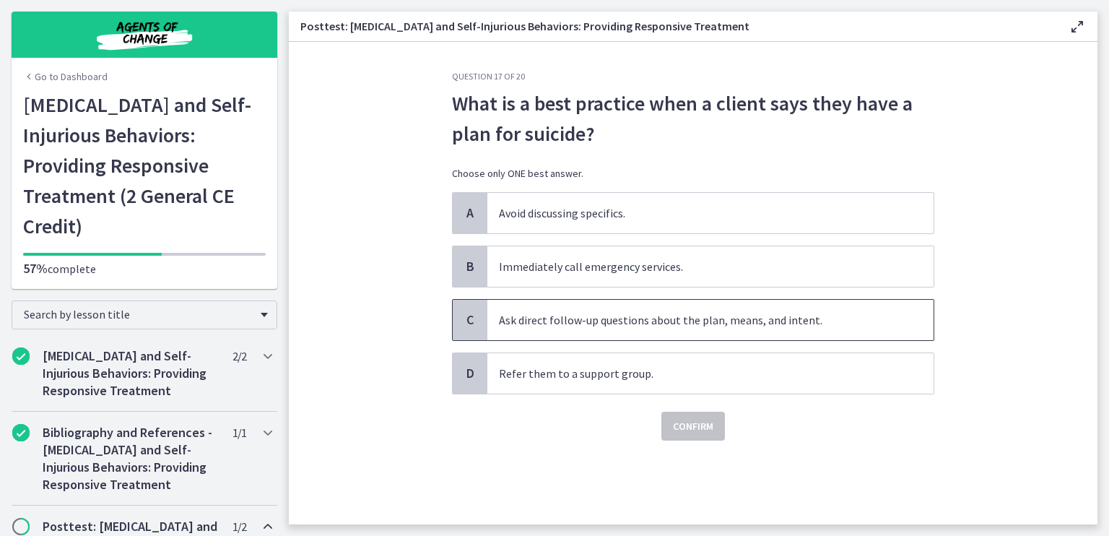
click at [578, 311] on span "Ask direct follow-up questions about the plan, means, and intent." at bounding box center [711, 320] width 446 height 40
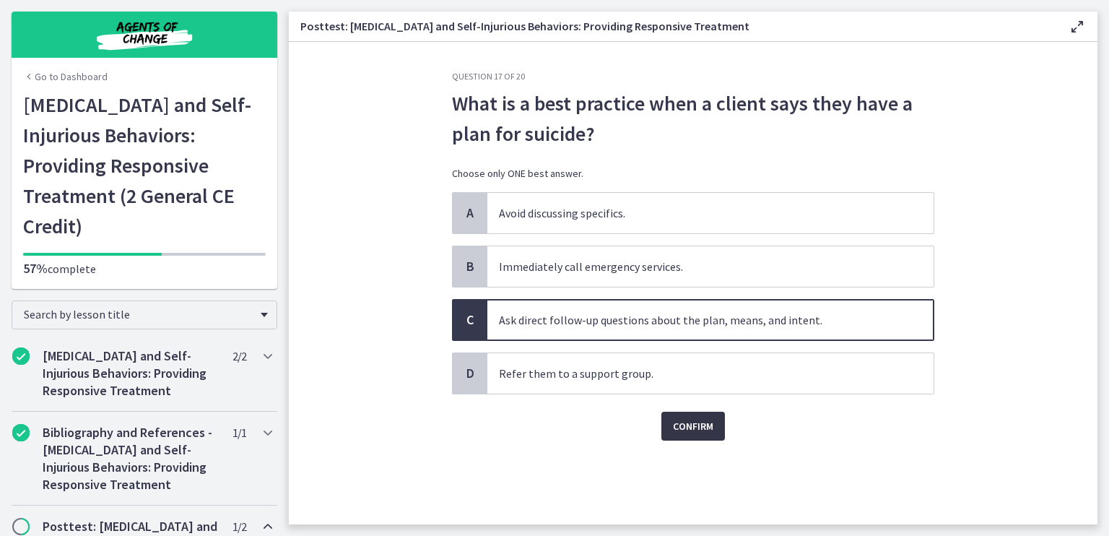
click at [691, 423] on span "Confirm" at bounding box center [693, 425] width 40 height 17
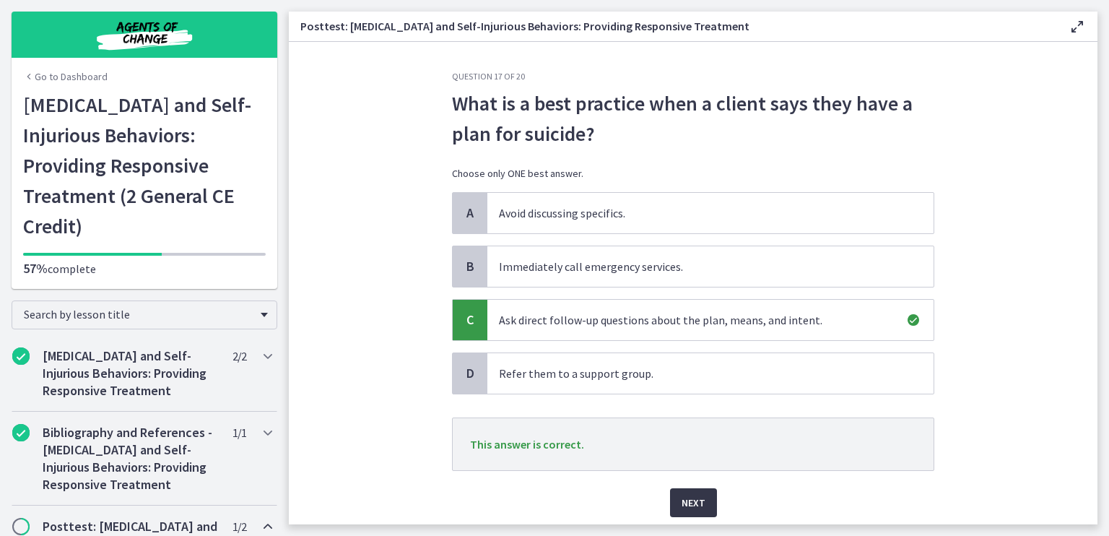
click at [688, 506] on span "Next" at bounding box center [694, 502] width 24 height 17
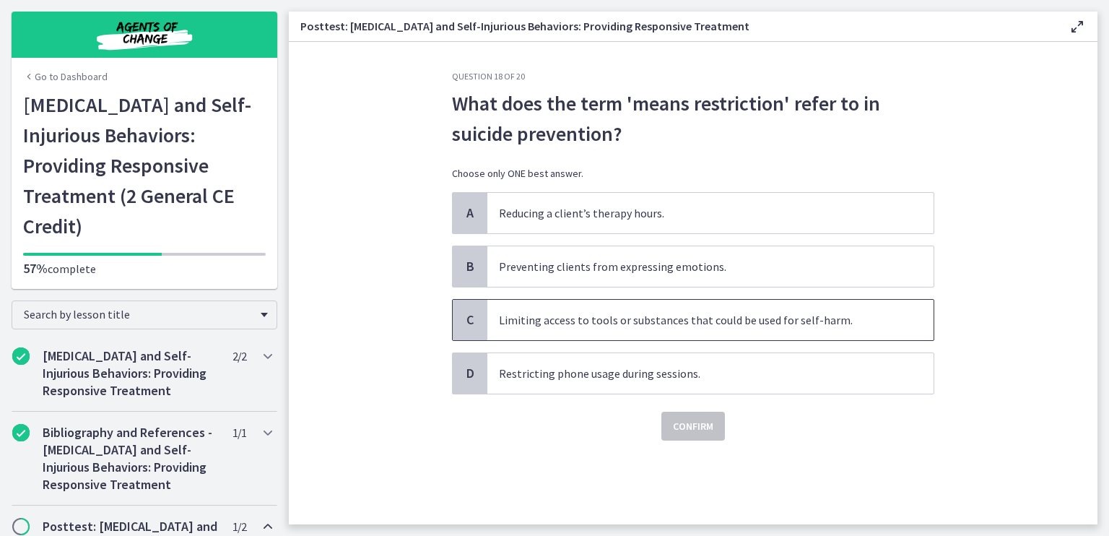
click at [672, 318] on span "Limiting access to tools or substances that could be used for self-harm." at bounding box center [711, 320] width 446 height 40
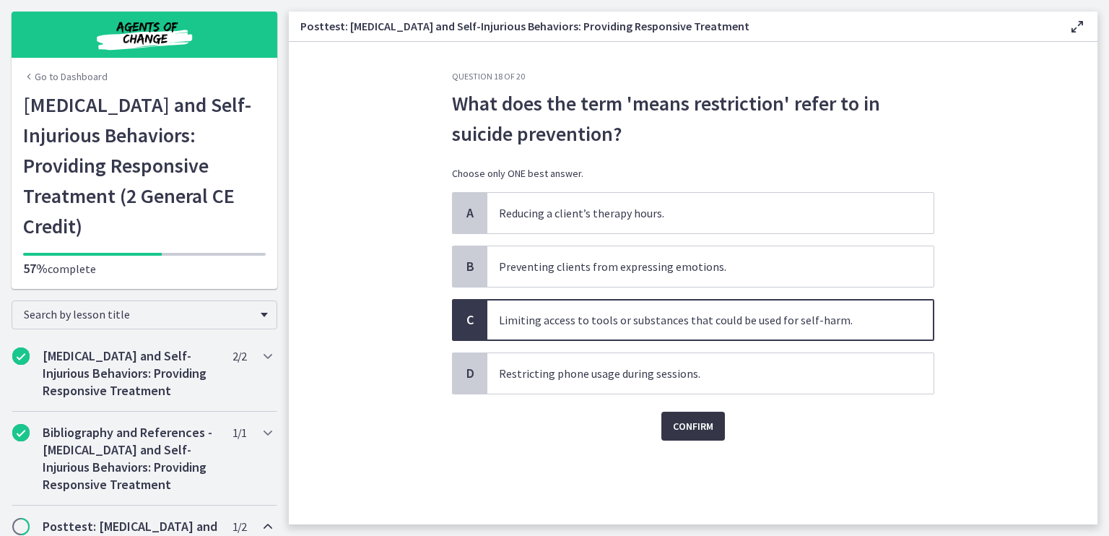
click at [708, 419] on span "Confirm" at bounding box center [693, 425] width 40 height 17
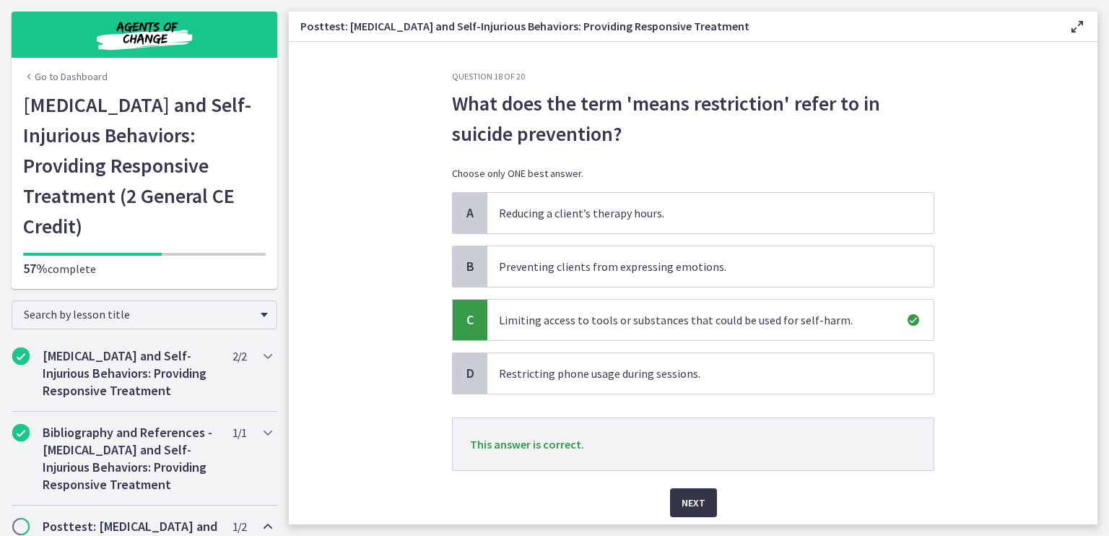
click at [691, 504] on span "Next" at bounding box center [694, 502] width 24 height 17
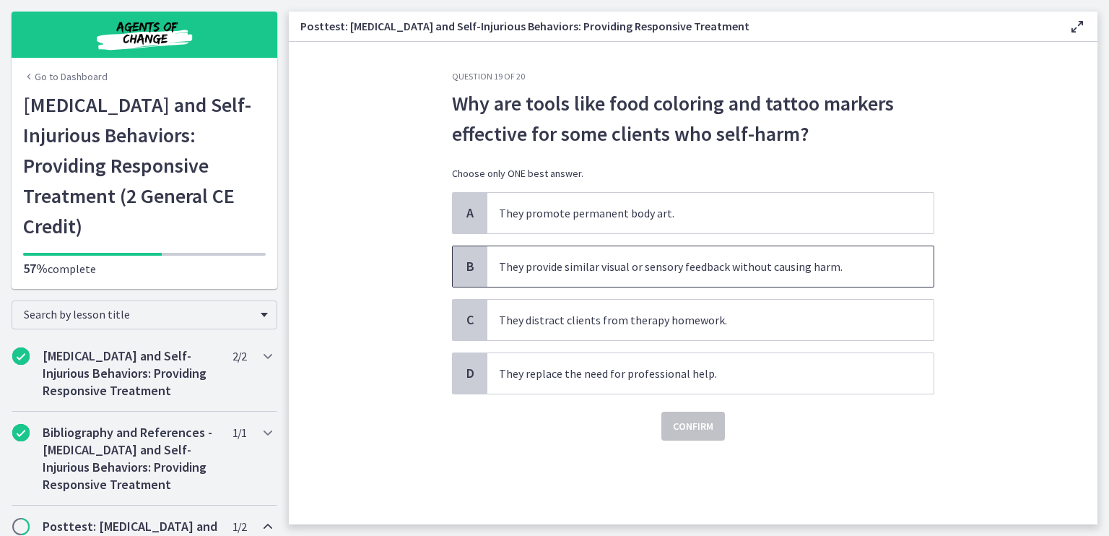
click at [655, 269] on span "They provide similar visual or sensory feedback without causing harm." at bounding box center [711, 266] width 446 height 40
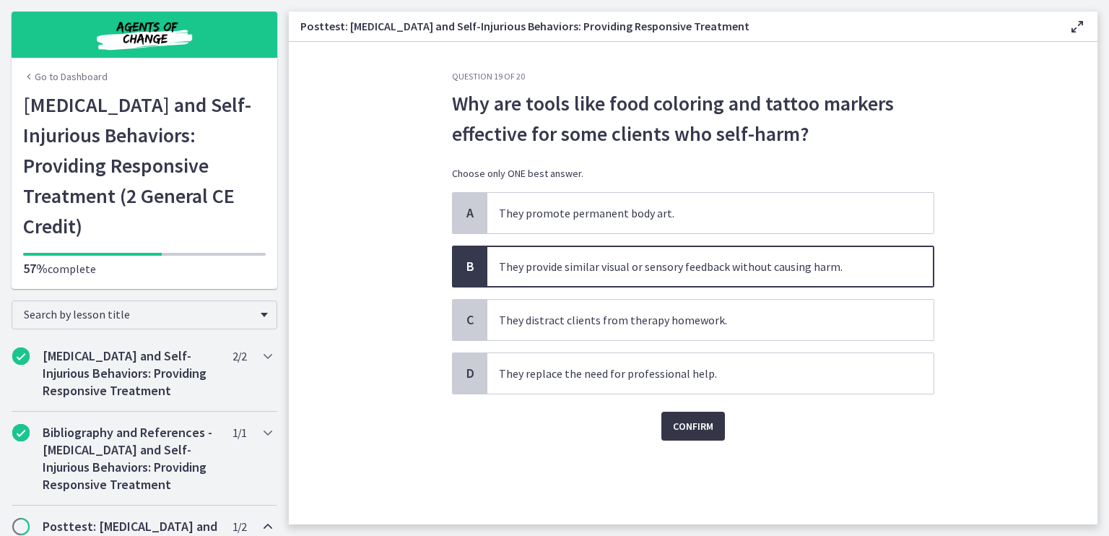
click at [696, 426] on span "Confirm" at bounding box center [693, 425] width 40 height 17
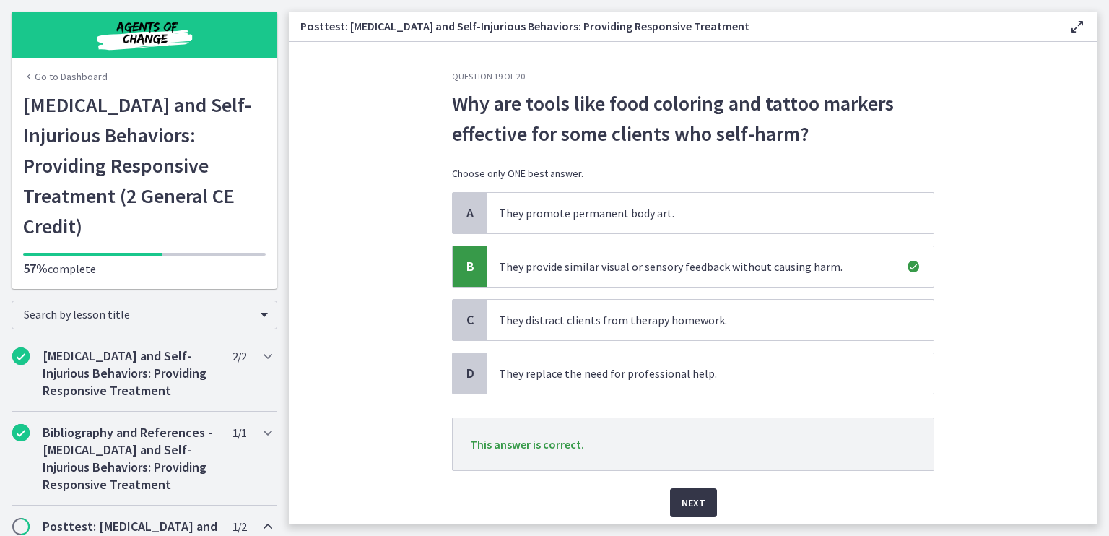
click at [688, 502] on span "Next" at bounding box center [694, 502] width 24 height 17
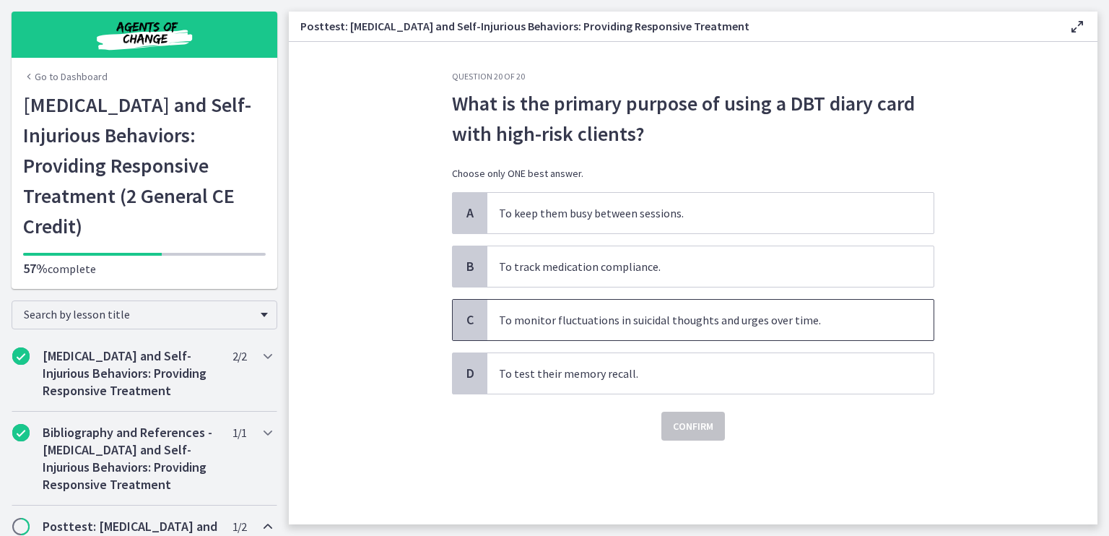
click at [665, 320] on span "To monitor fluctuations in suicidal thoughts and urges over time." at bounding box center [711, 320] width 446 height 40
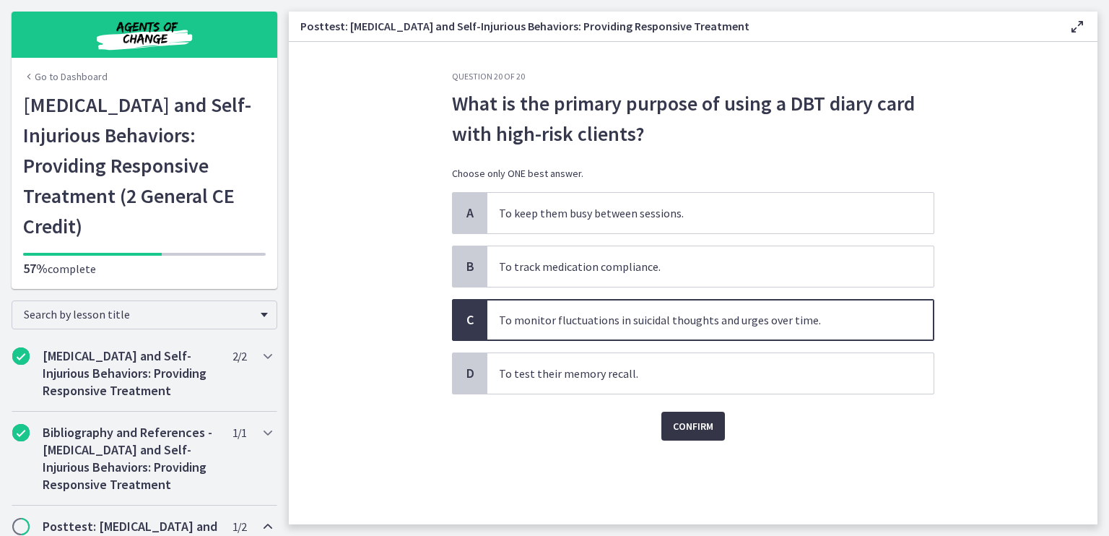
click at [685, 433] on span "Confirm" at bounding box center [693, 425] width 40 height 17
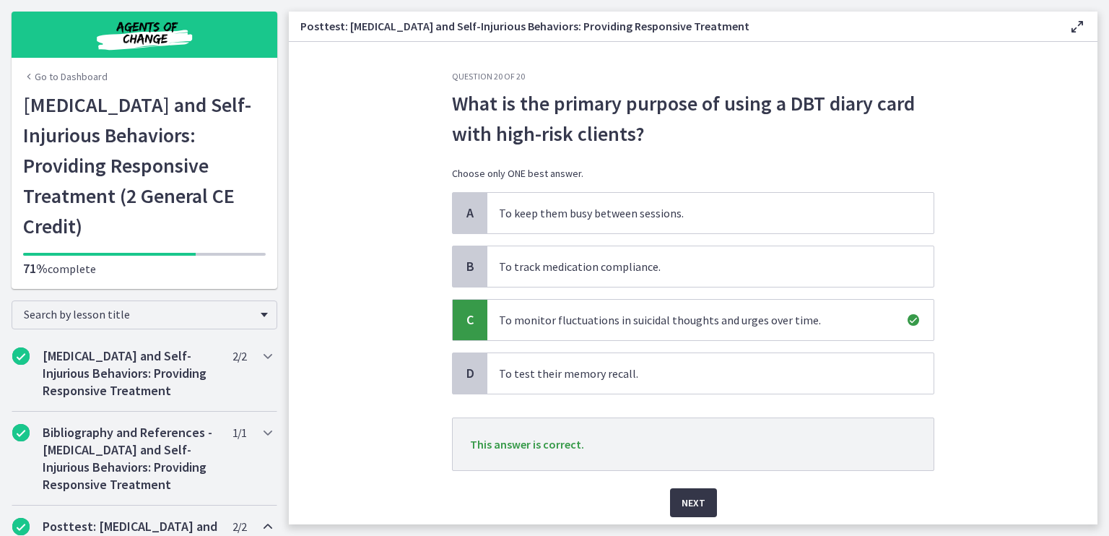
click at [682, 499] on span "Next" at bounding box center [694, 502] width 24 height 17
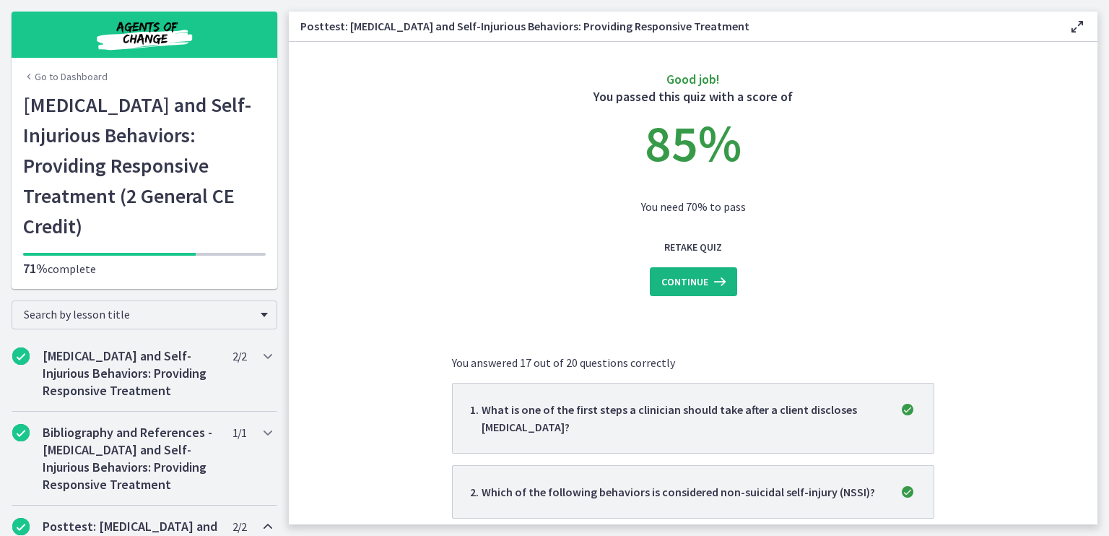
click at [682, 278] on span "Continue" at bounding box center [685, 281] width 47 height 17
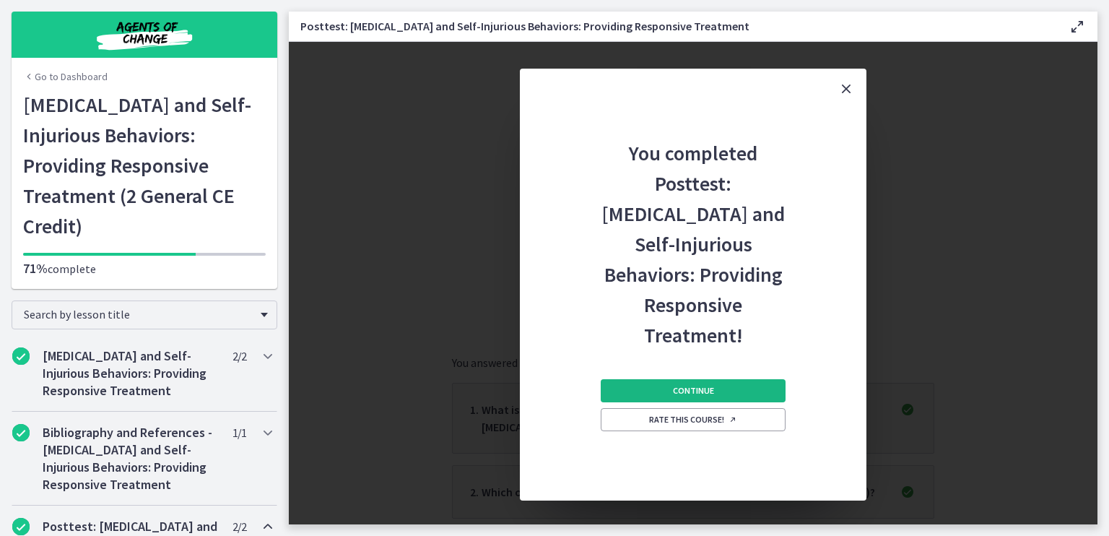
click at [685, 385] on span "Continue" at bounding box center [693, 391] width 41 height 12
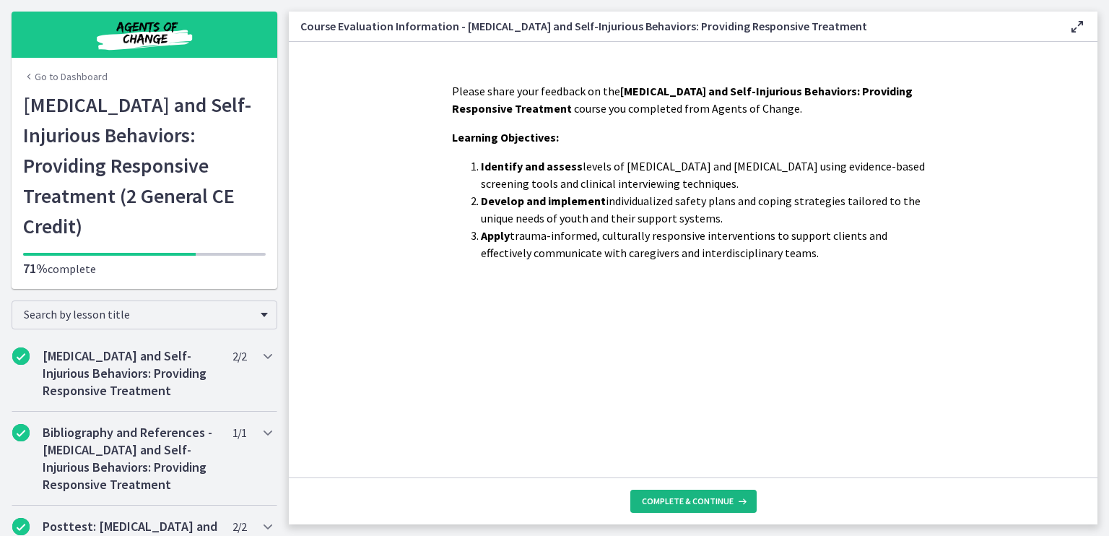
click at [691, 503] on span "Complete & continue" at bounding box center [688, 501] width 92 height 12
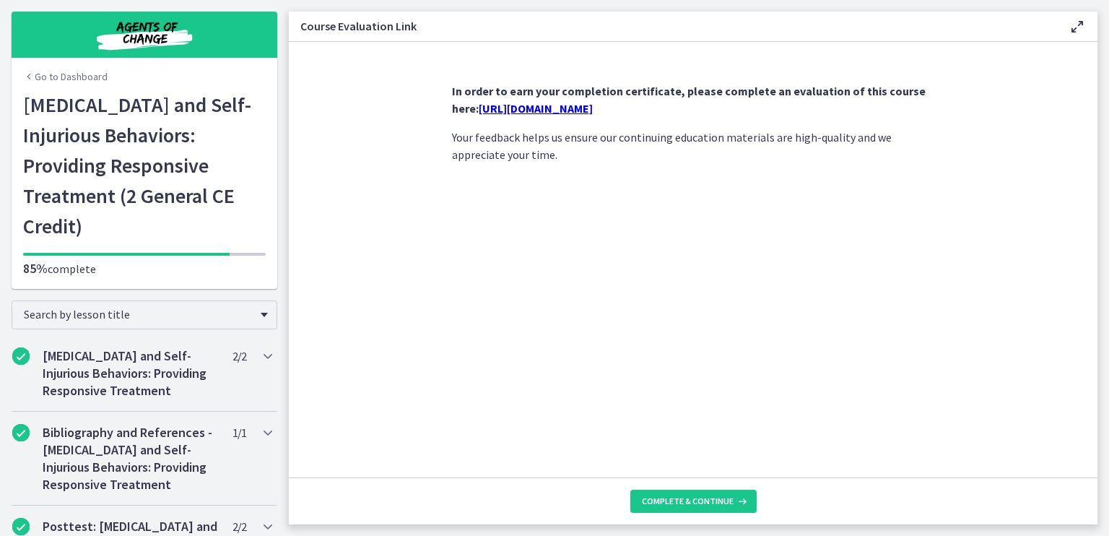
click at [593, 113] on link "https://forms.gle/UJXqsgeL8QpY3kzFA" at bounding box center [536, 108] width 114 height 14
click at [693, 490] on button "Complete & continue" at bounding box center [694, 501] width 126 height 23
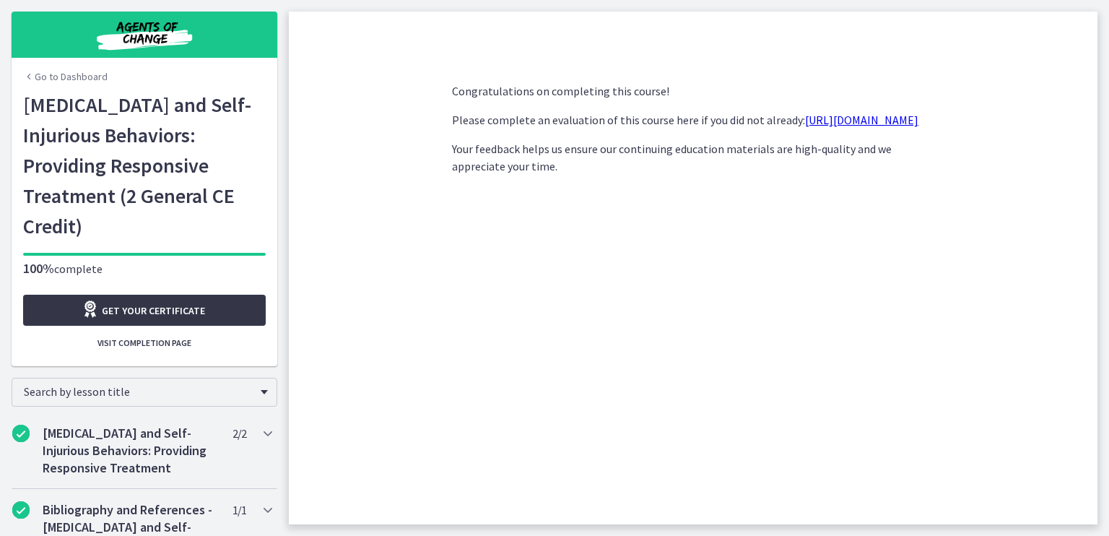
click at [176, 305] on span "Get your certificate" at bounding box center [153, 310] width 103 height 17
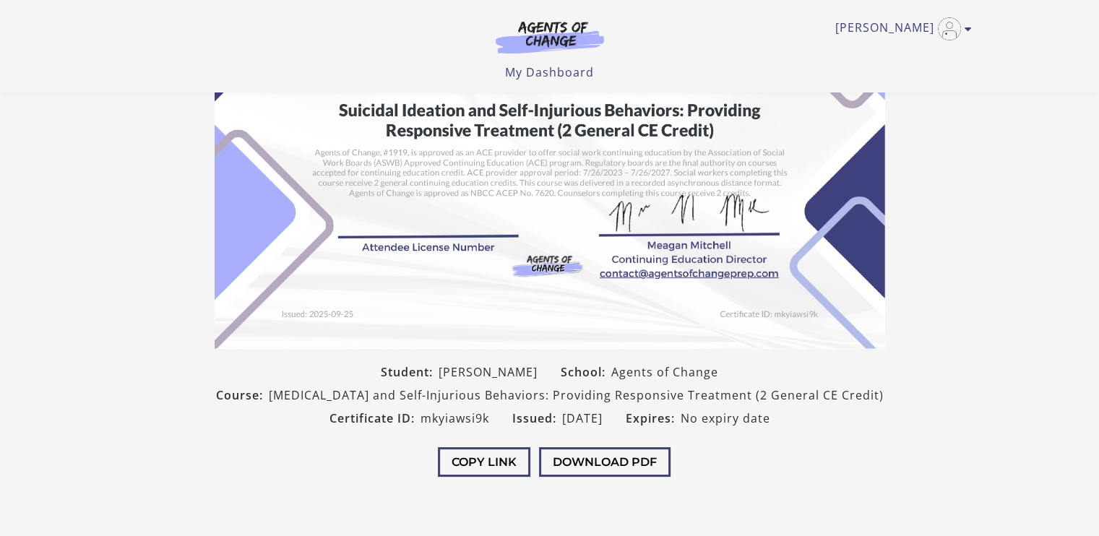
scroll to position [189, 0]
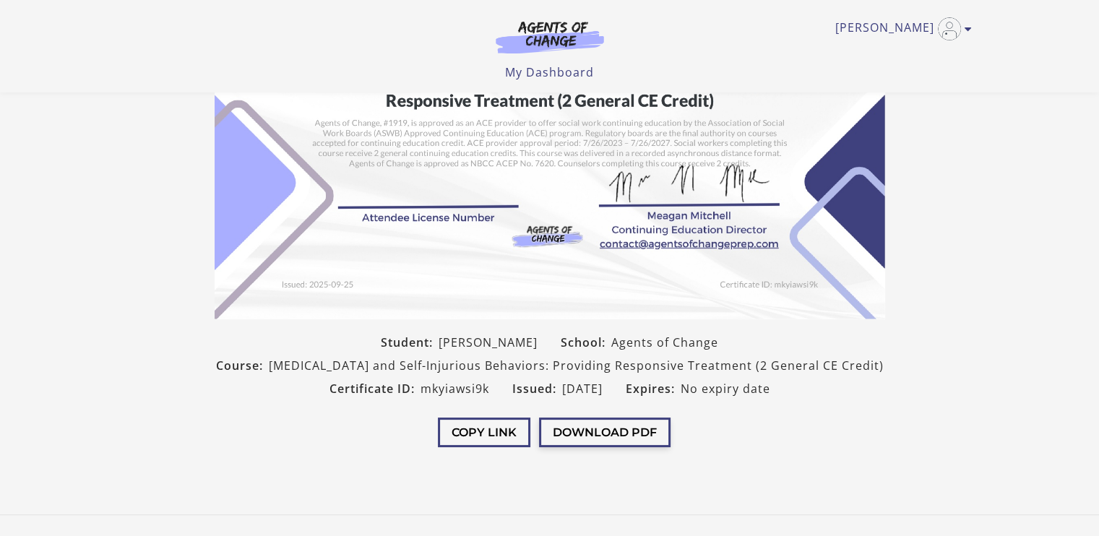
click at [605, 430] on button "Download PDF" at bounding box center [604, 432] width 131 height 30
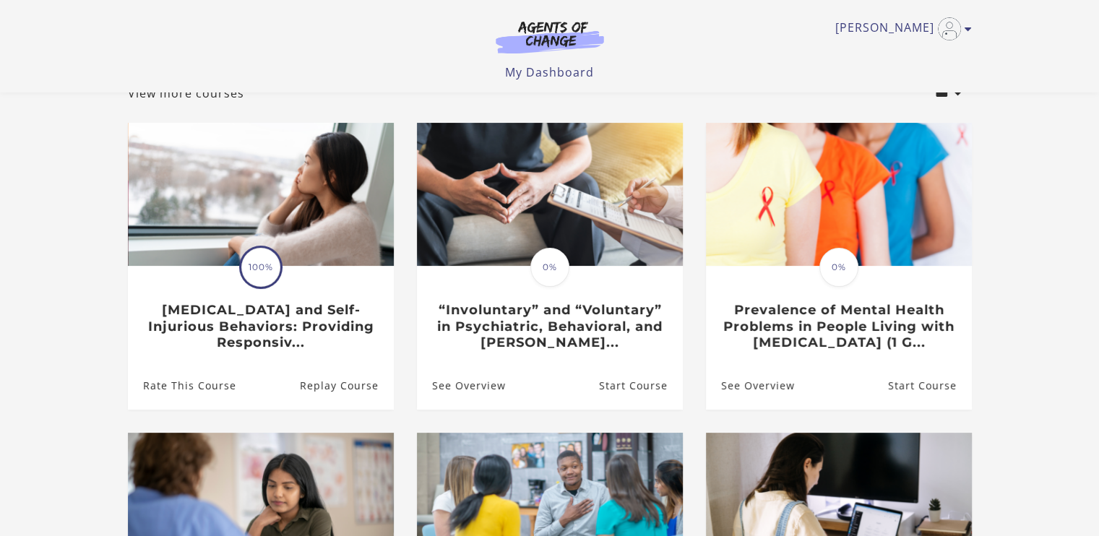
scroll to position [72, 0]
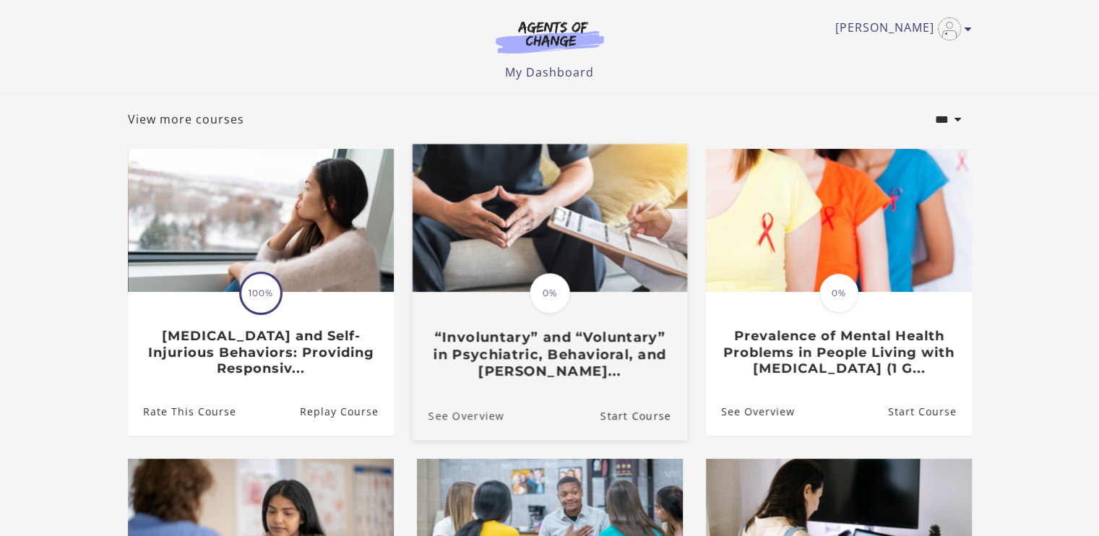
click at [475, 420] on link "See Overview" at bounding box center [458, 415] width 92 height 48
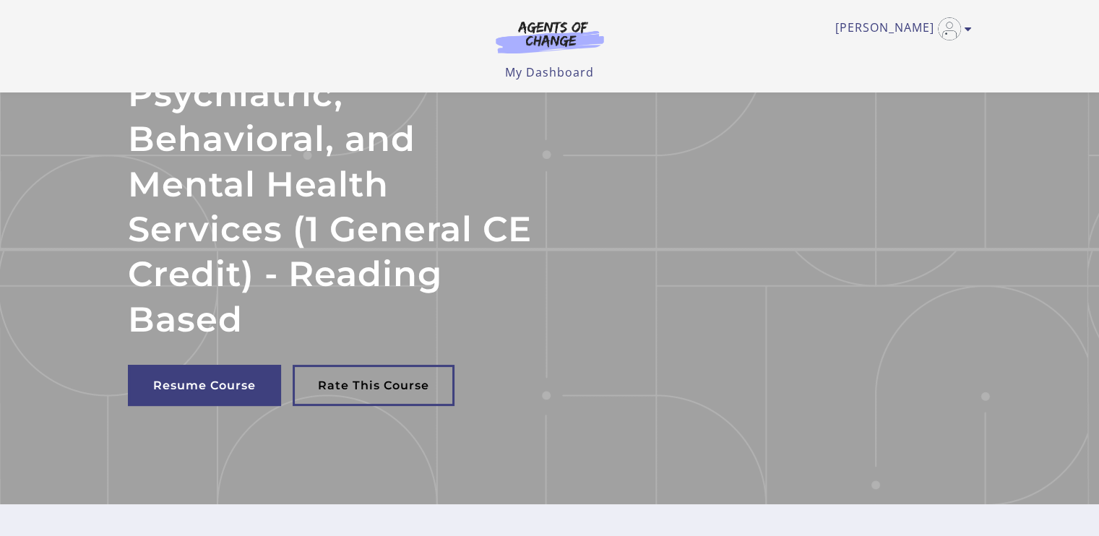
scroll to position [204, 0]
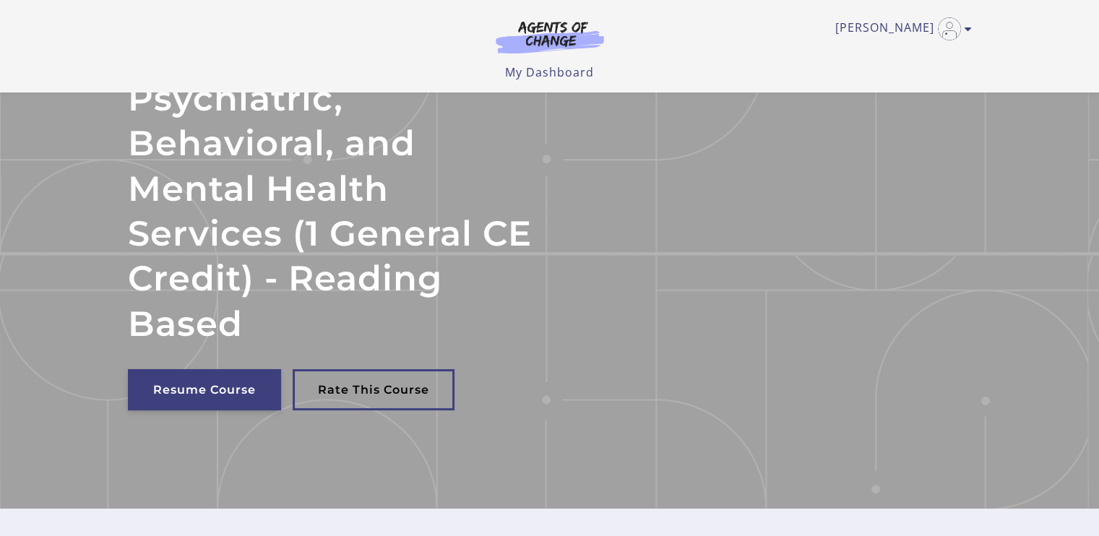
click at [274, 399] on link "Resume Course" at bounding box center [204, 389] width 153 height 41
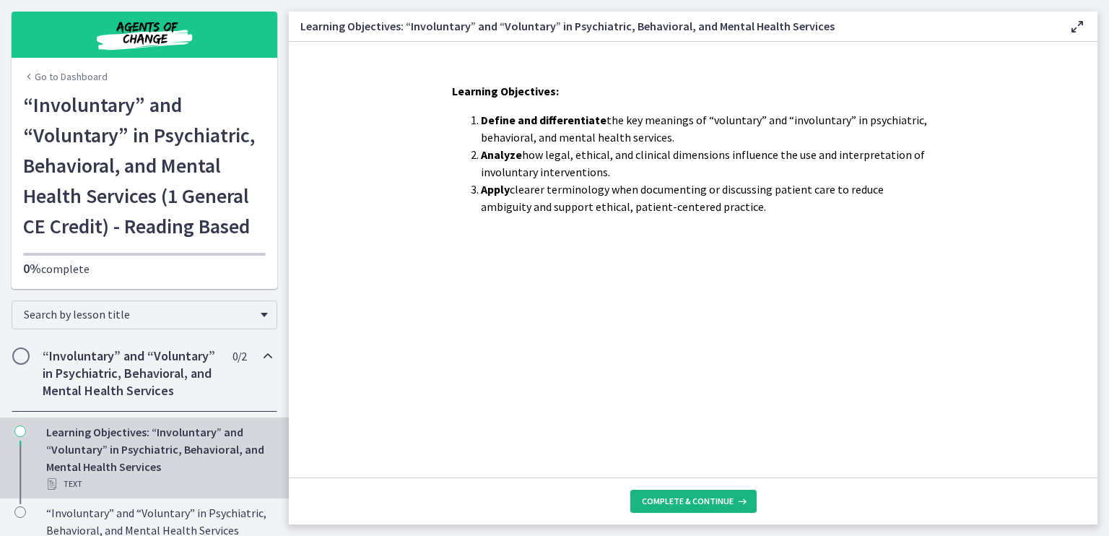
click at [681, 505] on span "Complete & continue" at bounding box center [688, 501] width 92 height 12
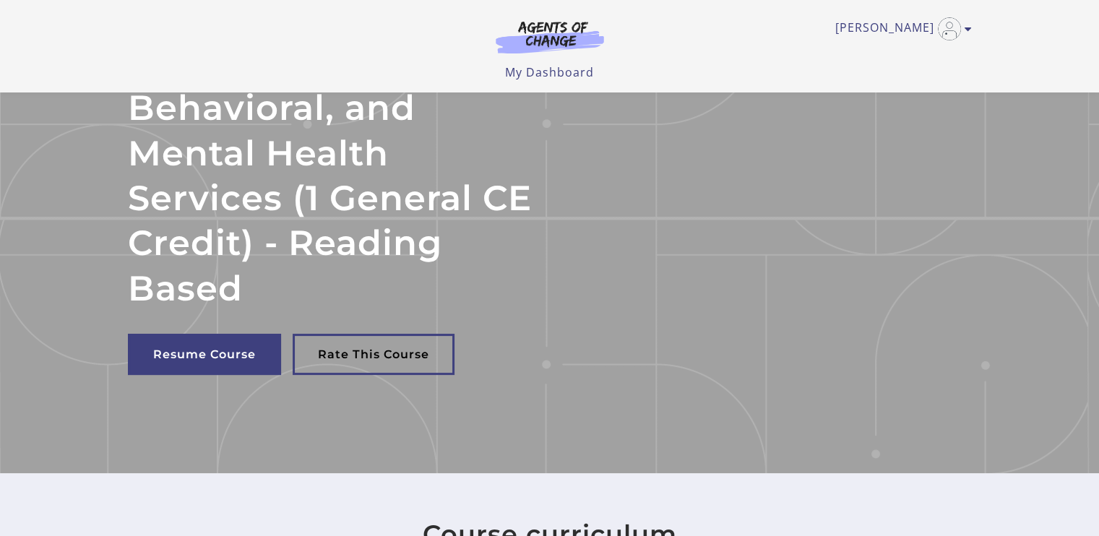
scroll to position [204, 0]
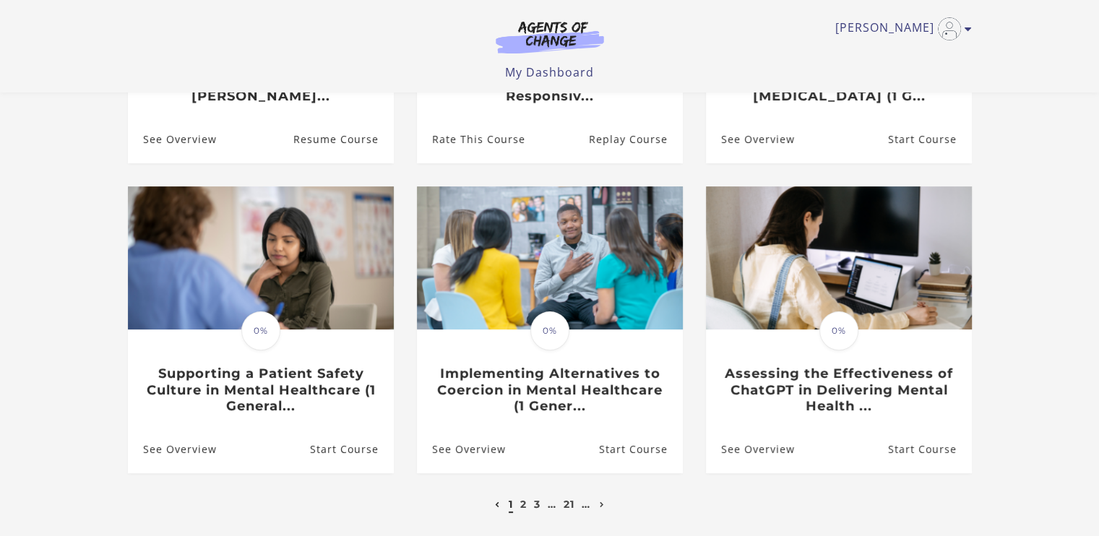
scroll to position [376, 0]
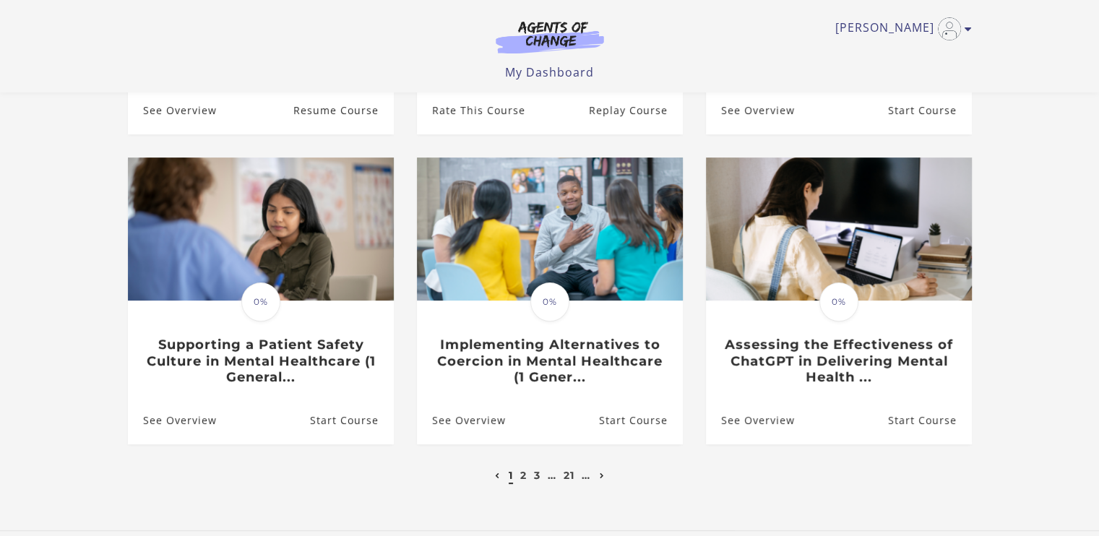
click at [602, 478] on icon "Next page" at bounding box center [601, 476] width 5 height 6
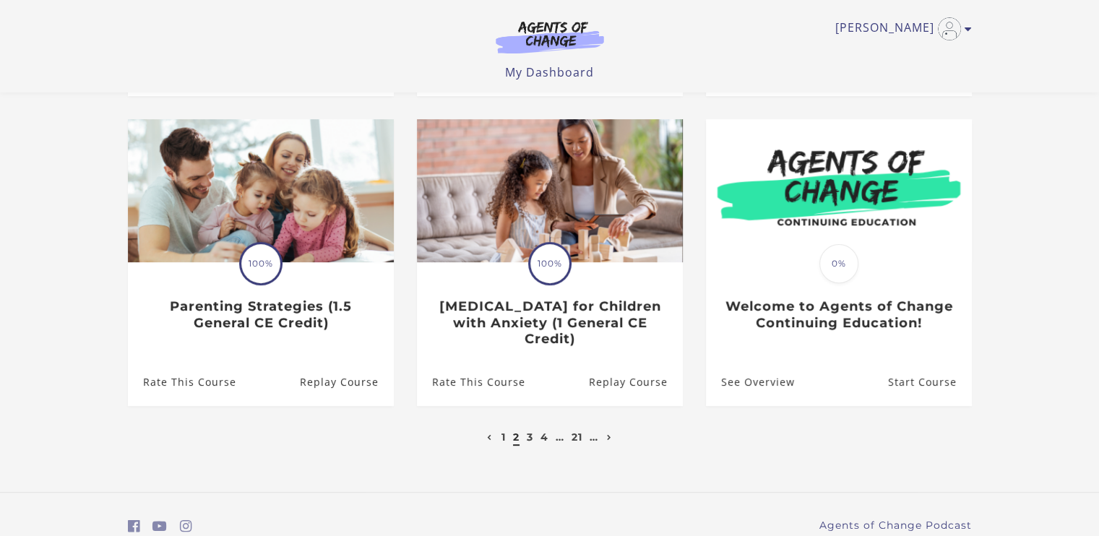
scroll to position [416, 0]
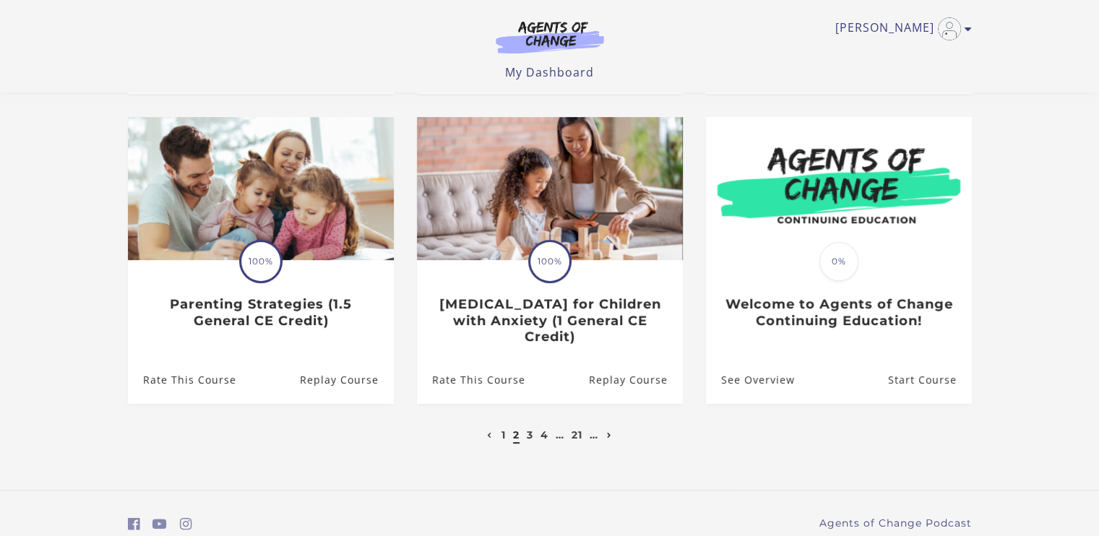
click at [605, 428] on link "Next page" at bounding box center [609, 434] width 12 height 13
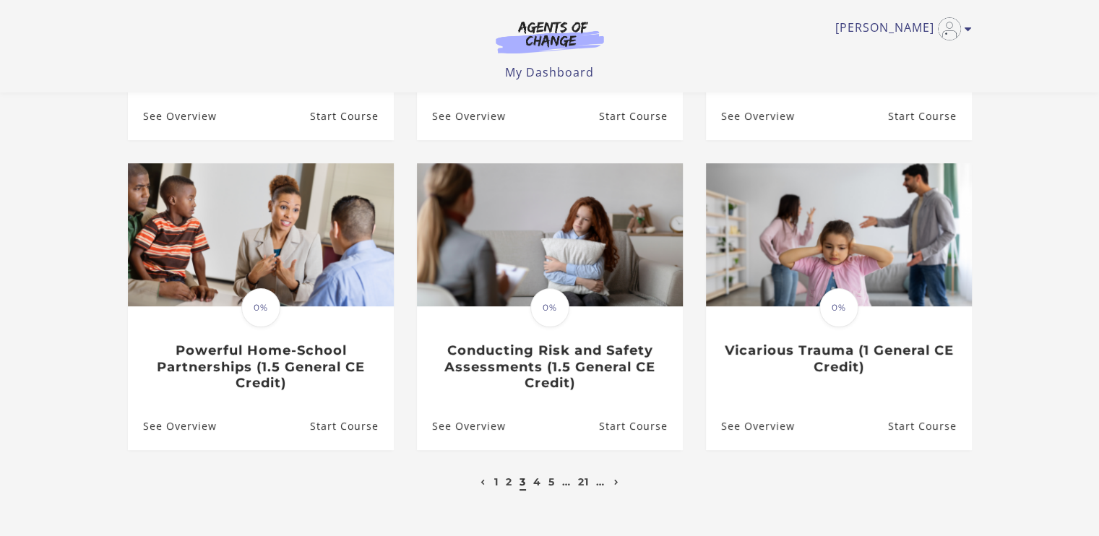
scroll to position [355, 0]
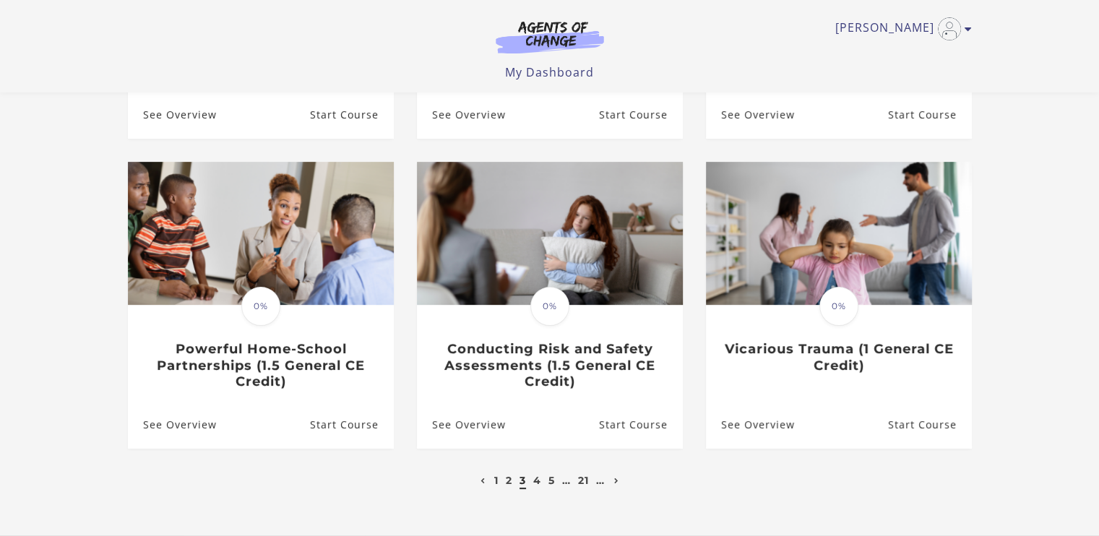
click at [618, 489] on li at bounding box center [616, 480] width 12 height 17
click at [616, 487] on link "Next page" at bounding box center [616, 480] width 12 height 13
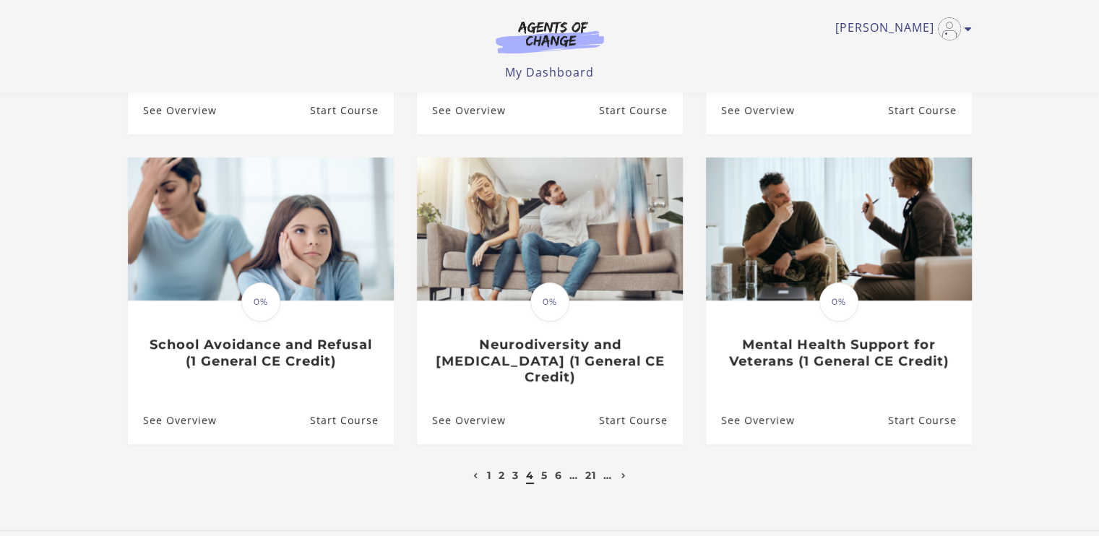
scroll to position [384, 0]
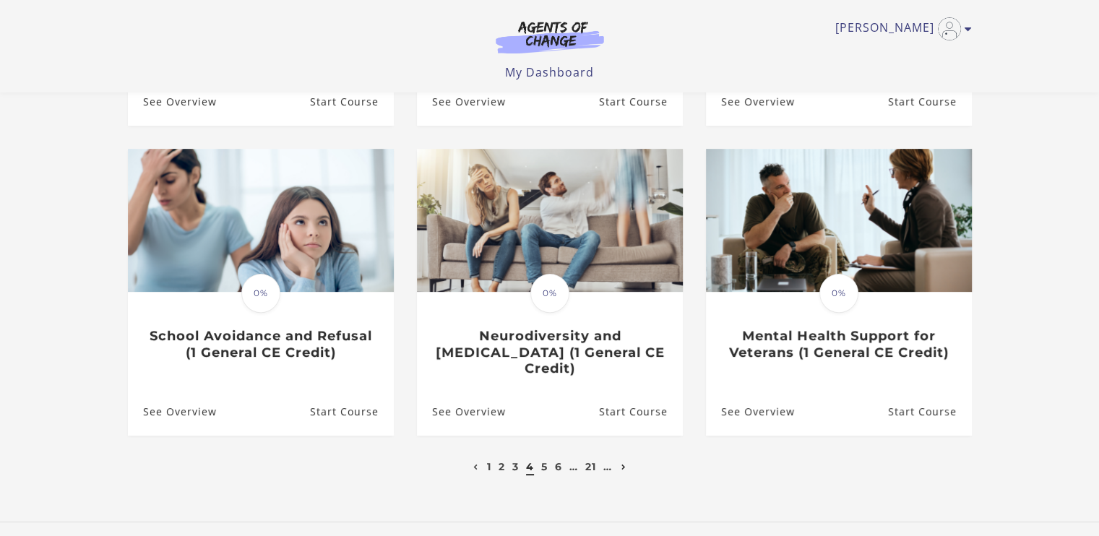
click at [624, 464] on icon "Next page" at bounding box center [623, 467] width 5 height 6
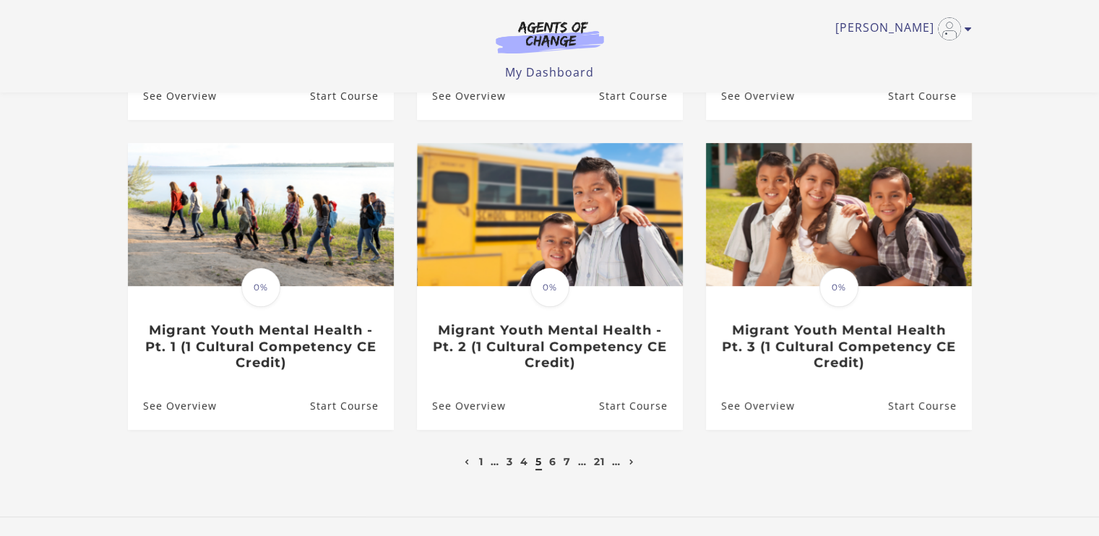
scroll to position [376, 0]
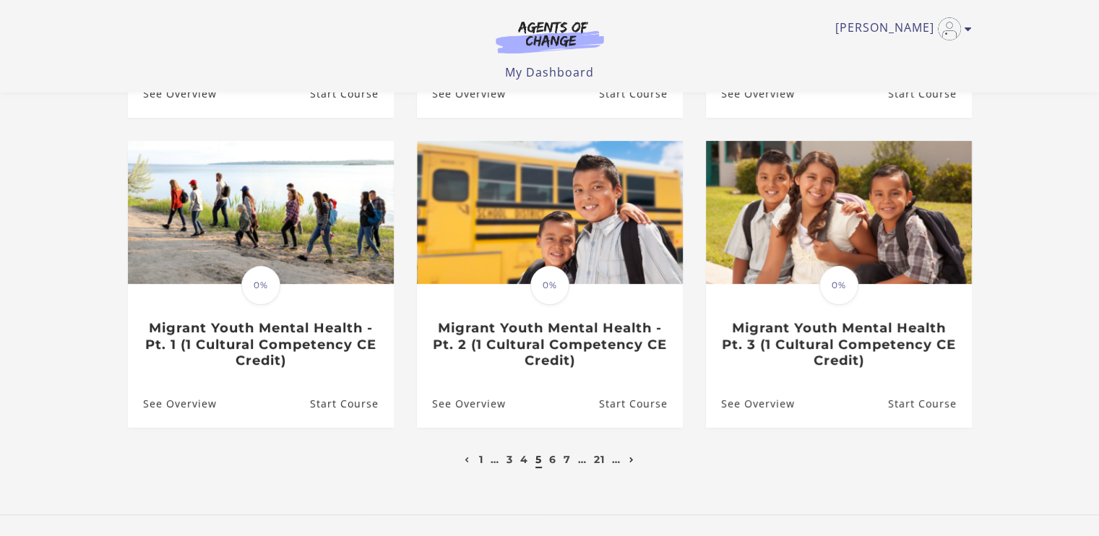
click at [631, 460] on icon "Next page" at bounding box center [631, 460] width 5 height 6
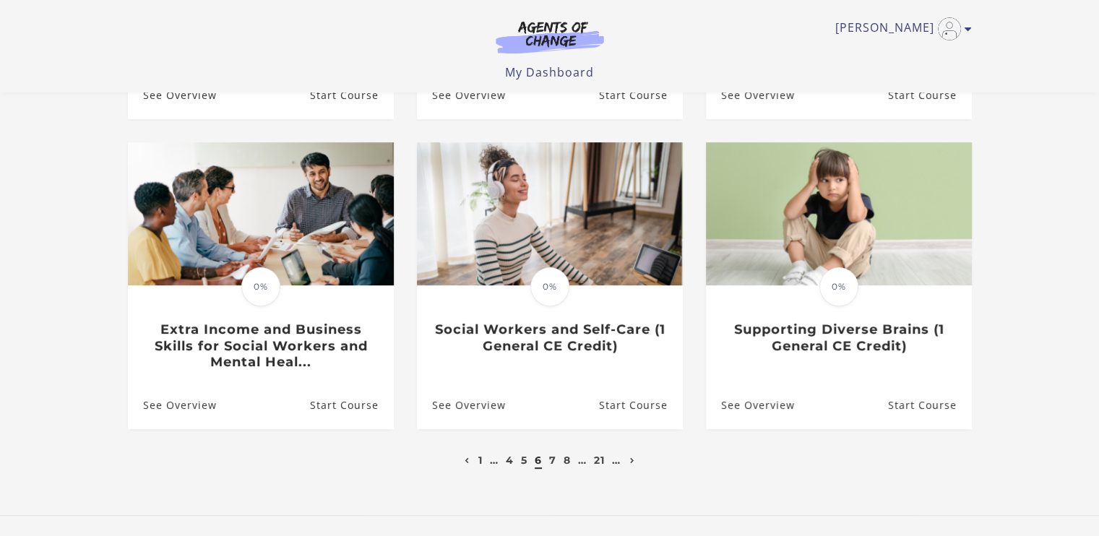
scroll to position [399, 0]
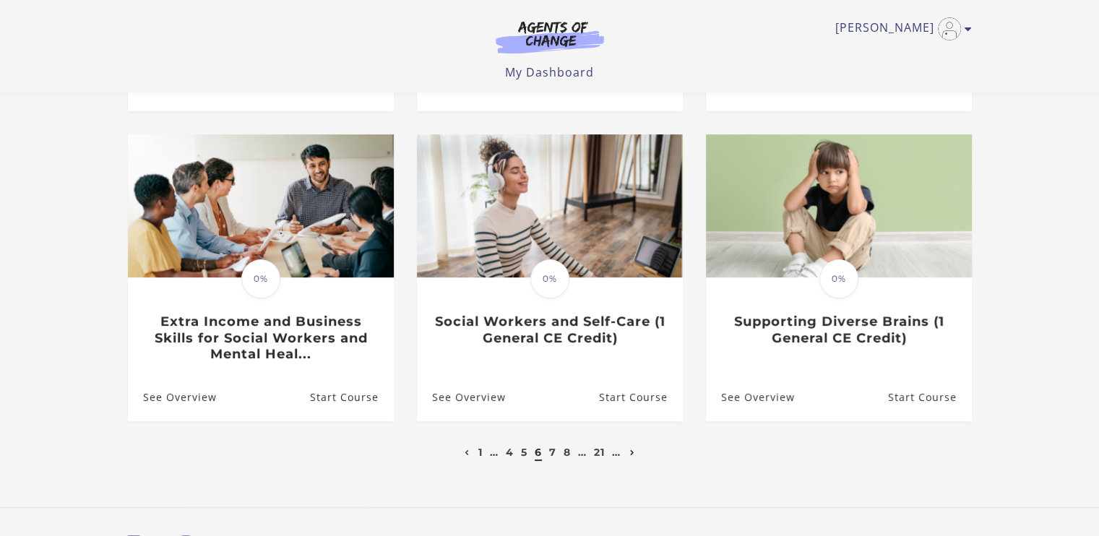
click at [633, 452] on icon "Next page" at bounding box center [632, 453] width 5 height 6
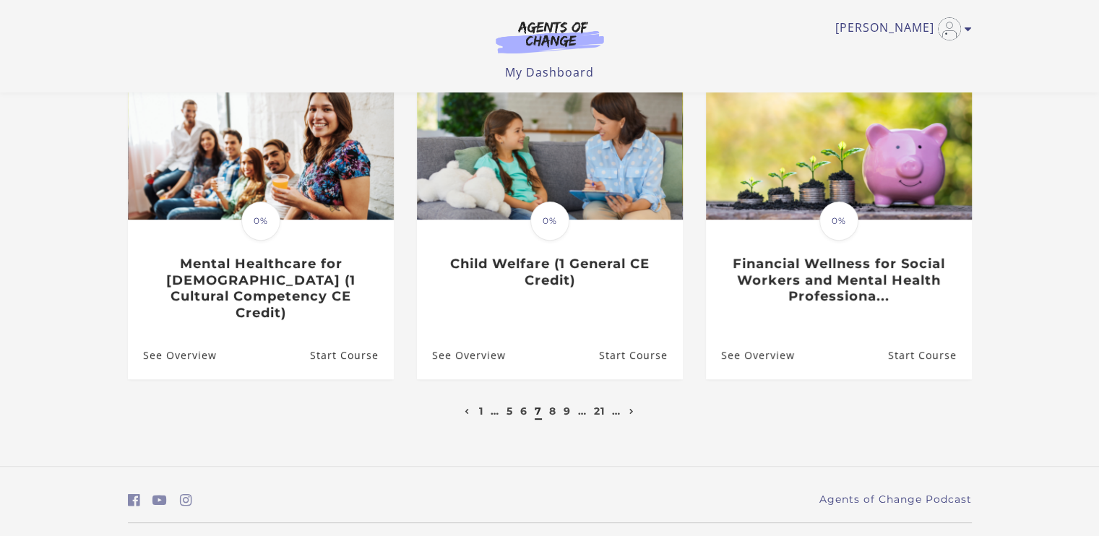
scroll to position [478, 0]
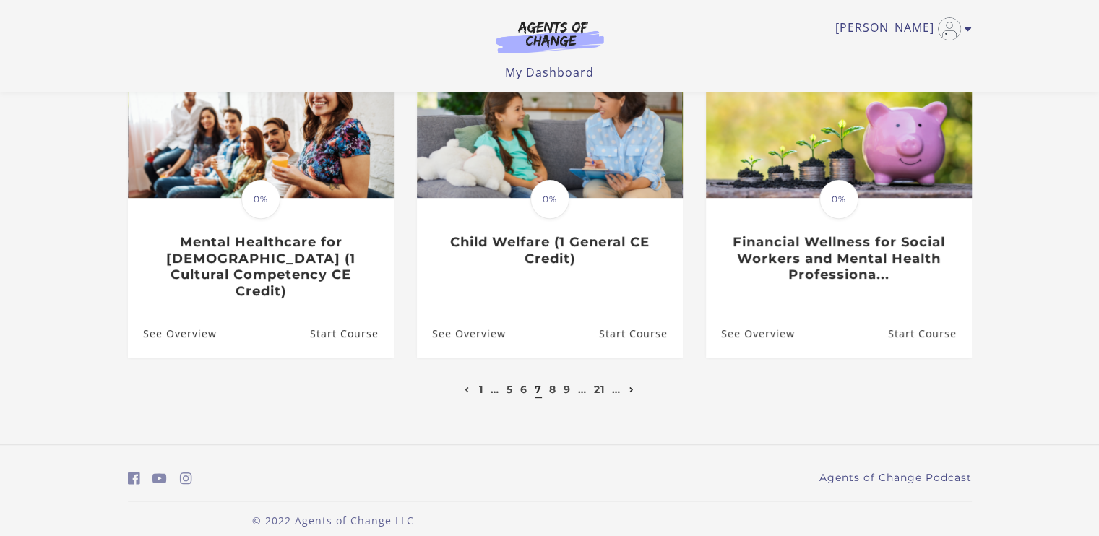
click at [630, 383] on link "Next page" at bounding box center [631, 389] width 12 height 13
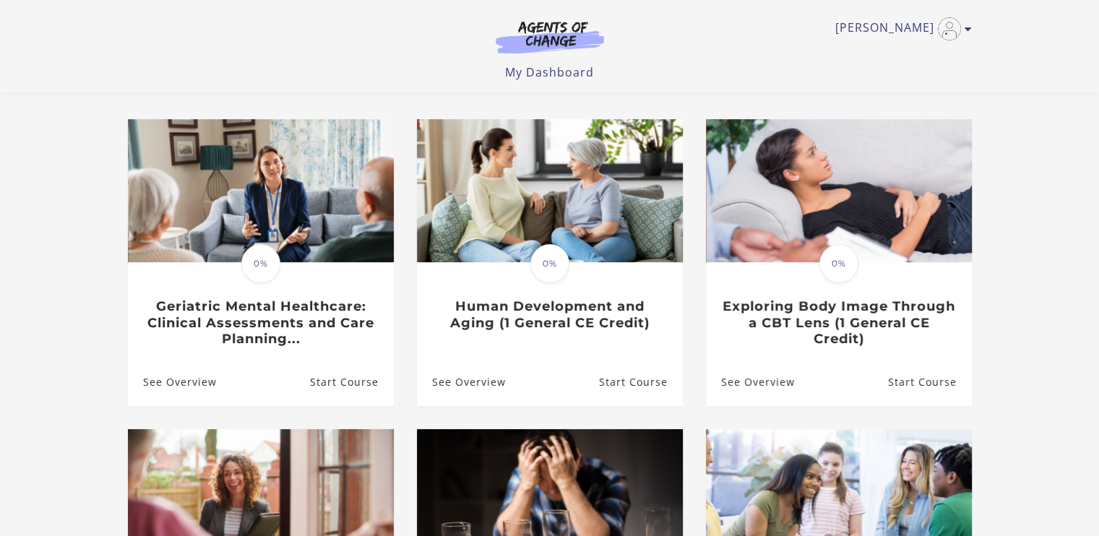
scroll to position [113, 0]
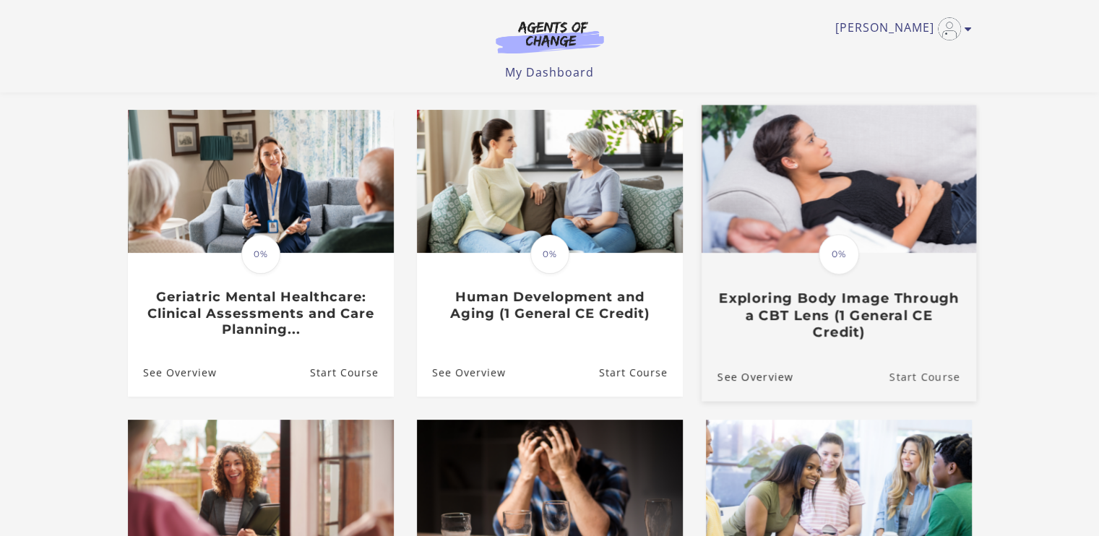
click at [916, 383] on link "Start Course" at bounding box center [931, 376] width 87 height 48
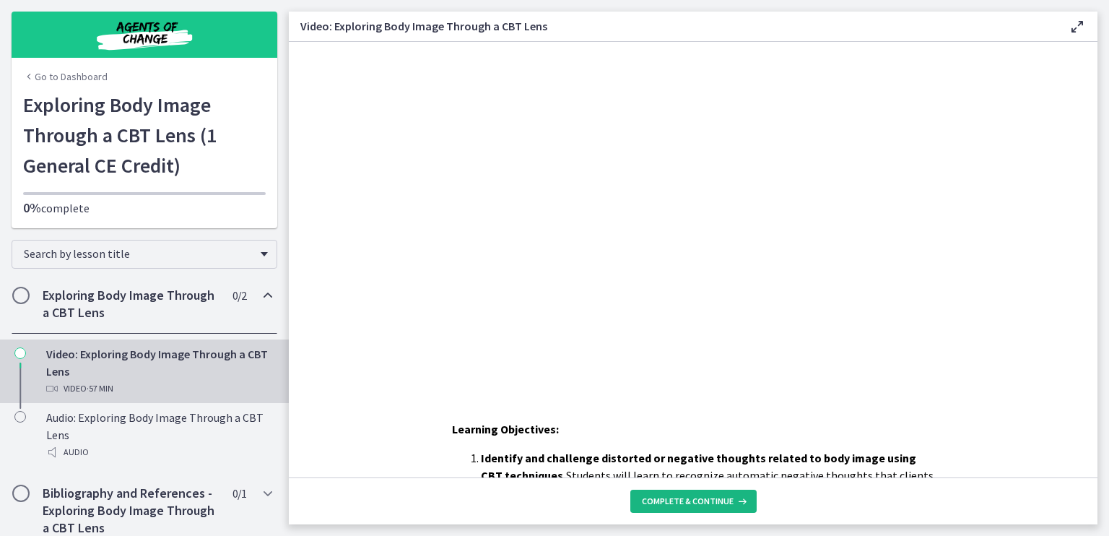
click at [672, 498] on span "Complete & continue" at bounding box center [688, 501] width 92 height 12
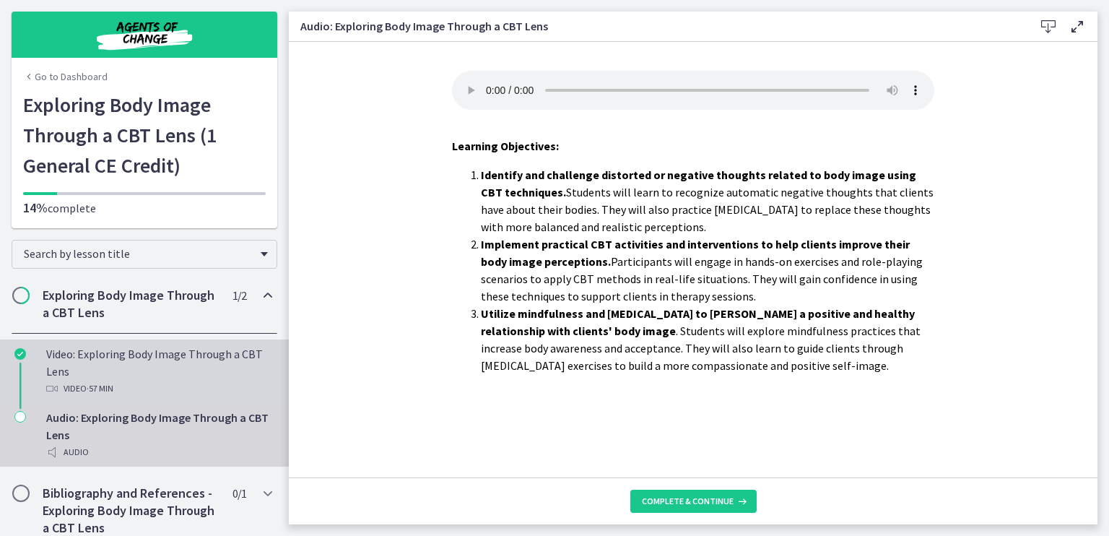
click at [118, 371] on div "Video: Exploring Body Image Through a CBT Lens Video · 57 min" at bounding box center [158, 371] width 225 height 52
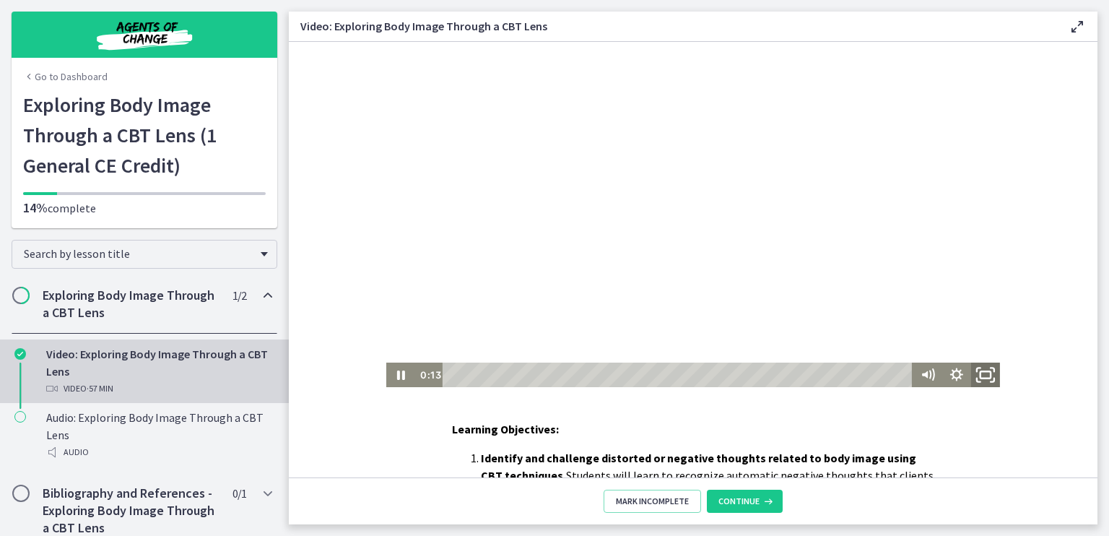
click at [978, 374] on icon "Fullscreen" at bounding box center [986, 375] width 35 height 30
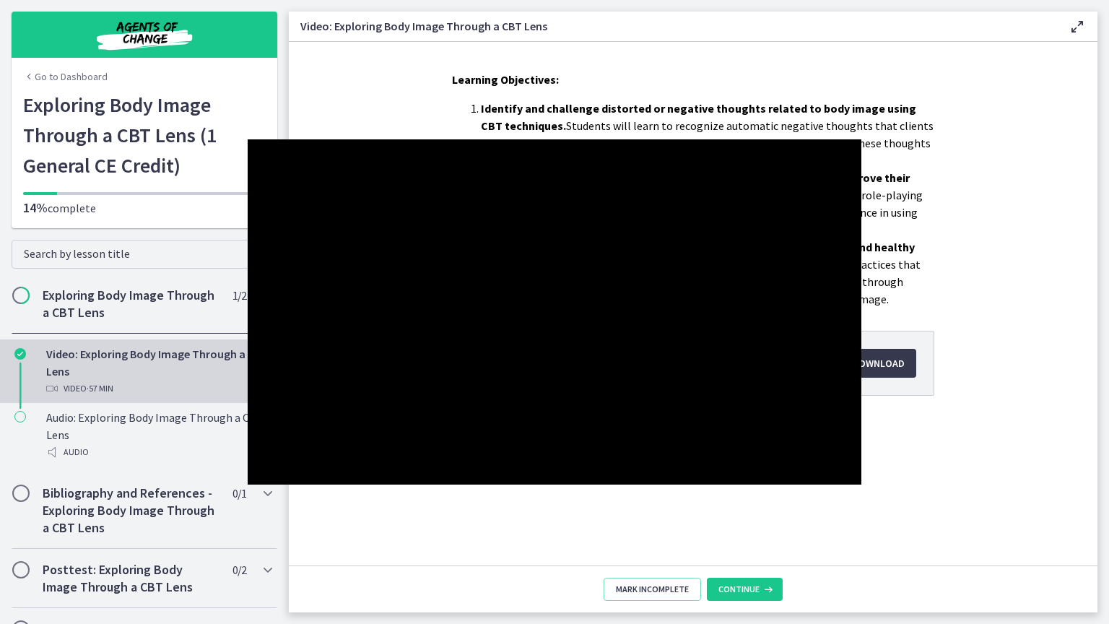
click at [862, 230] on div at bounding box center [555, 311] width 614 height 345
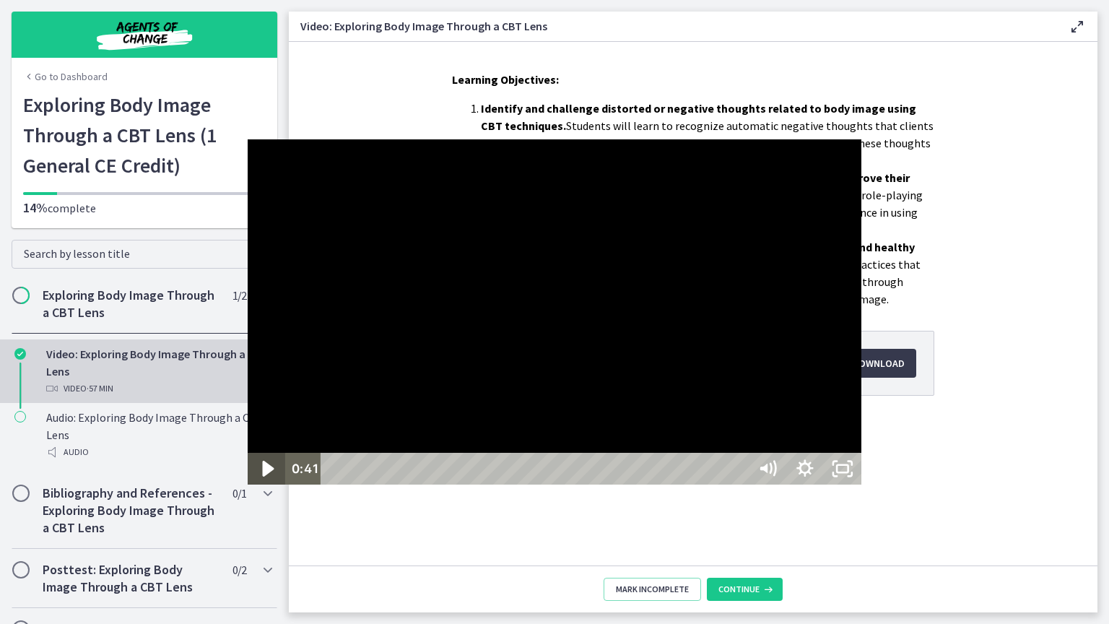
click at [263, 477] on icon "Play Video" at bounding box center [269, 469] width 12 height 16
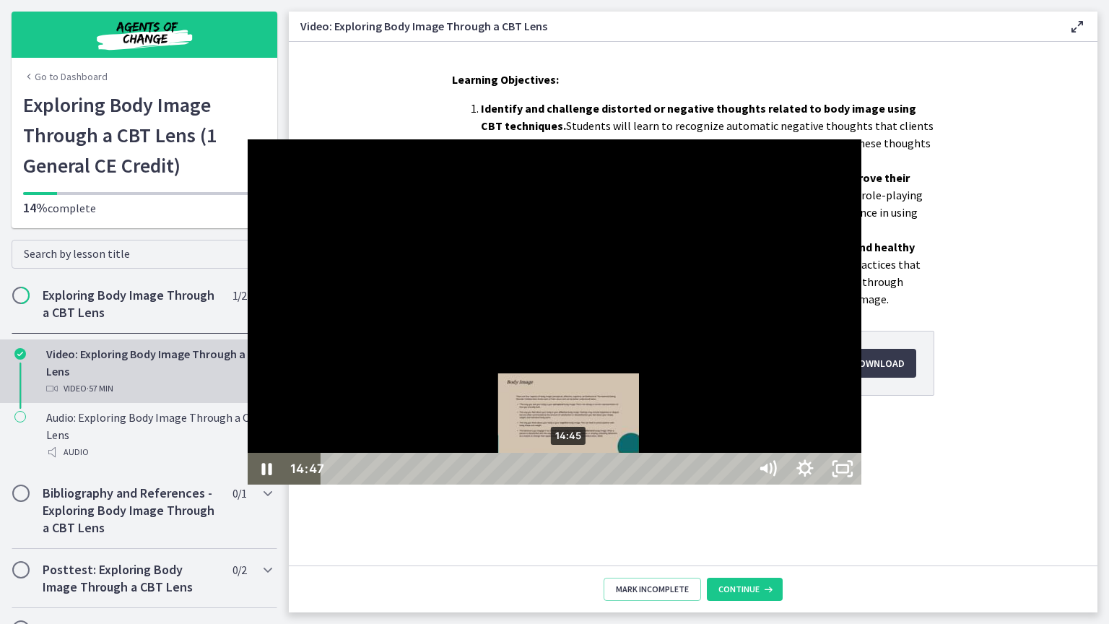
click at [334, 485] on div "14:45" at bounding box center [536, 469] width 405 height 32
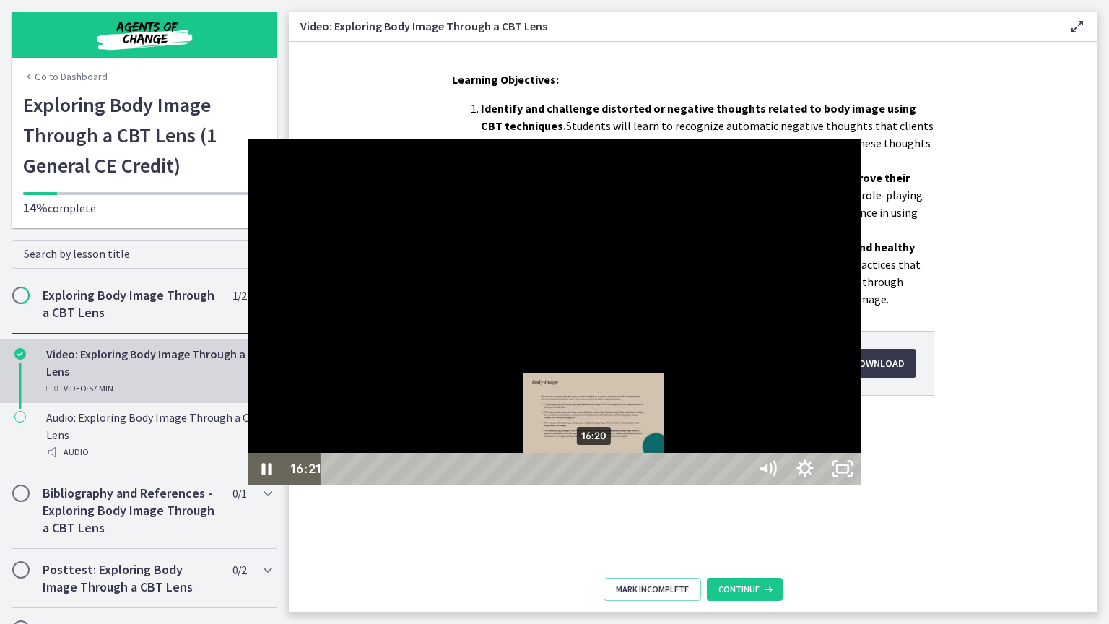
drag, startPoint x: 320, startPoint y: 610, endPoint x: 349, endPoint y: 610, distance: 28.9
click at [589, 475] on div "Playbar" at bounding box center [594, 469] width 11 height 11
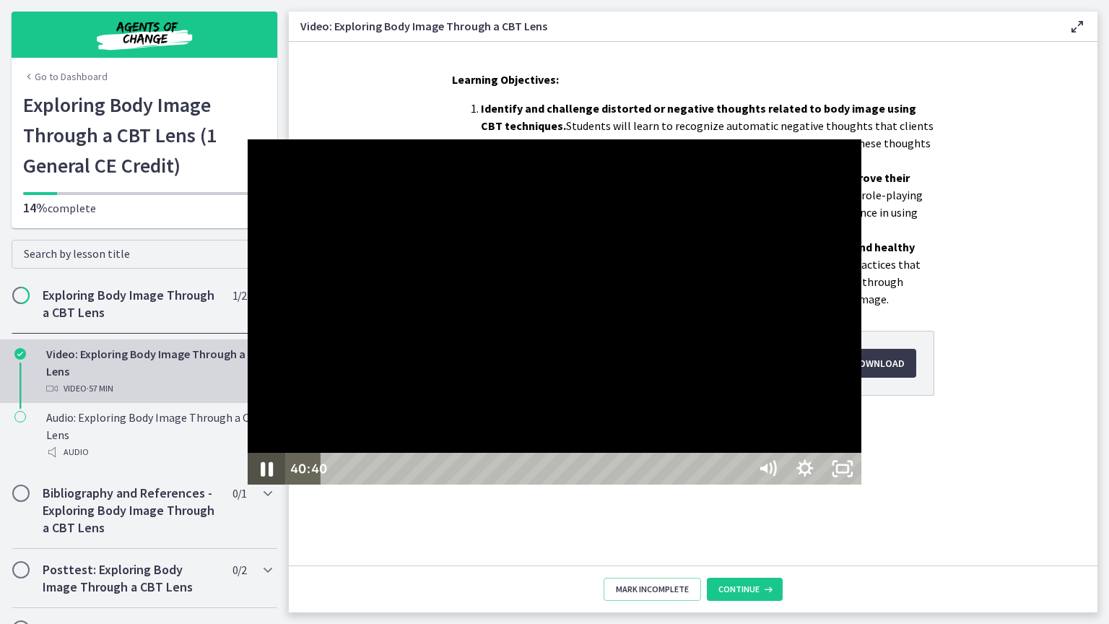
click at [261, 477] on icon "Pause" at bounding box center [267, 469] width 12 height 14
click at [263, 477] on icon "Play Video" at bounding box center [269, 469] width 12 height 16
drag, startPoint x: 957, startPoint y: 610, endPoint x: 977, endPoint y: 612, distance: 19.7
drag, startPoint x: 975, startPoint y: 610, endPoint x: 1078, endPoint y: 601, distance: 102.9
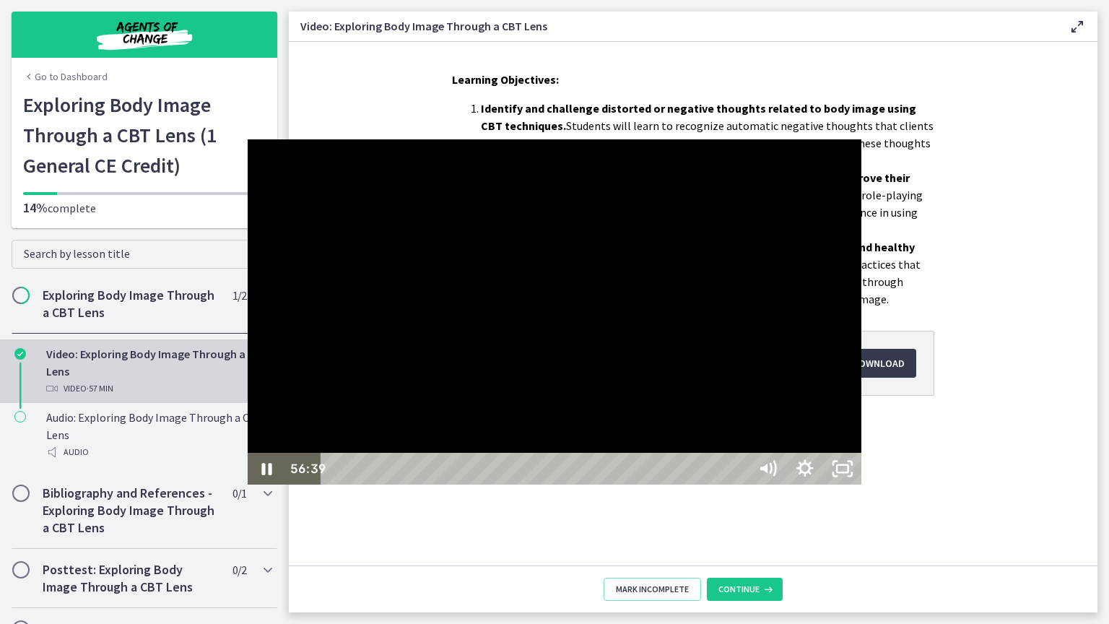
click at [862, 485] on div "56:39 56:39" at bounding box center [555, 469] width 614 height 32
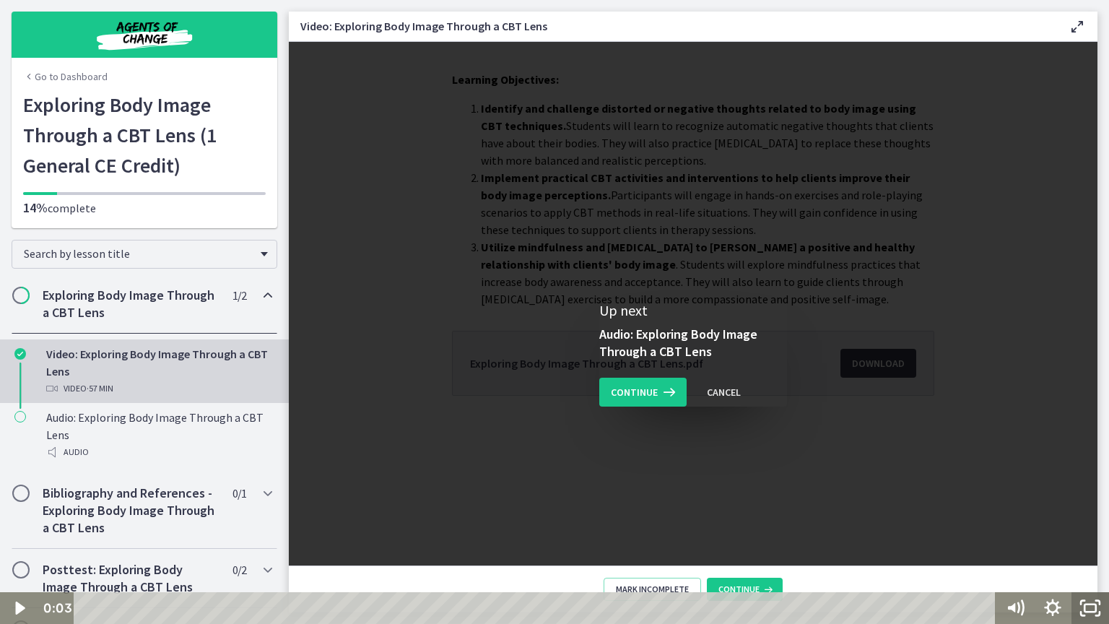
click at [1090, 535] on icon "Fullscreen" at bounding box center [1091, 608] width 38 height 32
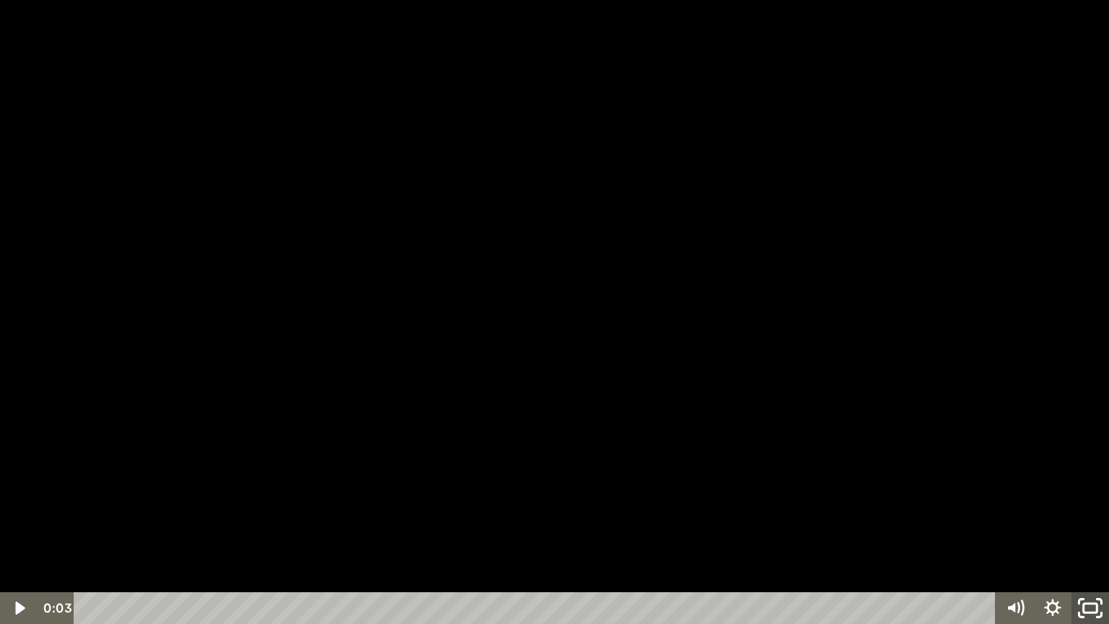
click at [1090, 535] on icon "Unfullscreen" at bounding box center [1090, 608] width 45 height 38
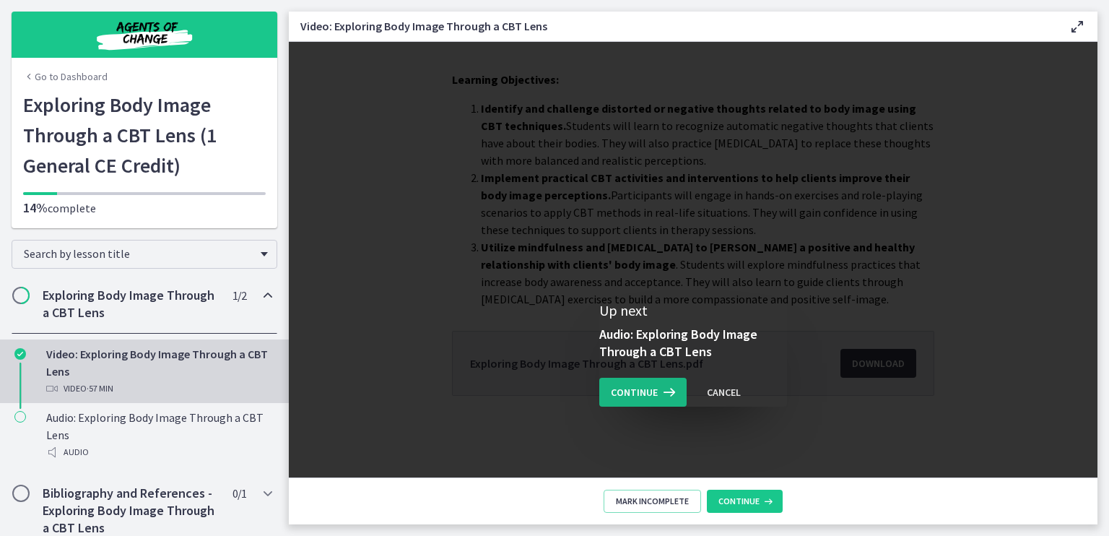
click at [658, 394] on icon at bounding box center [668, 392] width 20 height 17
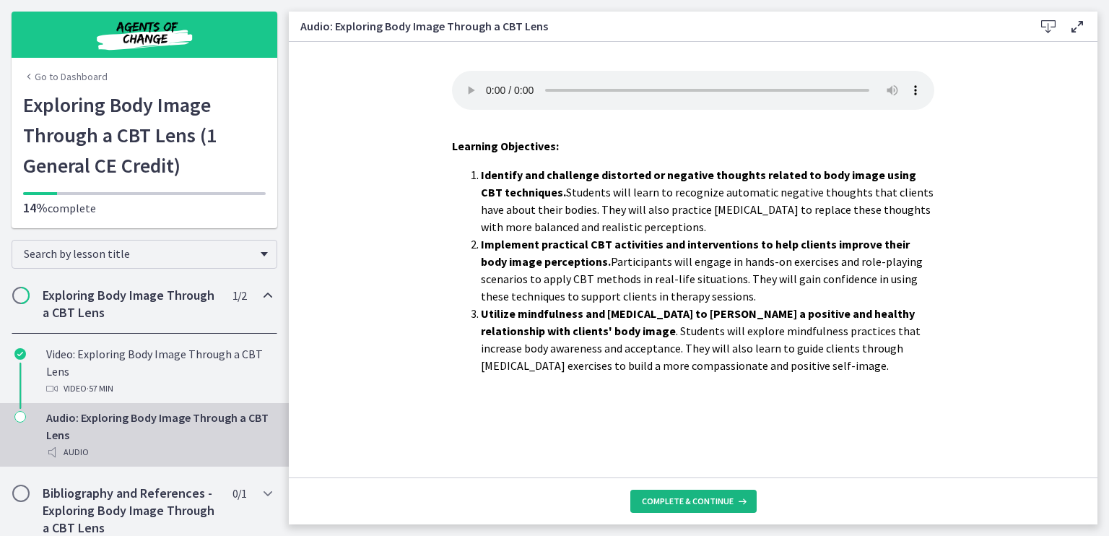
click at [711, 505] on span "Complete & continue" at bounding box center [688, 501] width 92 height 12
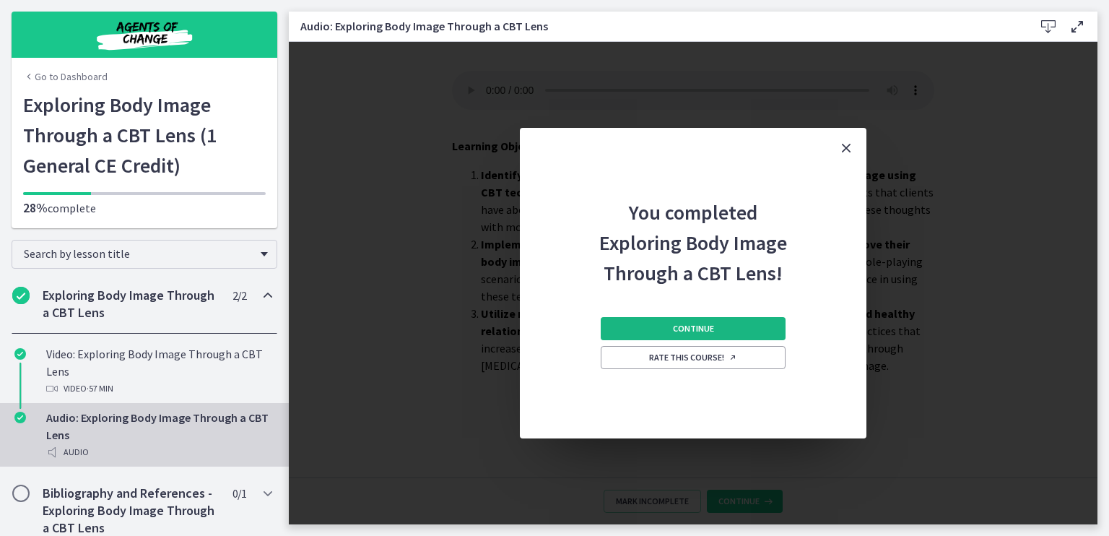
click at [696, 327] on span "Continue" at bounding box center [693, 329] width 41 height 12
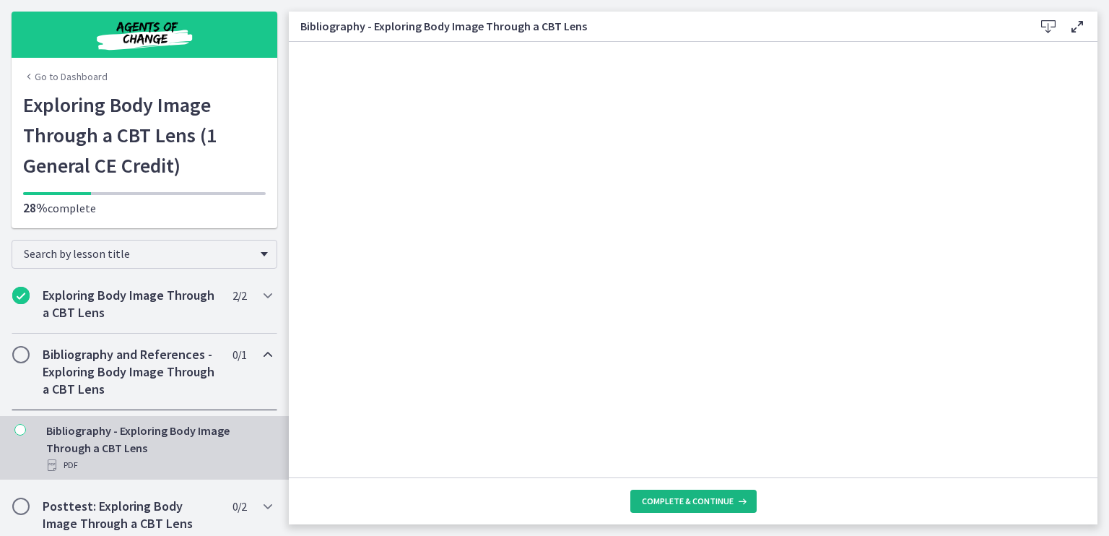
click at [680, 503] on span "Complete & continue" at bounding box center [688, 501] width 92 height 12
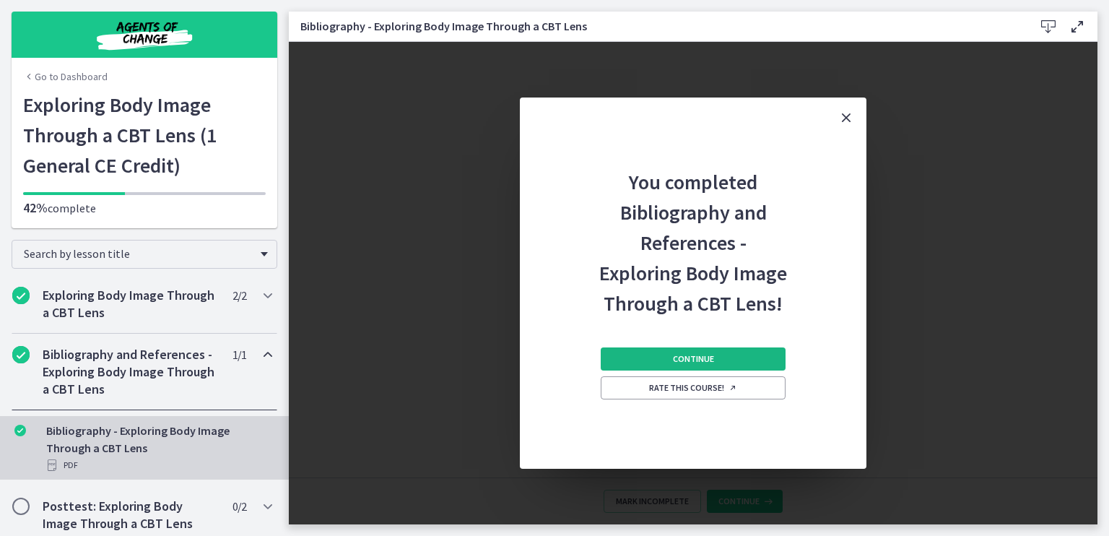
click at [704, 365] on button "Continue" at bounding box center [693, 358] width 185 height 23
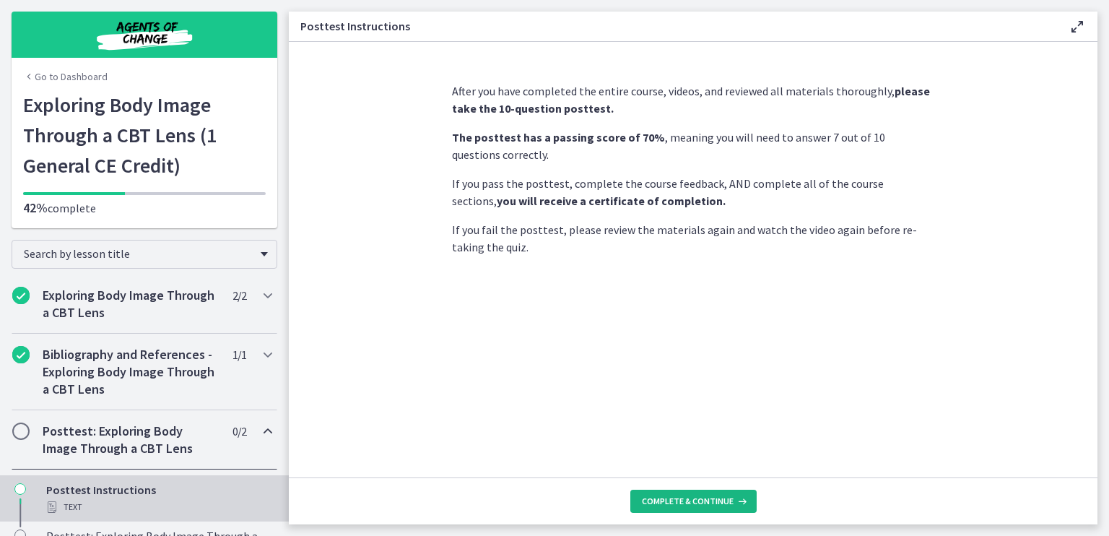
click at [699, 502] on span "Complete & continue" at bounding box center [688, 501] width 92 height 12
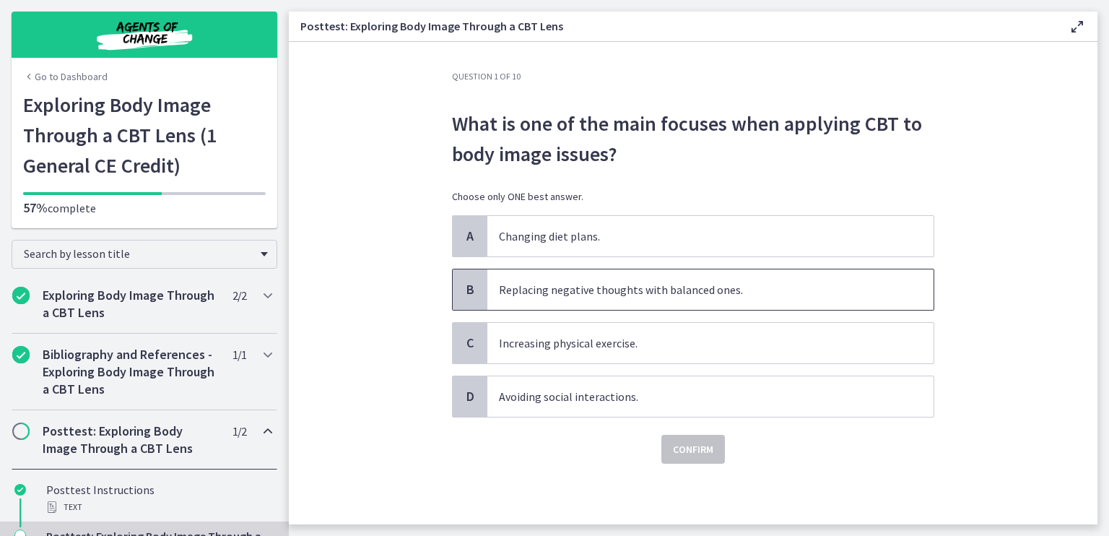
click at [641, 293] on p "Replacing negative thoughts with balanced ones." at bounding box center [696, 289] width 394 height 17
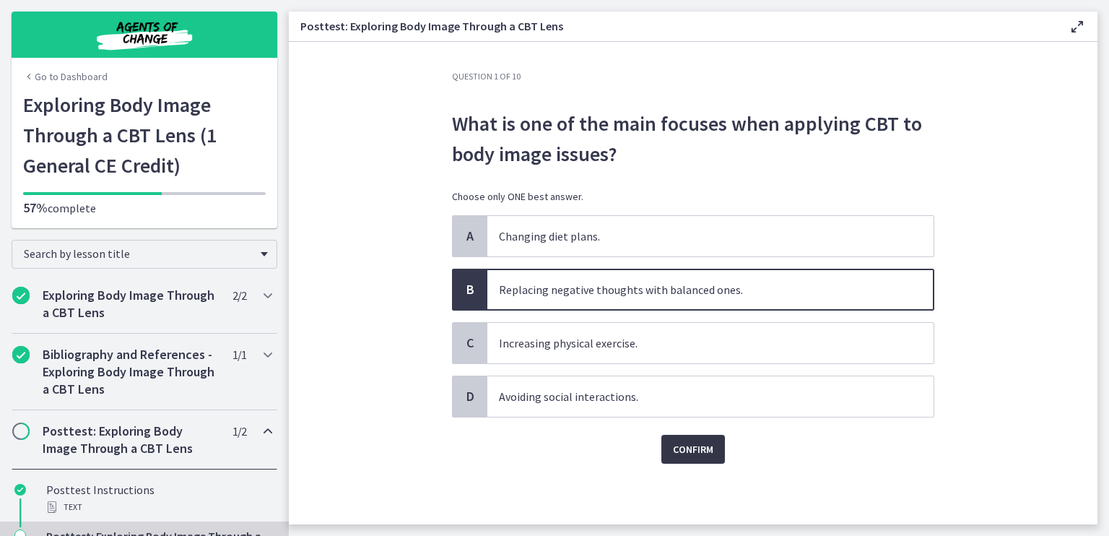
click at [684, 453] on span "Confirm" at bounding box center [693, 449] width 40 height 17
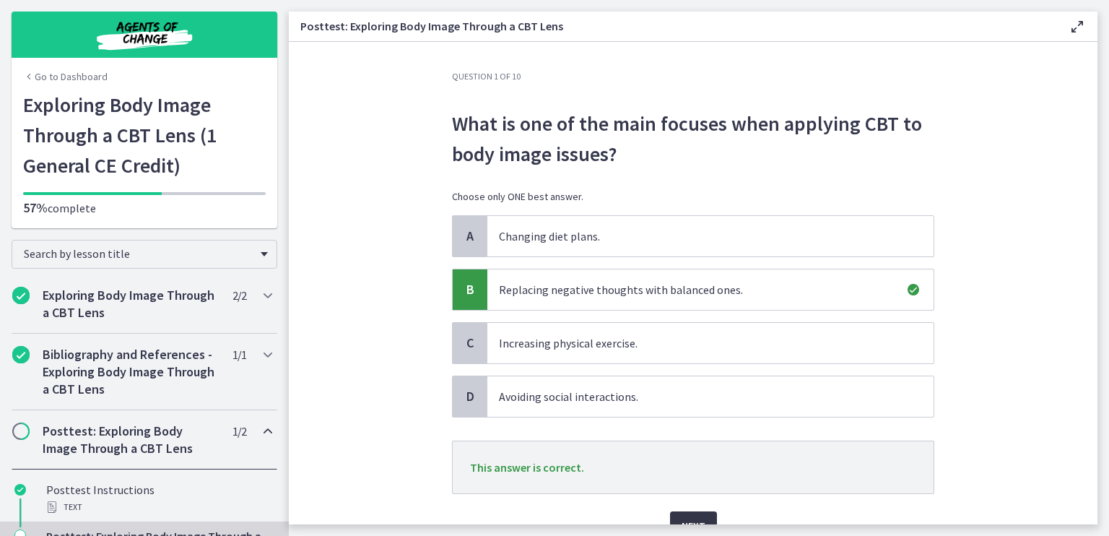
click at [682, 521] on span "Next" at bounding box center [694, 525] width 24 height 17
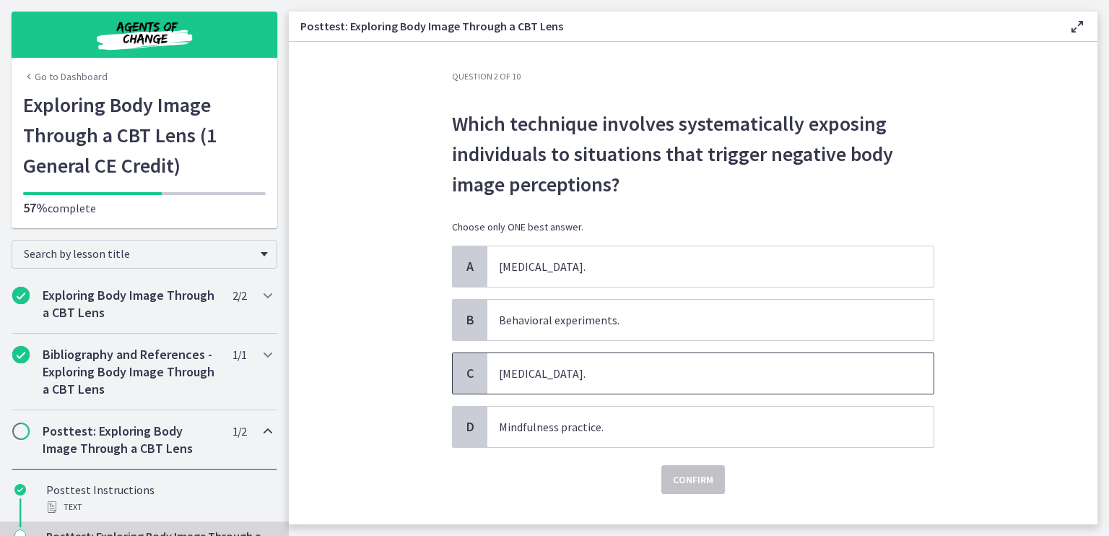
click at [691, 376] on p "Exposure therapy." at bounding box center [696, 373] width 394 height 17
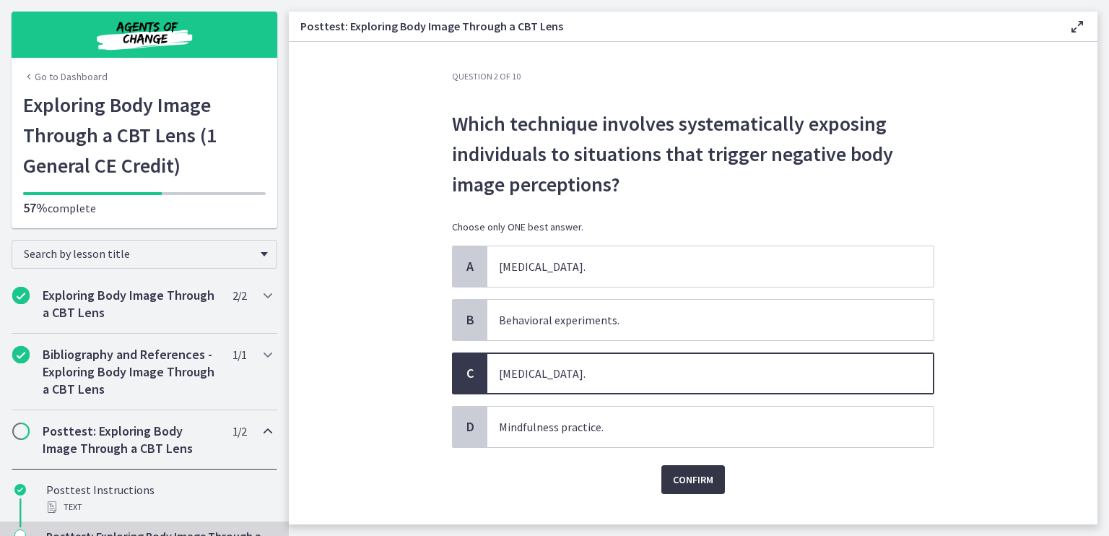
click at [690, 488] on button "Confirm" at bounding box center [694, 479] width 64 height 29
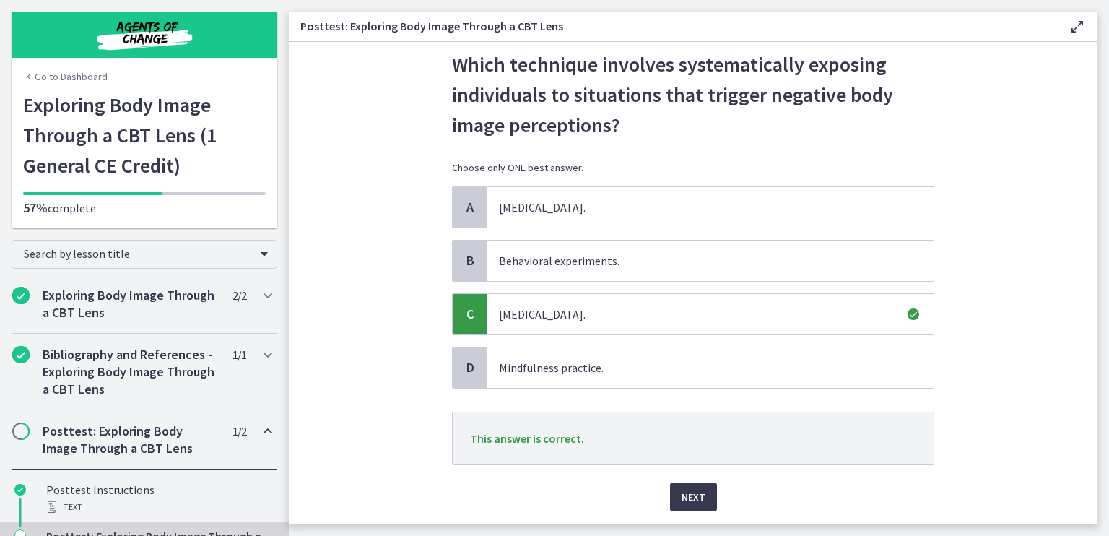
scroll to position [61, 0]
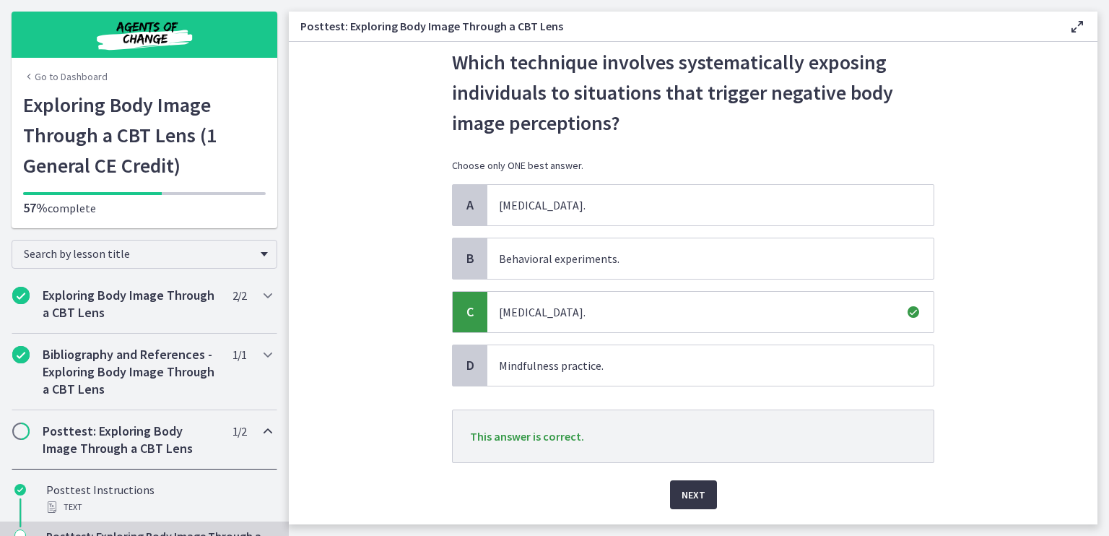
click at [683, 492] on span "Next" at bounding box center [694, 494] width 24 height 17
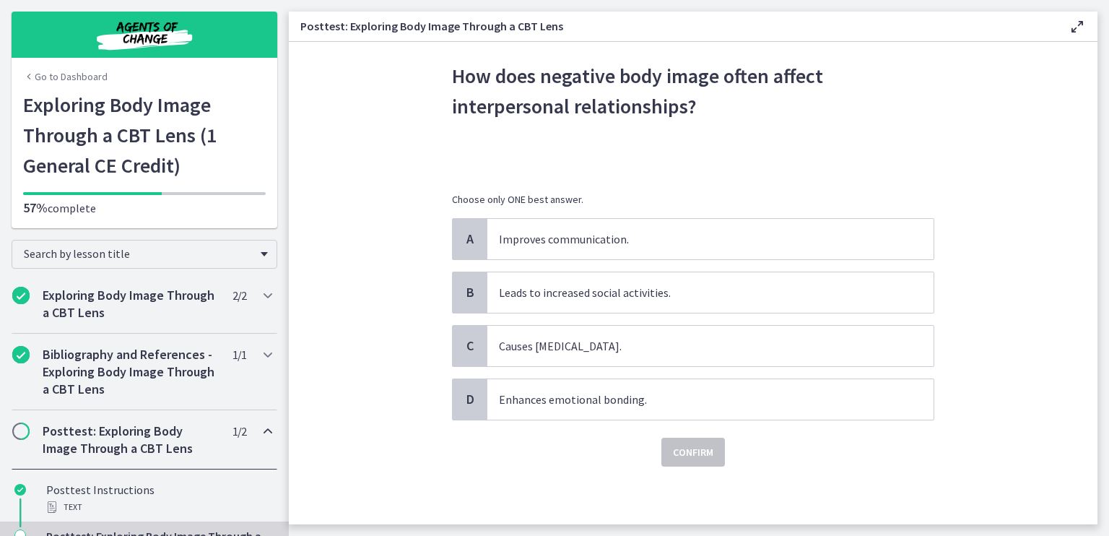
scroll to position [0, 0]
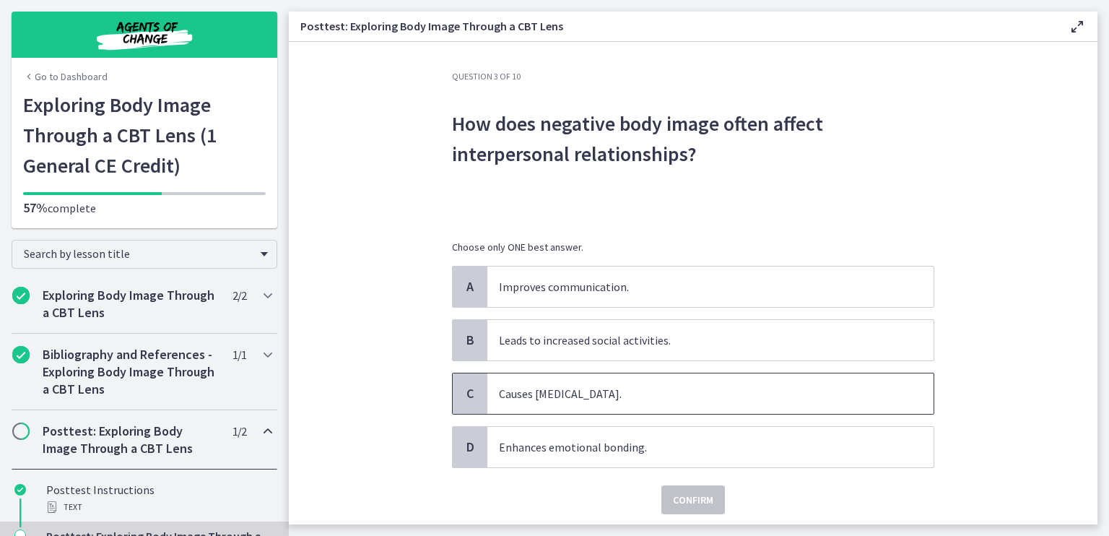
click at [629, 399] on p "Causes social isolation." at bounding box center [696, 393] width 394 height 17
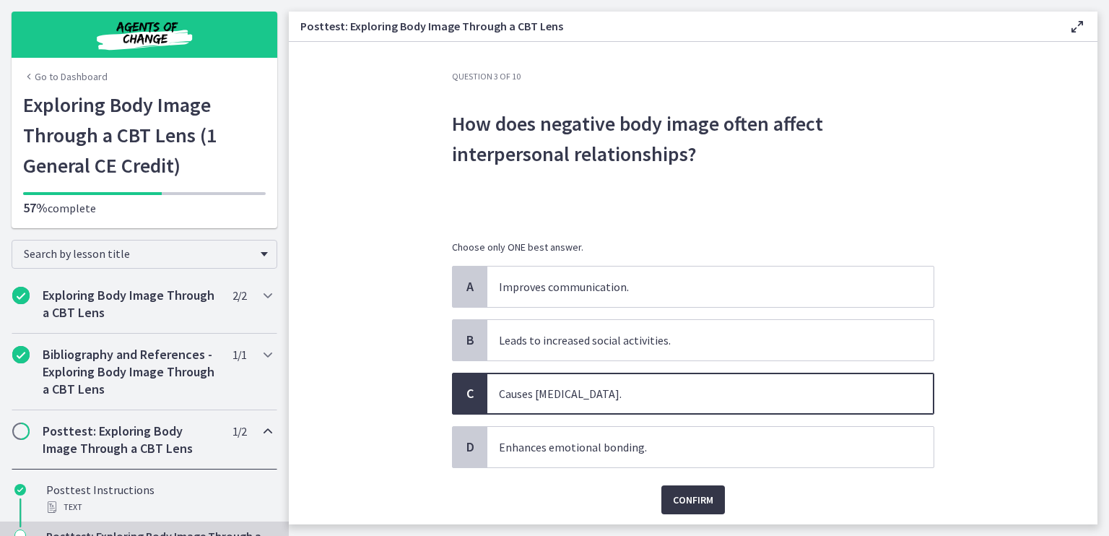
click at [689, 493] on span "Confirm" at bounding box center [693, 499] width 40 height 17
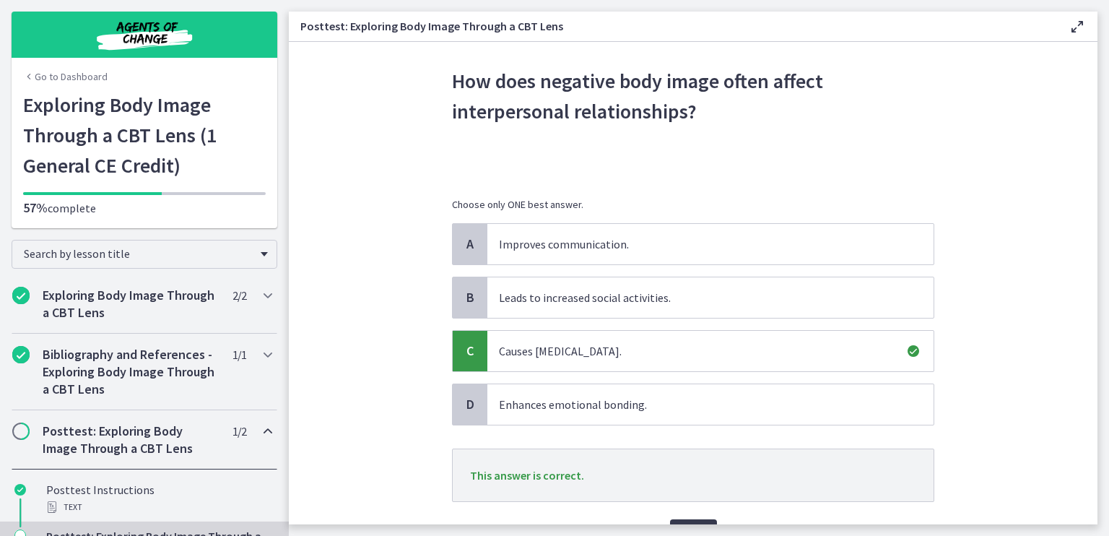
scroll to position [57, 0]
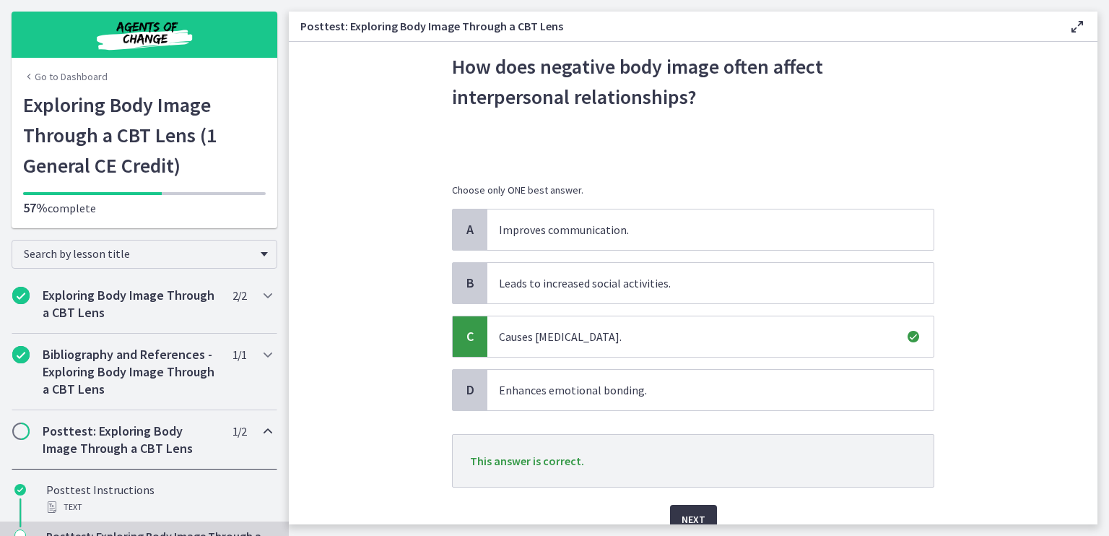
click at [672, 513] on button "Next" at bounding box center [693, 519] width 47 height 29
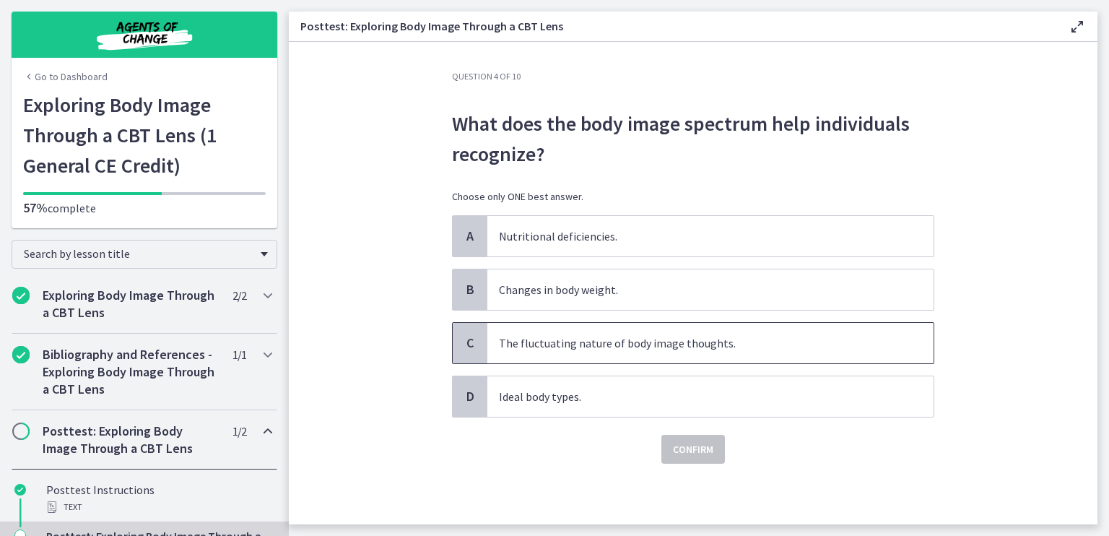
click at [711, 341] on p "The fluctuating nature of body image thoughts." at bounding box center [696, 342] width 394 height 17
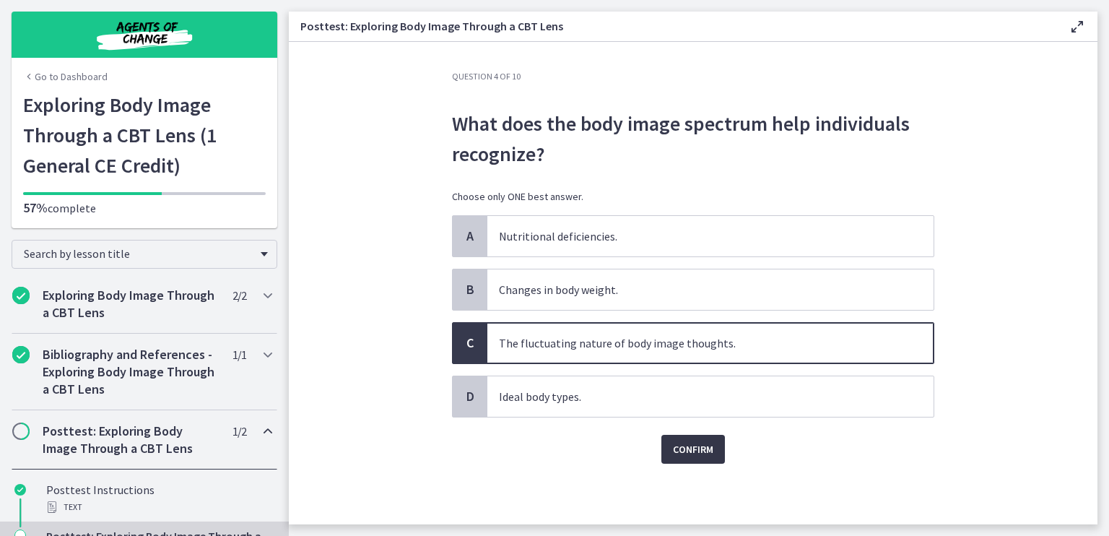
click at [678, 453] on span "Confirm" at bounding box center [693, 449] width 40 height 17
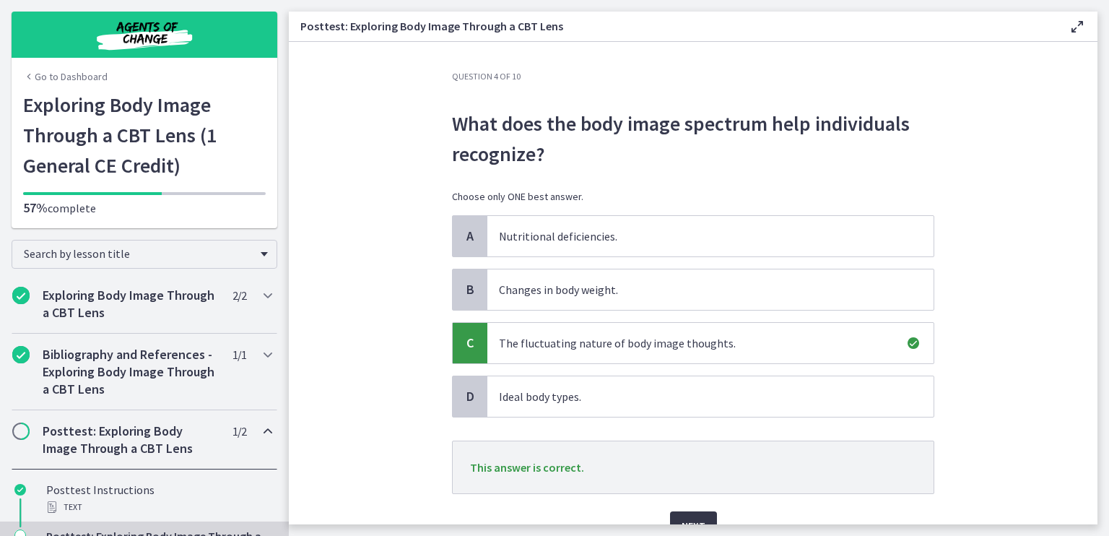
click at [685, 517] on span "Next" at bounding box center [694, 525] width 24 height 17
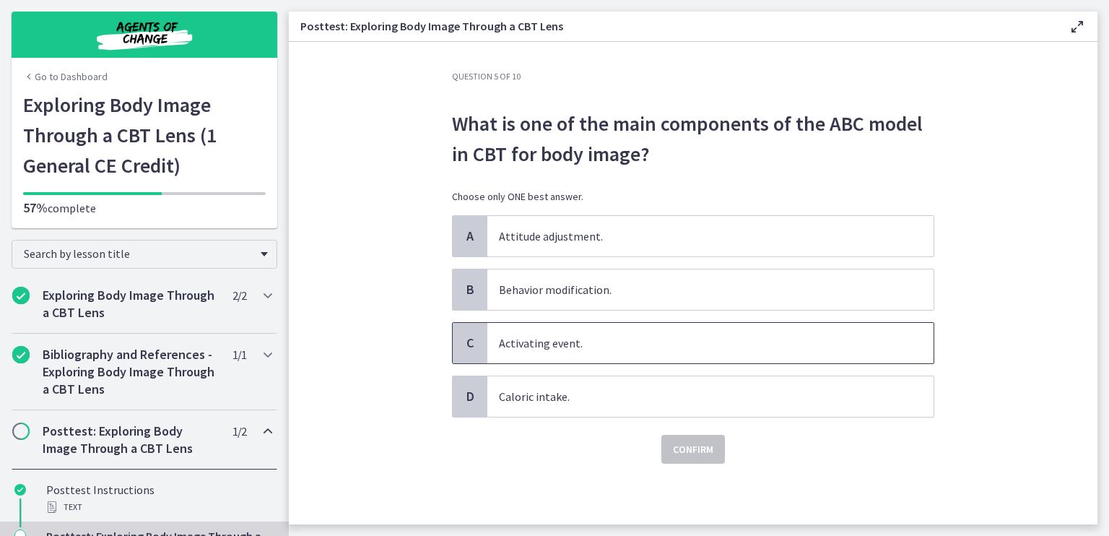
click at [636, 344] on p "Activating event." at bounding box center [696, 342] width 394 height 17
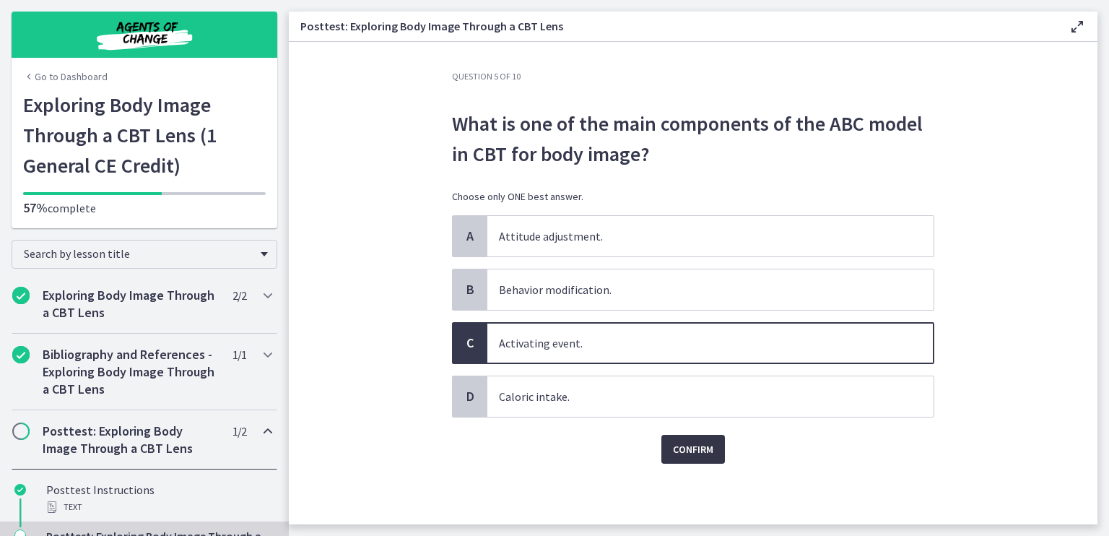
click at [691, 448] on span "Confirm" at bounding box center [693, 449] width 40 height 17
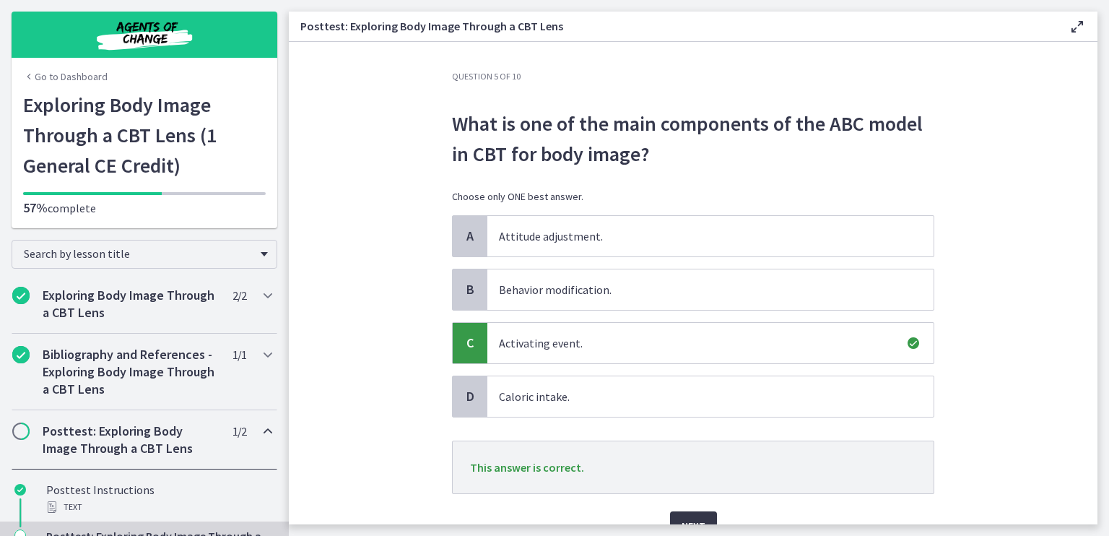
click at [695, 517] on span "Next" at bounding box center [694, 525] width 24 height 17
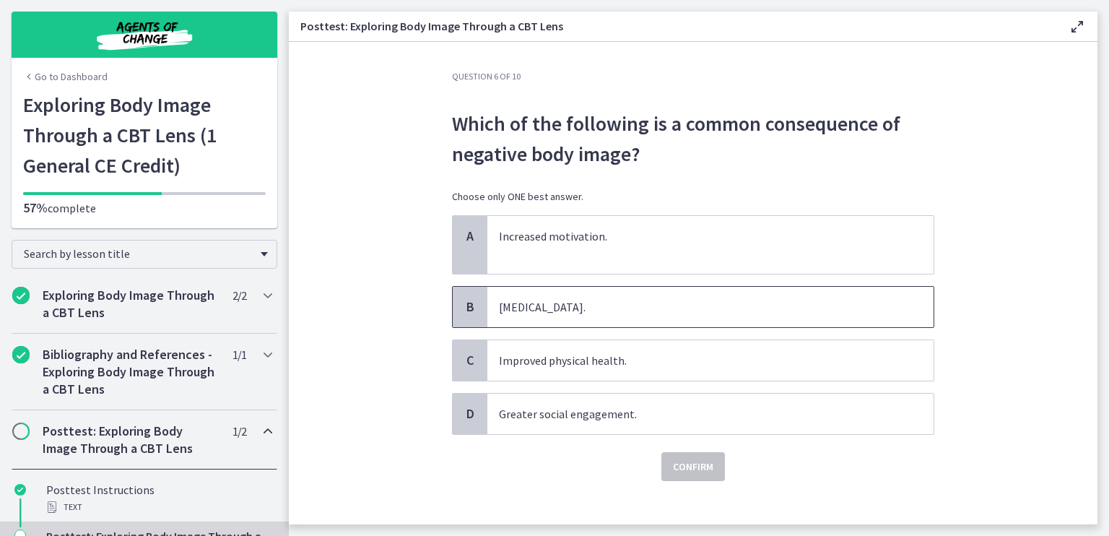
click at [650, 293] on span "Low self-esteem." at bounding box center [711, 307] width 446 height 40
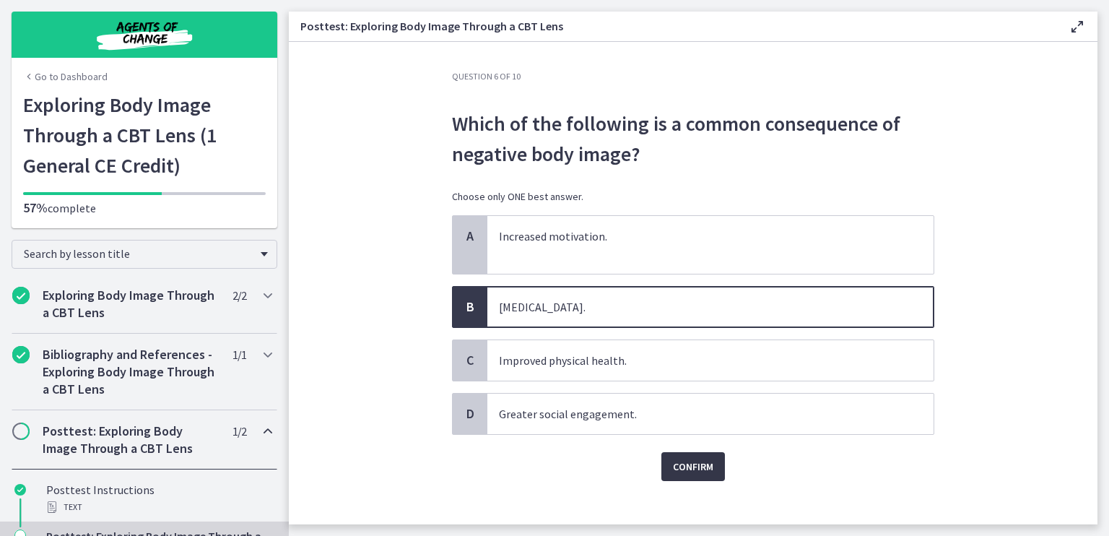
click at [688, 471] on span "Confirm" at bounding box center [693, 466] width 40 height 17
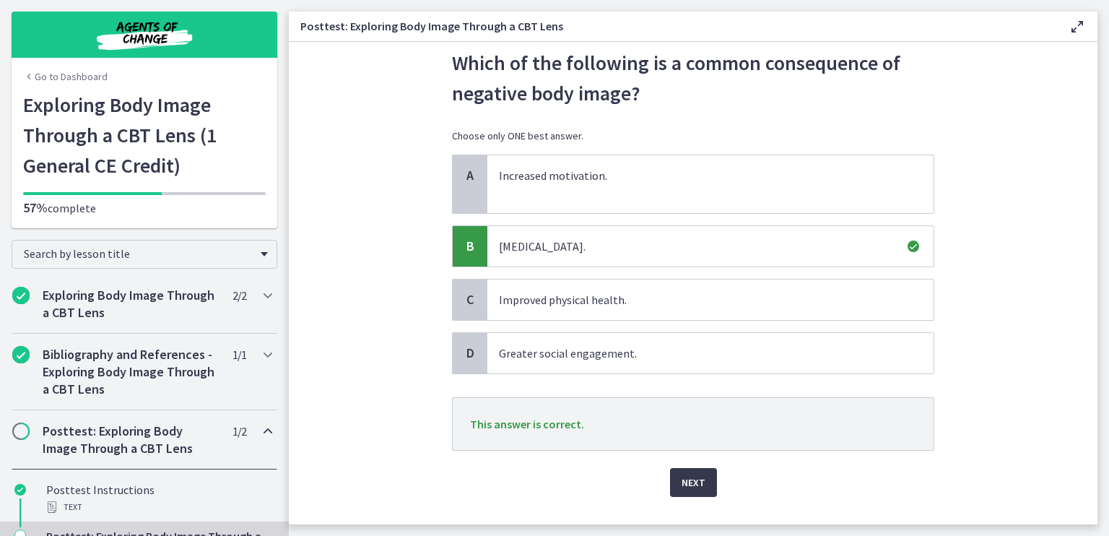
scroll to position [61, 0]
click at [687, 475] on span "Next" at bounding box center [694, 481] width 24 height 17
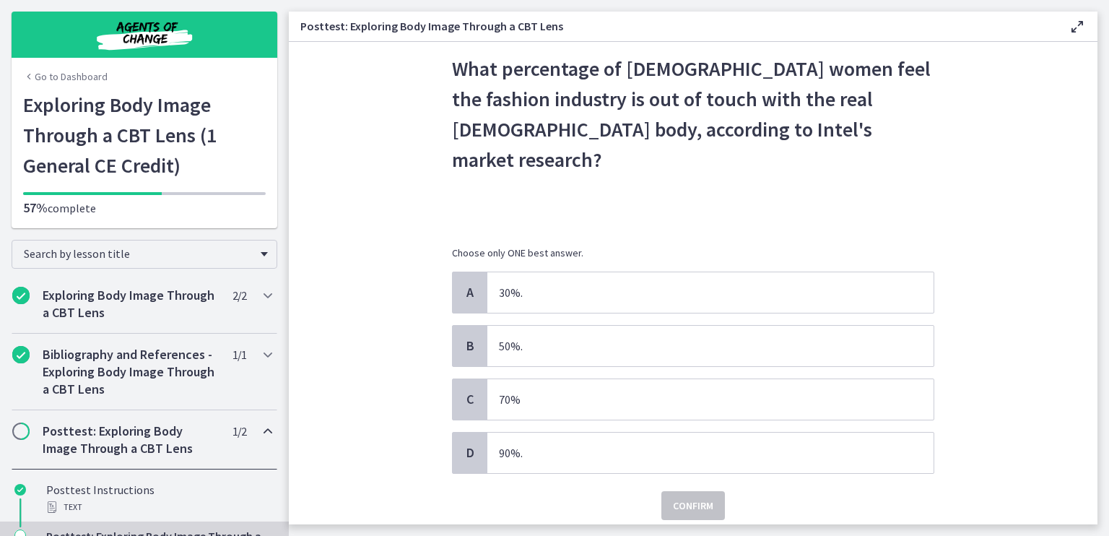
scroll to position [58, 0]
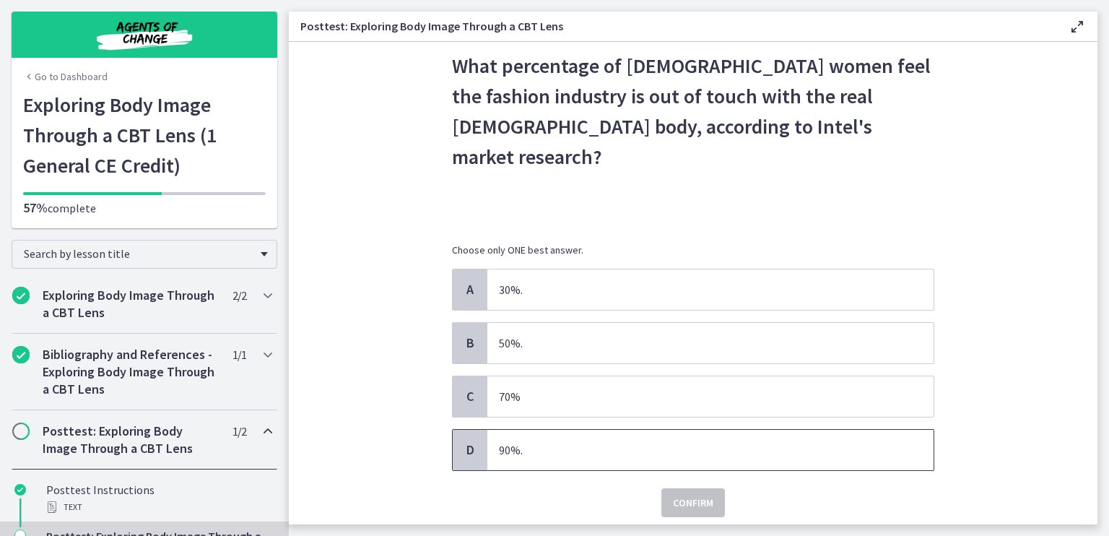
click at [634, 441] on p "90%." at bounding box center [696, 449] width 394 height 17
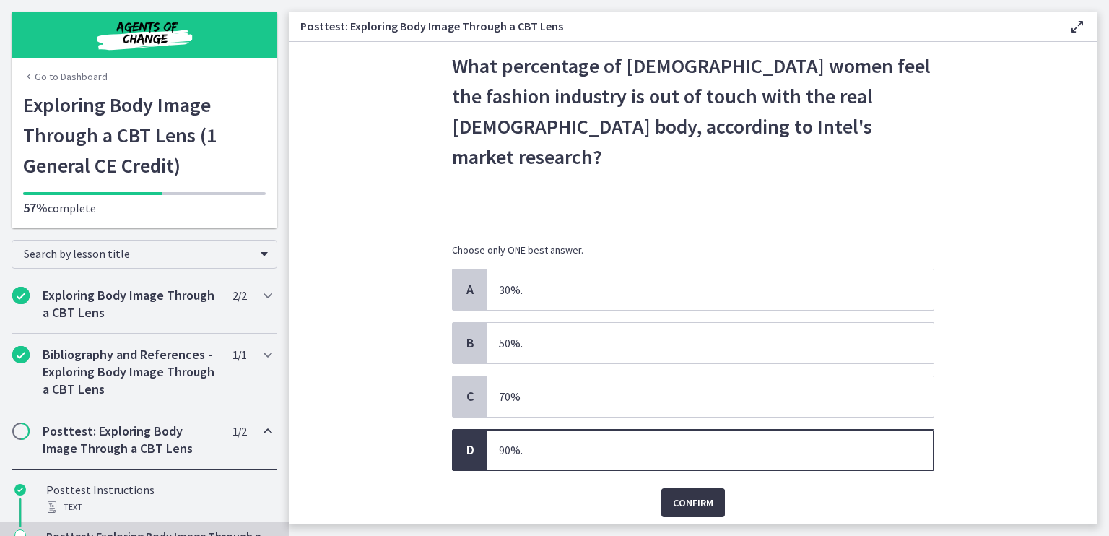
click at [691, 494] on span "Confirm" at bounding box center [693, 502] width 40 height 17
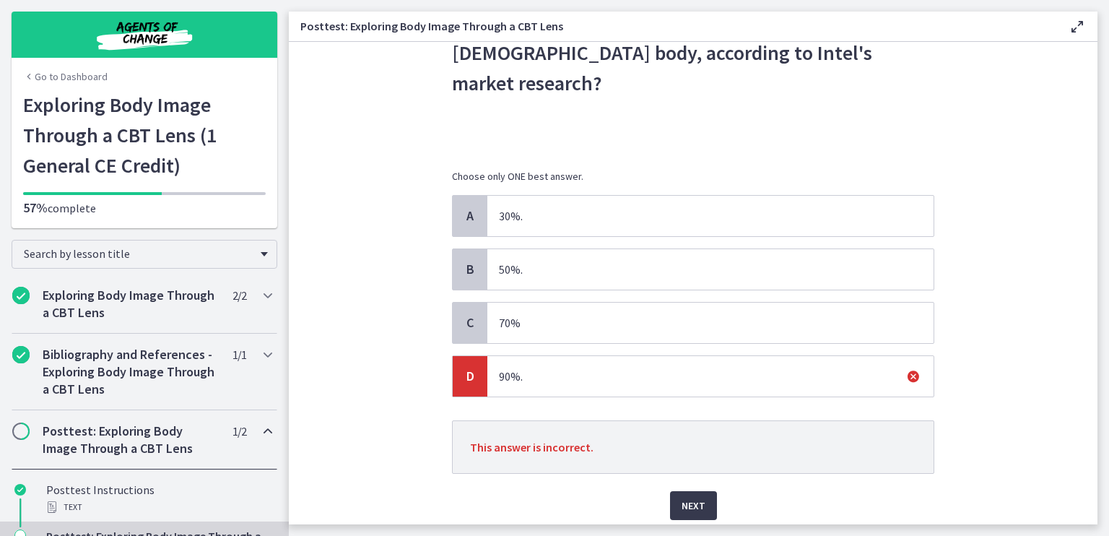
scroll to position [153, 0]
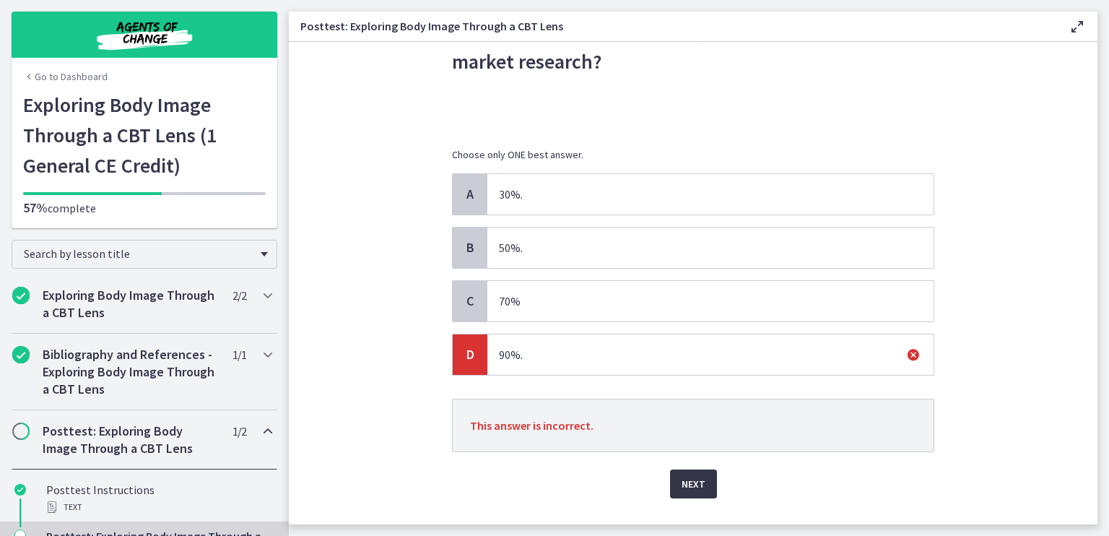
click at [682, 475] on span "Next" at bounding box center [694, 483] width 24 height 17
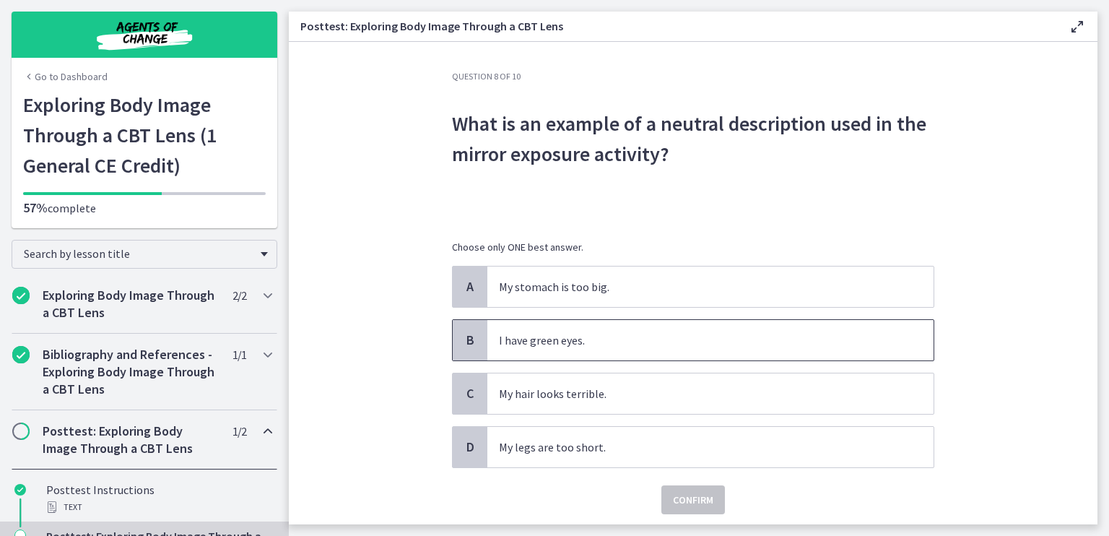
click at [708, 334] on p "I have green eyes." at bounding box center [696, 340] width 394 height 17
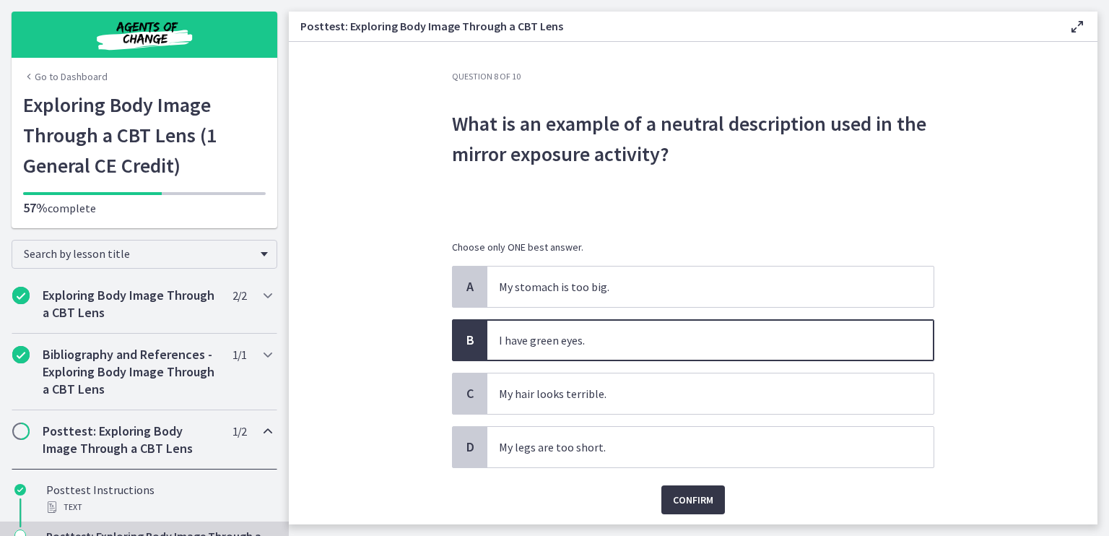
click at [682, 495] on span "Confirm" at bounding box center [693, 499] width 40 height 17
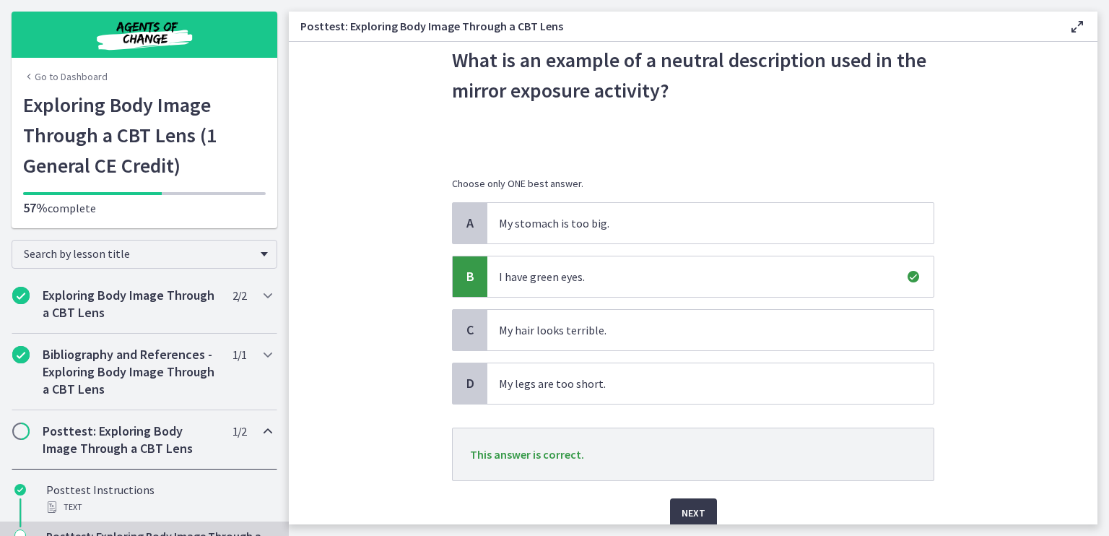
scroll to position [69, 0]
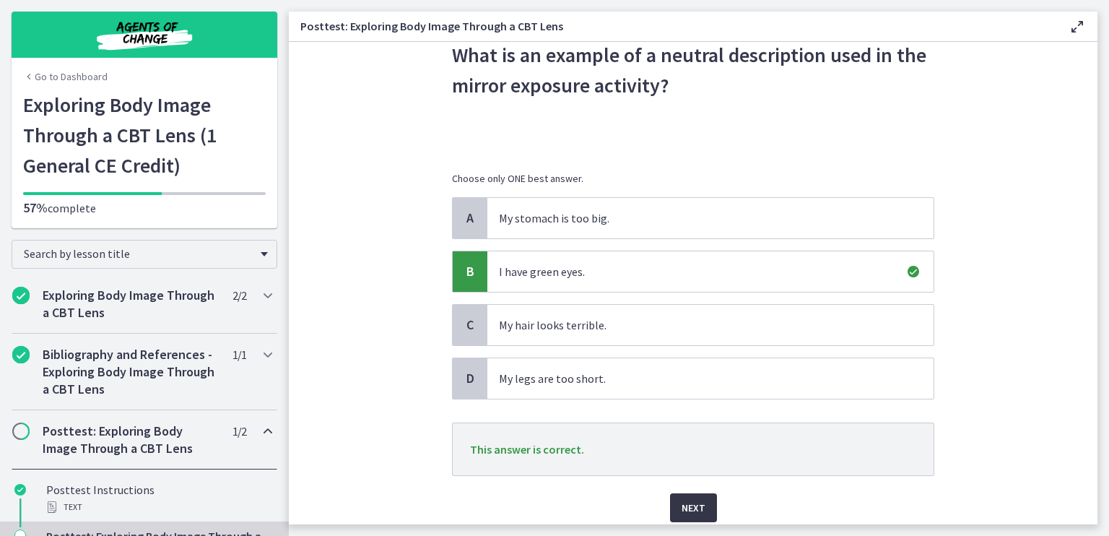
click at [697, 506] on span "Next" at bounding box center [694, 507] width 24 height 17
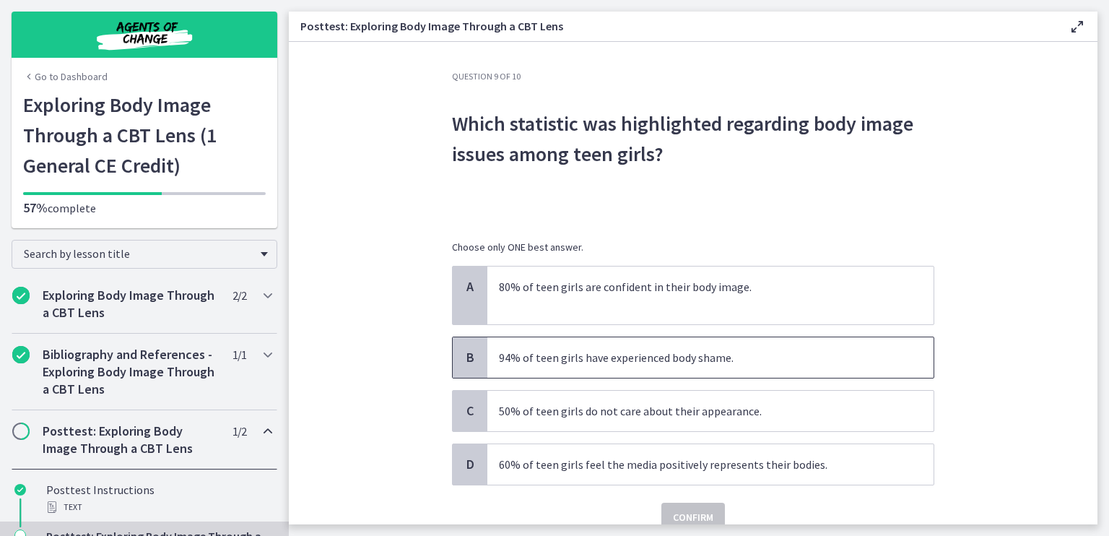
click at [791, 365] on p "94% of teen girls have experienced body shame." at bounding box center [696, 357] width 394 height 17
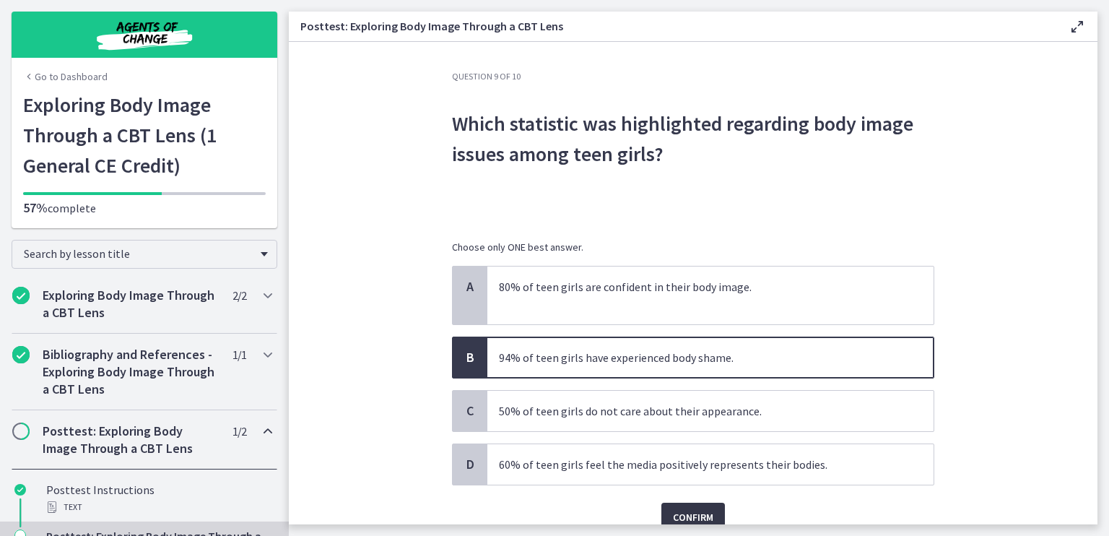
click at [704, 512] on span "Confirm" at bounding box center [693, 516] width 40 height 17
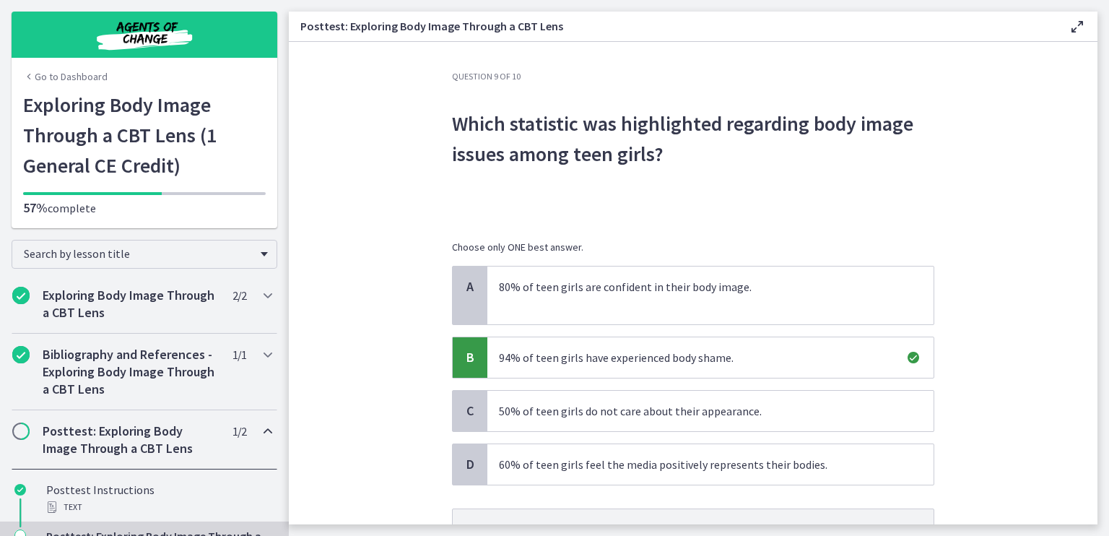
scroll to position [95, 0]
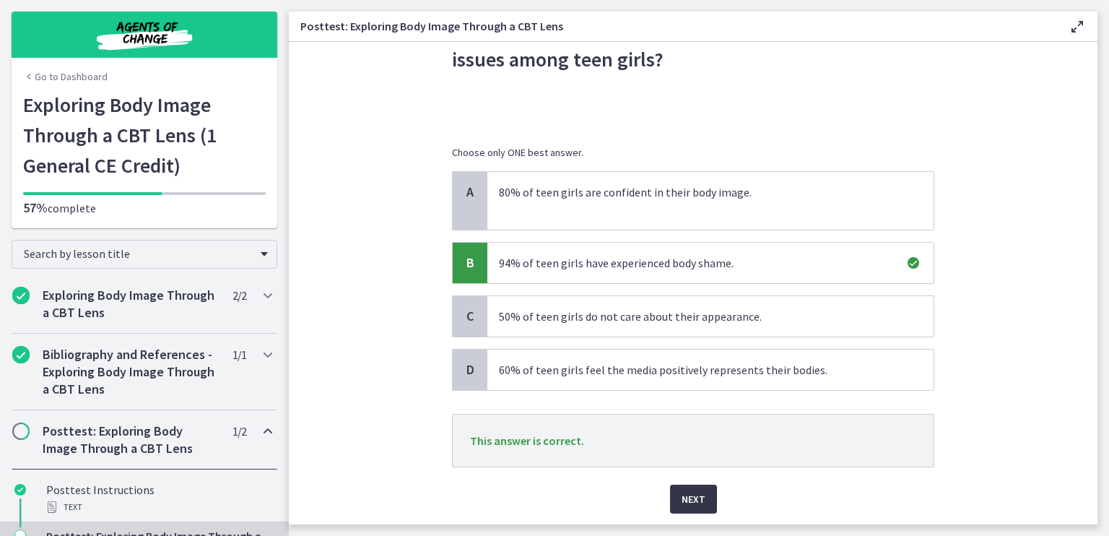
click at [687, 498] on span "Next" at bounding box center [694, 498] width 24 height 17
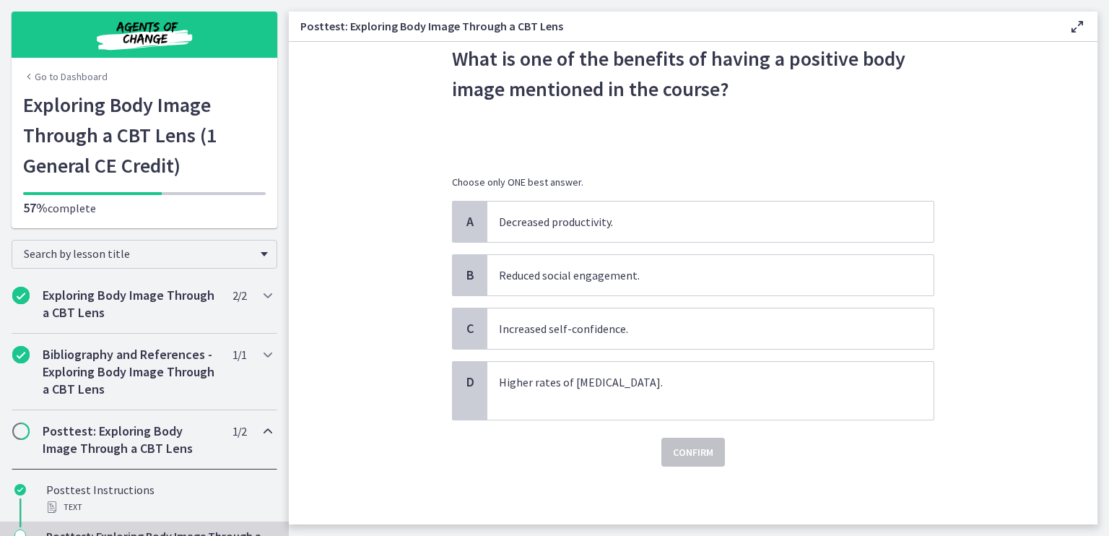
scroll to position [0, 0]
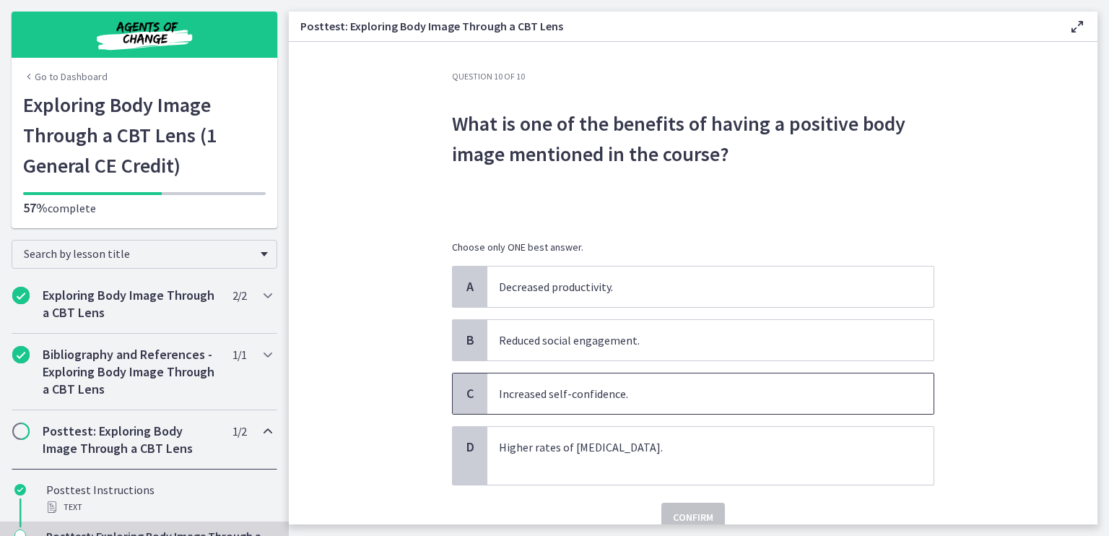
click at [705, 402] on span "Increased self-confidence." at bounding box center [711, 393] width 446 height 40
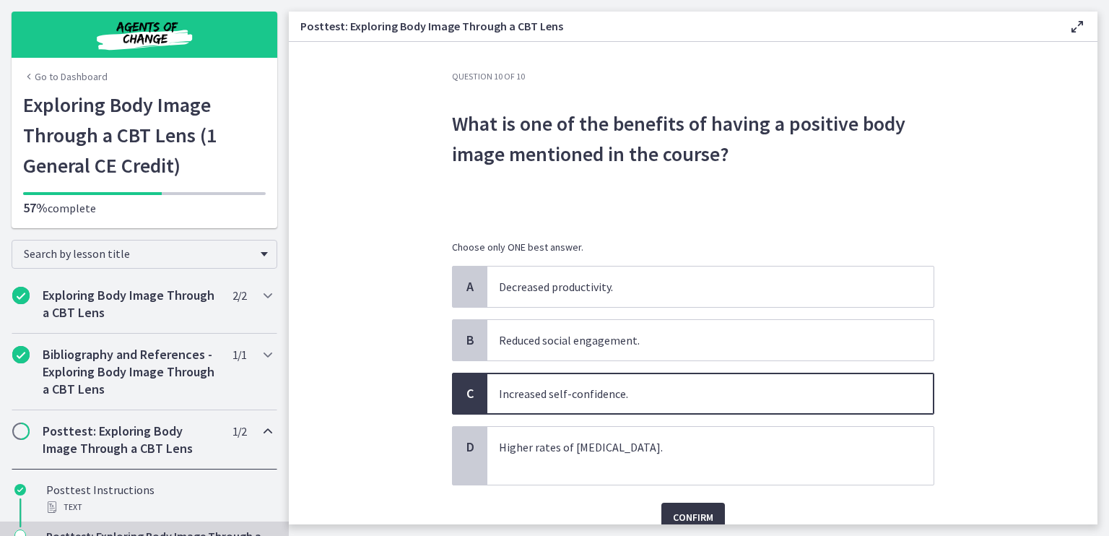
click at [696, 516] on span "Confirm" at bounding box center [693, 516] width 40 height 17
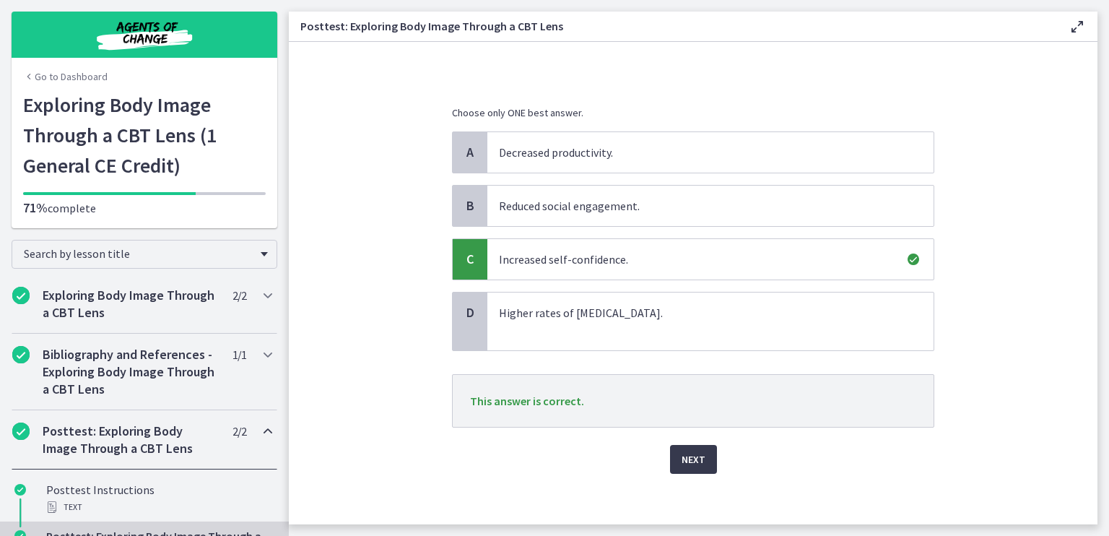
scroll to position [140, 0]
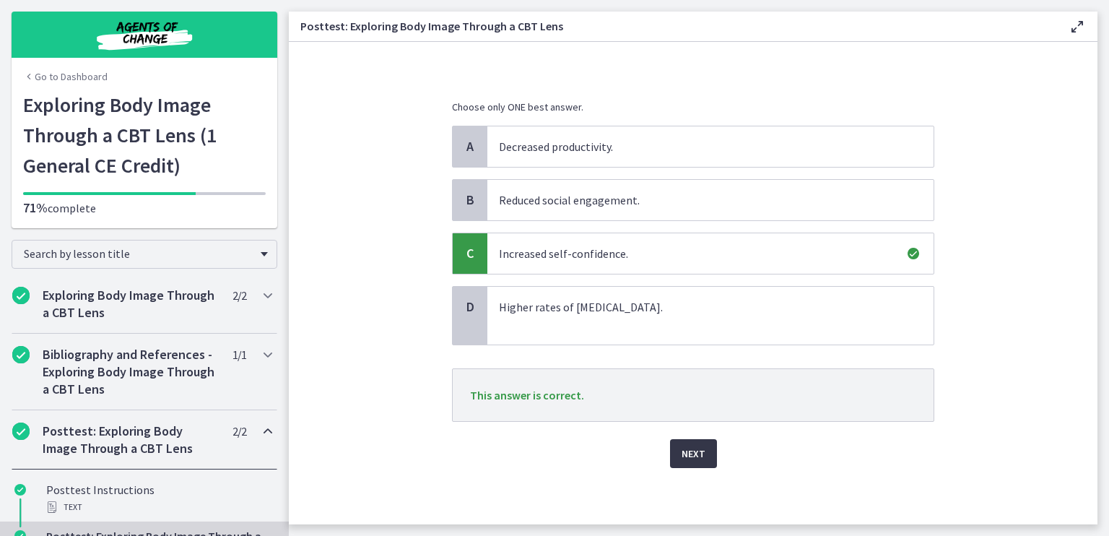
click at [698, 460] on button "Next" at bounding box center [693, 453] width 47 height 29
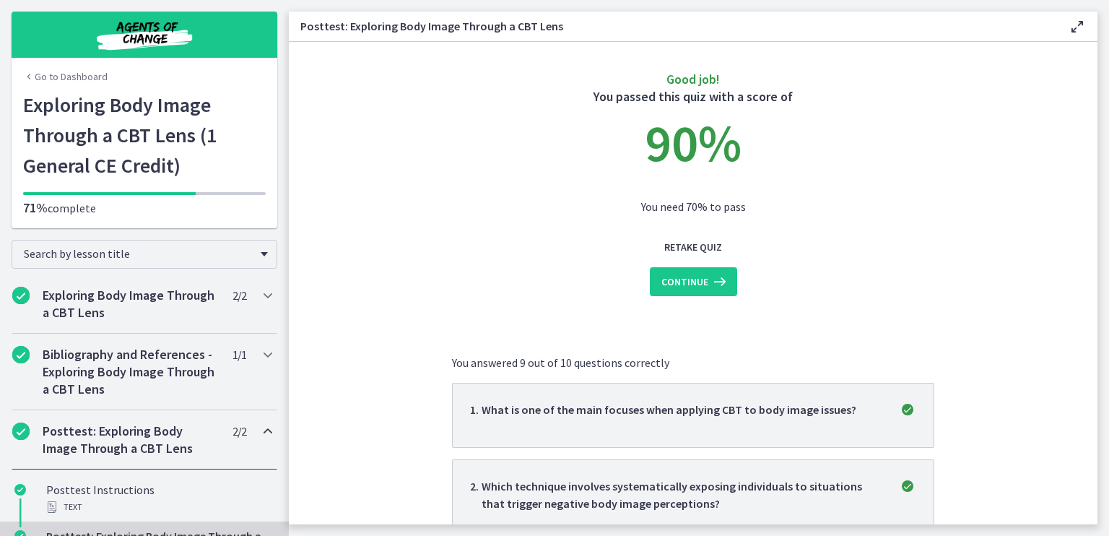
click at [997, 175] on section "Good job! You passed this quiz with a score of 90 % You need 70% to pass Retake…" at bounding box center [693, 283] width 809 height 482
click at [685, 282] on span "Continue" at bounding box center [685, 281] width 47 height 17
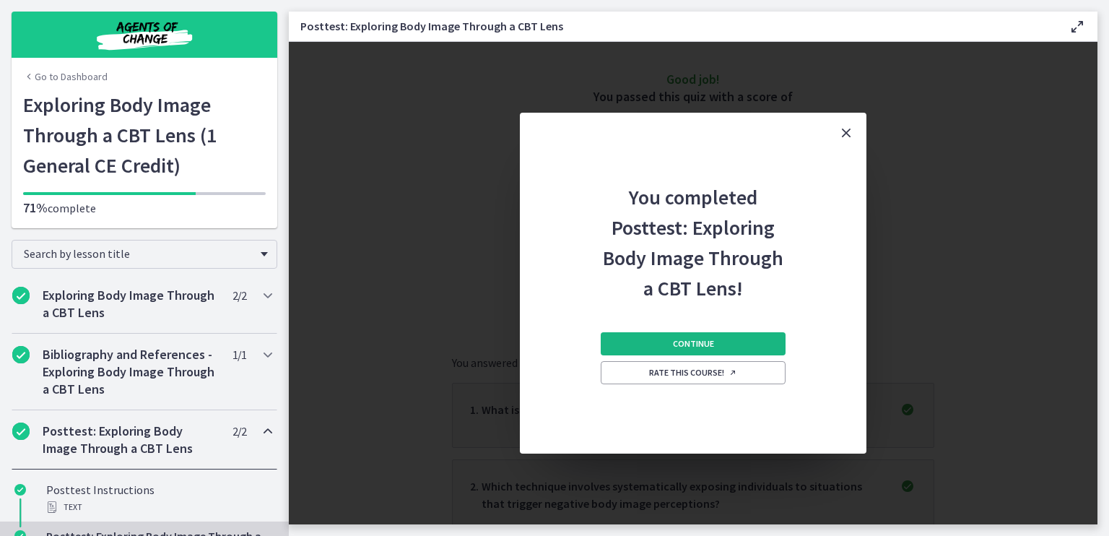
click at [689, 346] on span "Continue" at bounding box center [693, 344] width 41 height 12
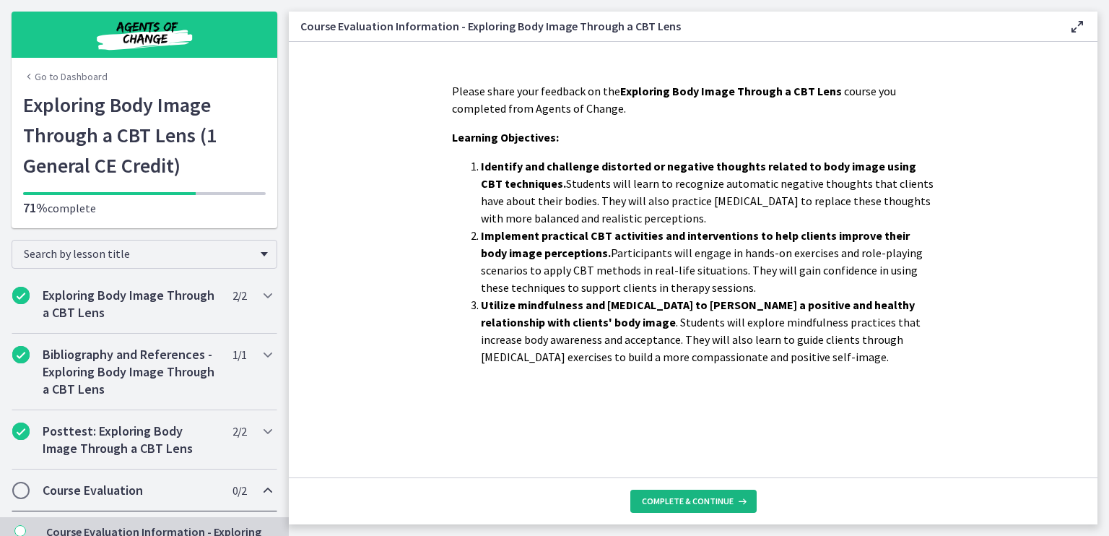
click at [685, 506] on span "Complete & continue" at bounding box center [688, 501] width 92 height 12
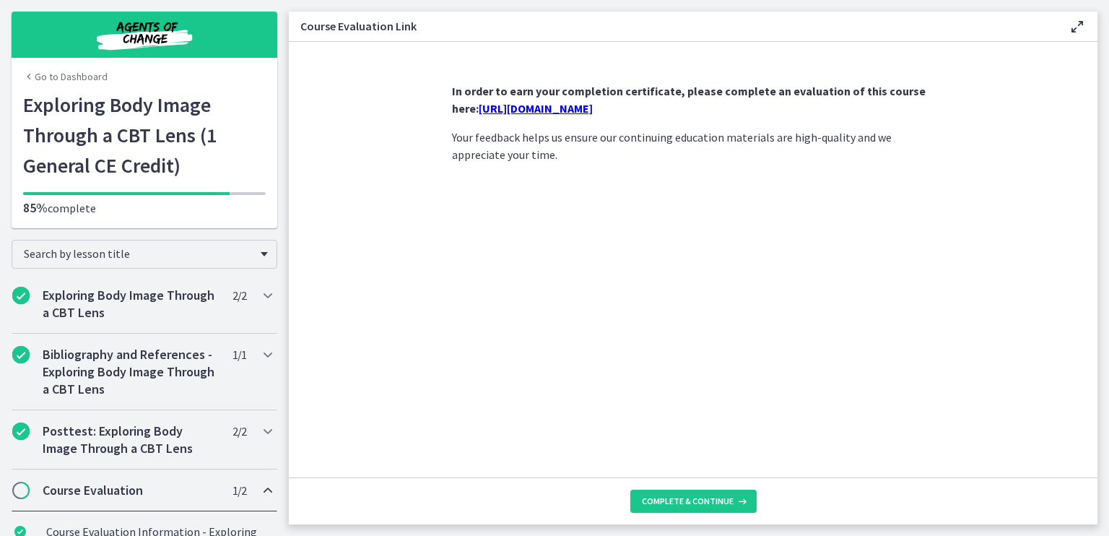
click at [572, 112] on link "https://forms.gle/4QmHSRkZh2givNys6" at bounding box center [536, 108] width 114 height 14
click at [693, 493] on button "Complete & continue" at bounding box center [694, 501] width 126 height 23
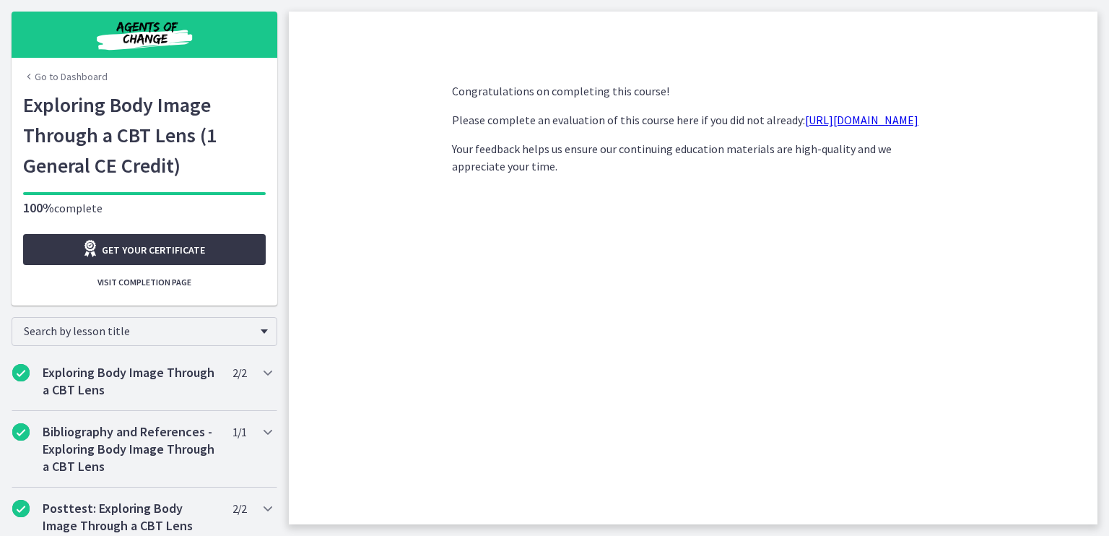
click at [225, 255] on link "Get your certificate" at bounding box center [144, 249] width 243 height 31
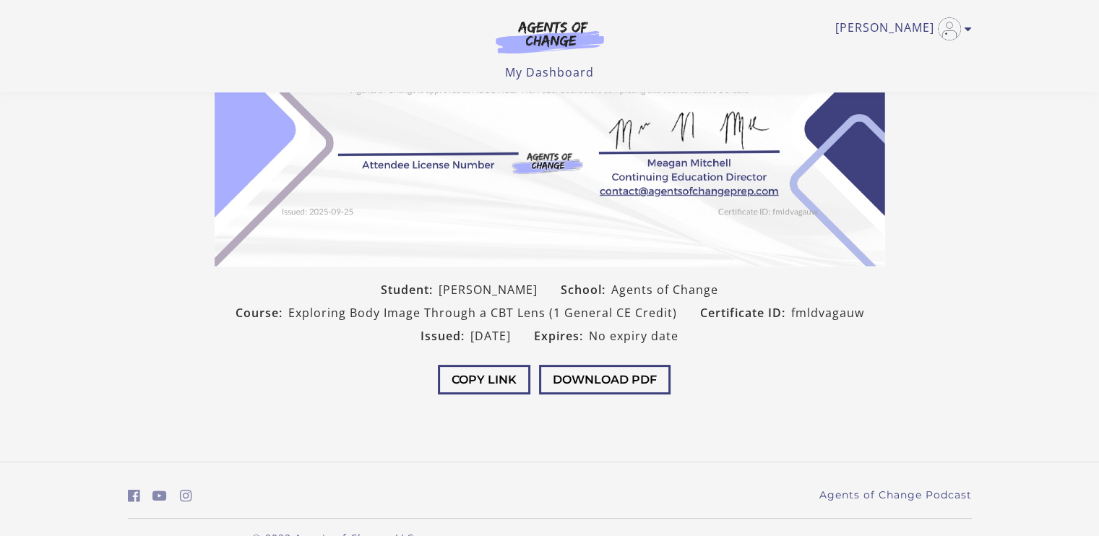
scroll to position [243, 0]
click at [592, 388] on button "Download PDF" at bounding box center [604, 378] width 131 height 30
